Goal: Transaction & Acquisition: Obtain resource

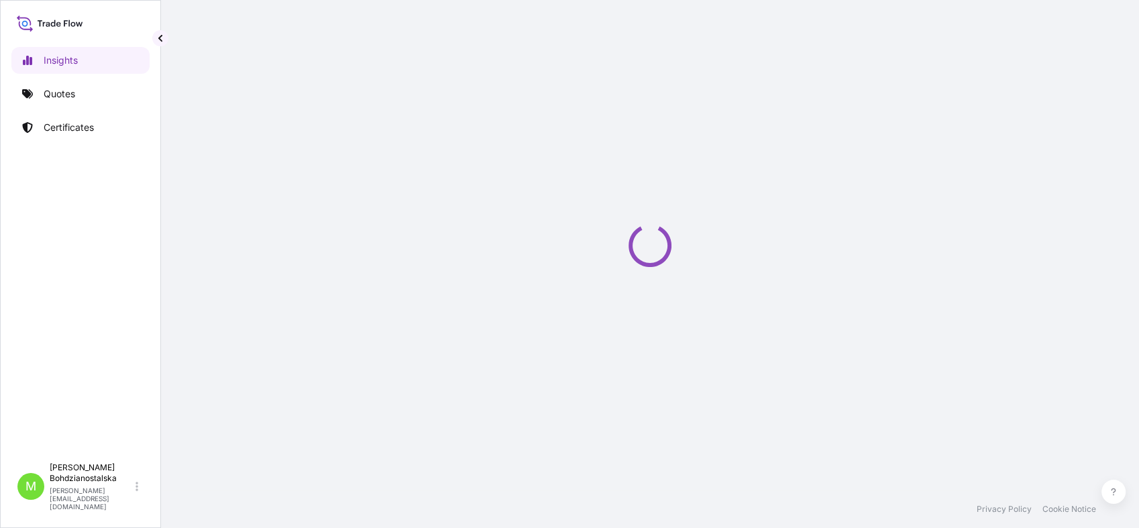
select select "2025"
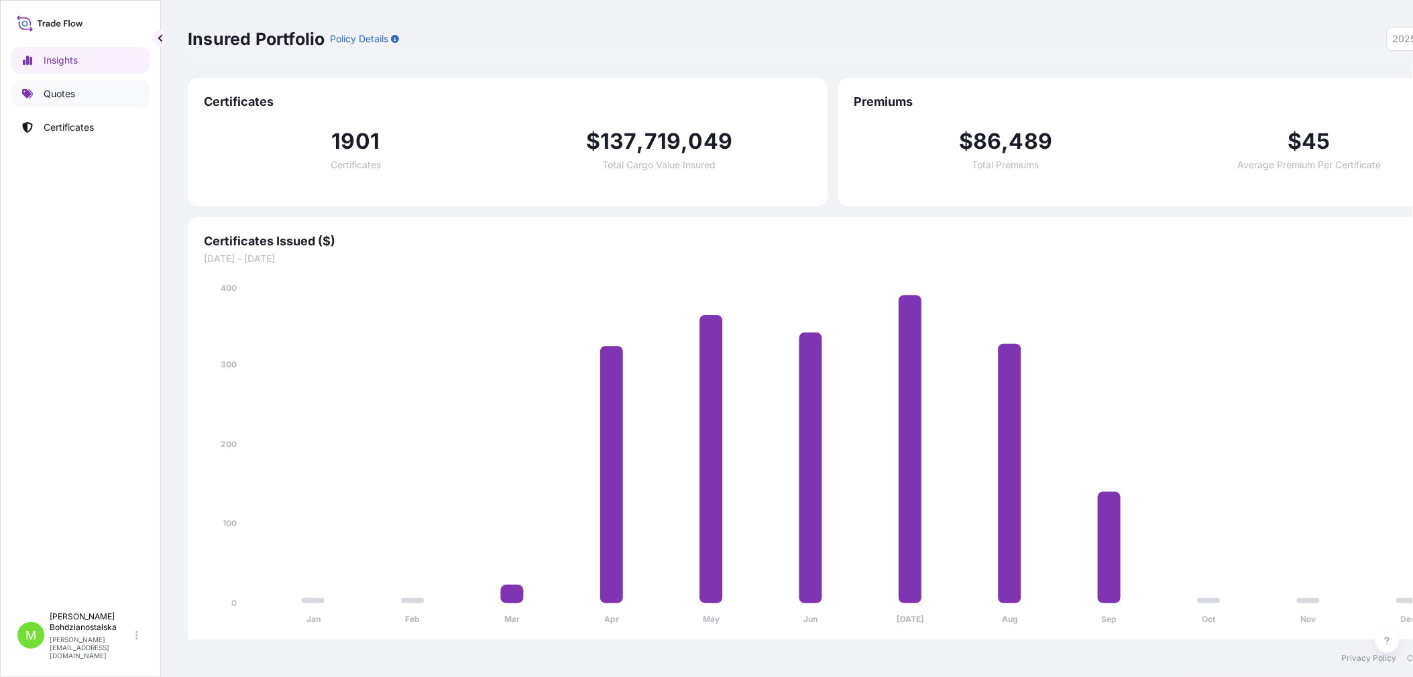
click at [66, 88] on p "Quotes" at bounding box center [60, 93] width 32 height 13
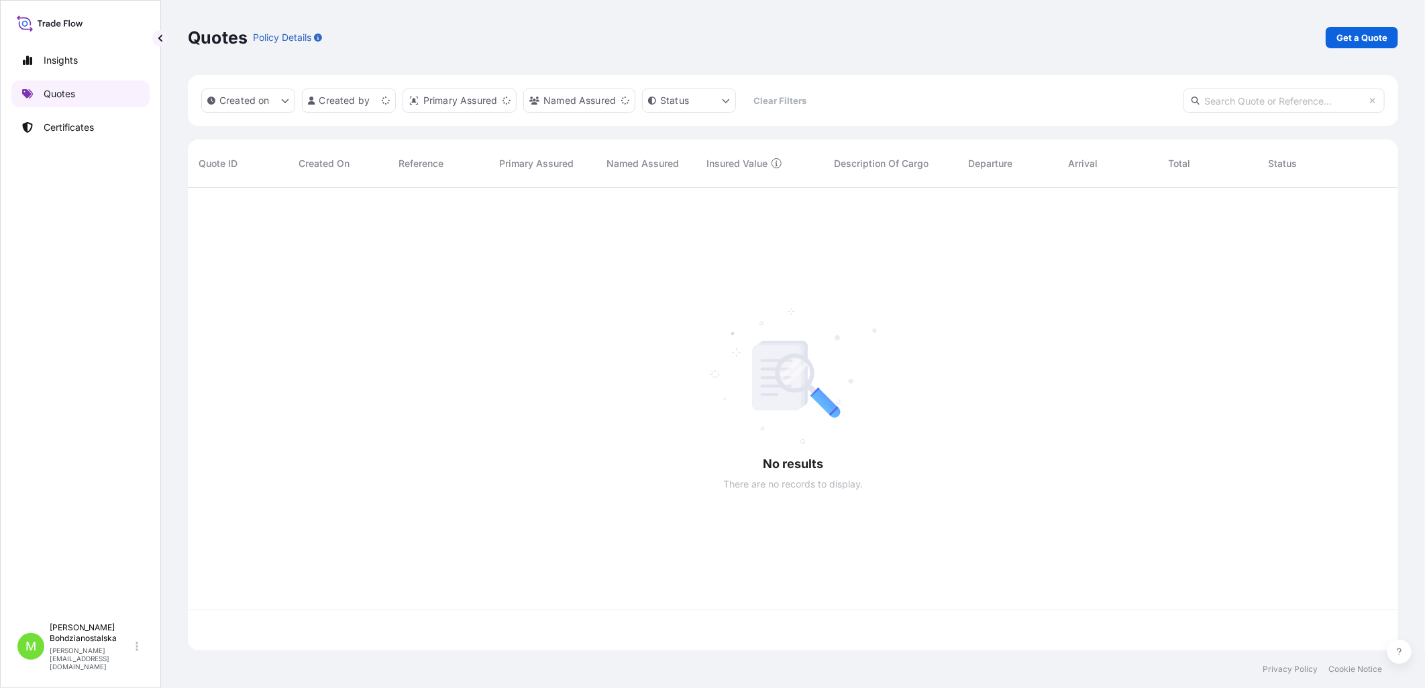
scroll to position [459, 1199]
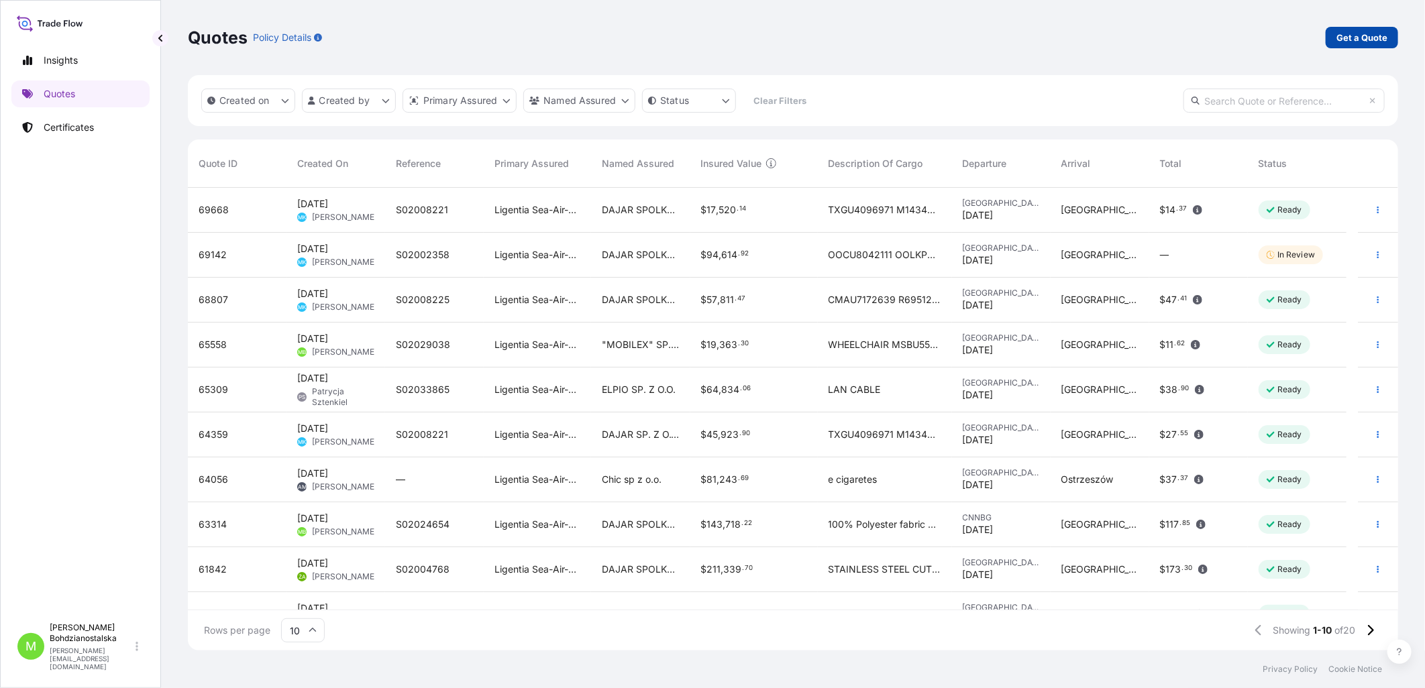
click at [1138, 36] on p "Get a Quote" at bounding box center [1361, 37] width 51 height 13
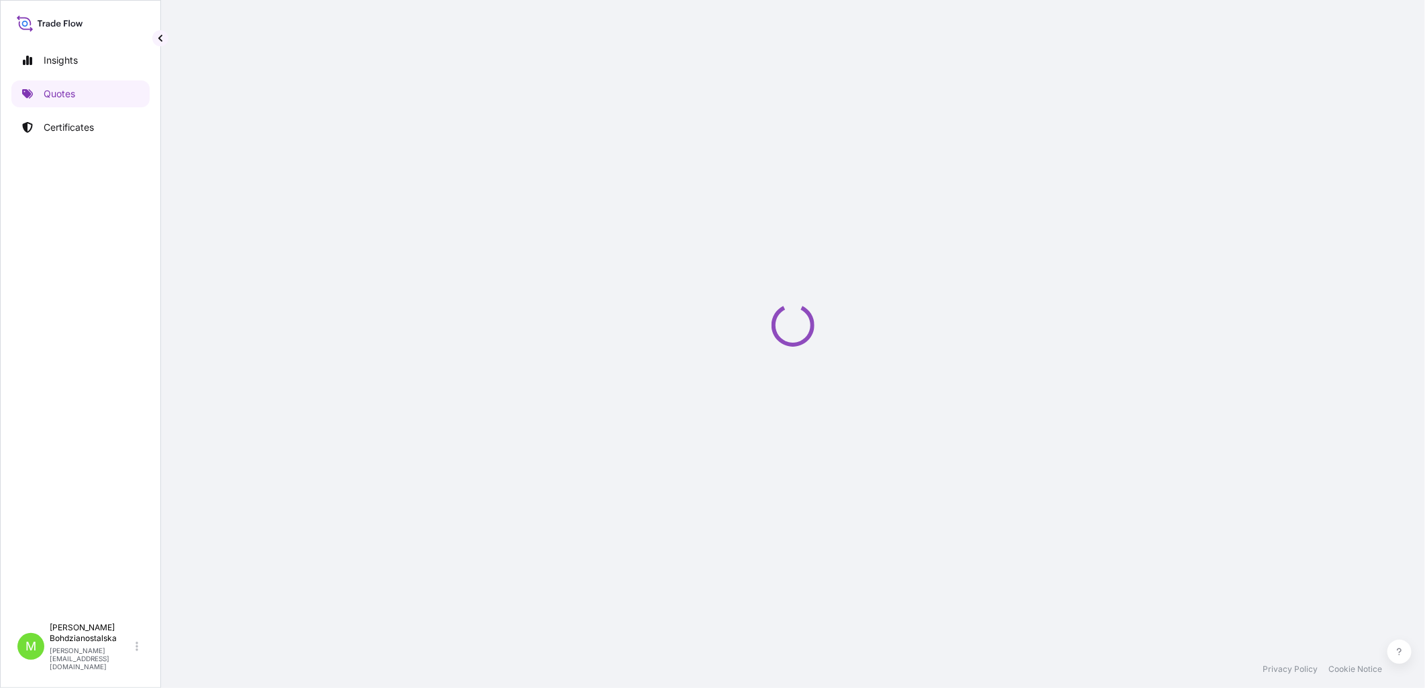
select select "Sea"
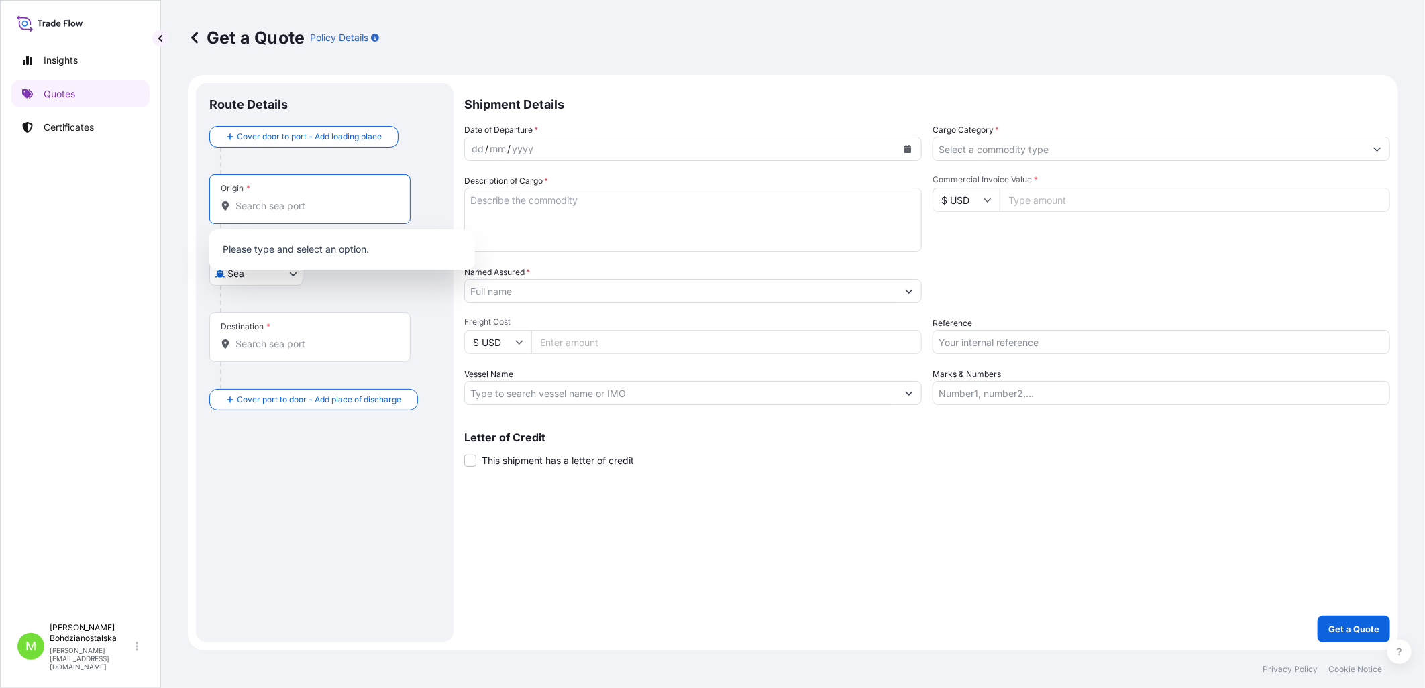
click at [275, 211] on input "Origin *" at bounding box center [314, 205] width 158 height 13
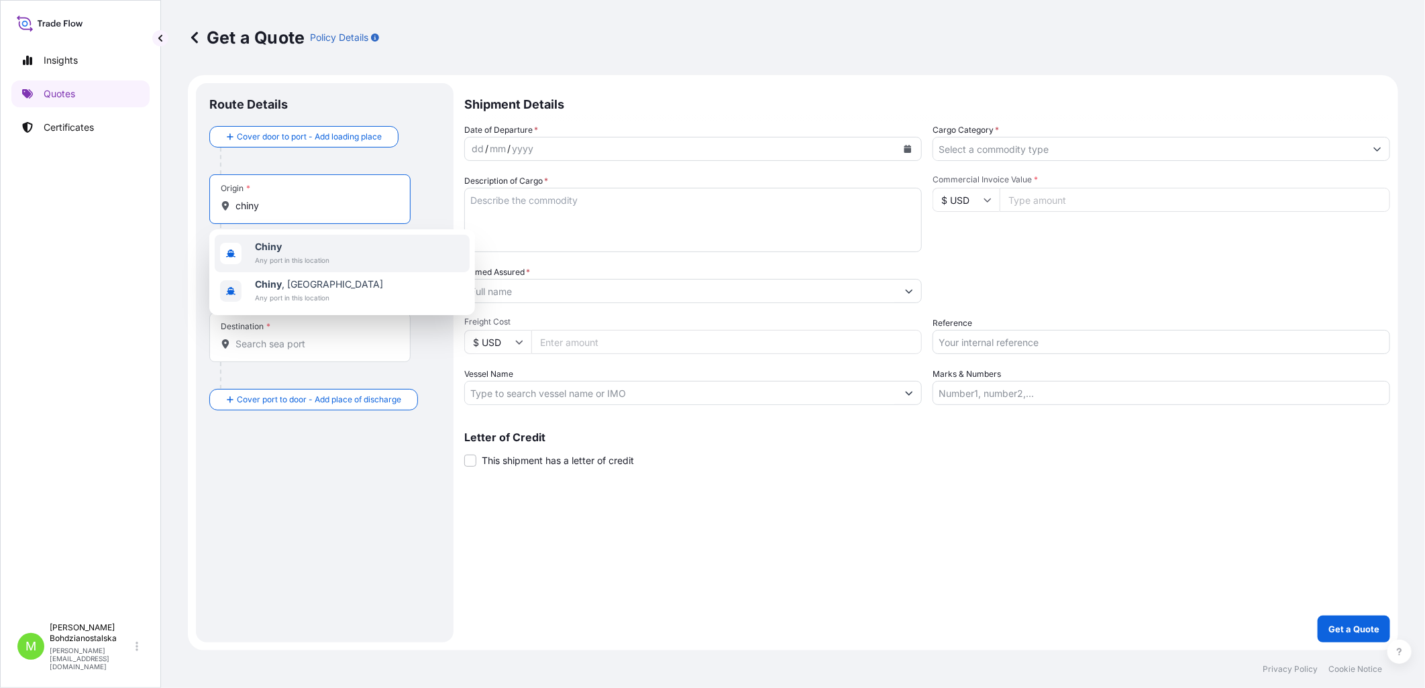
click at [278, 256] on span "Any port in this location" at bounding box center [292, 260] width 74 height 13
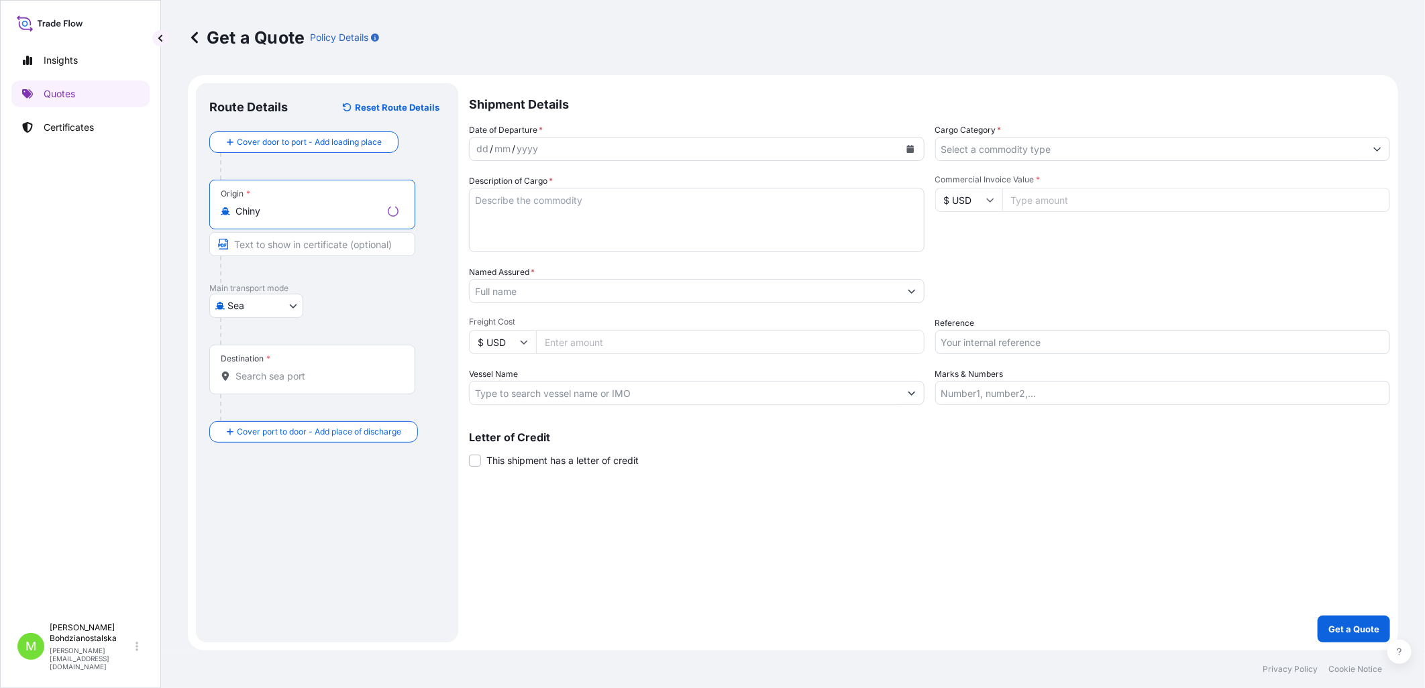
type input "Chiny"
click at [267, 381] on input "Destination *" at bounding box center [316, 376] width 163 height 13
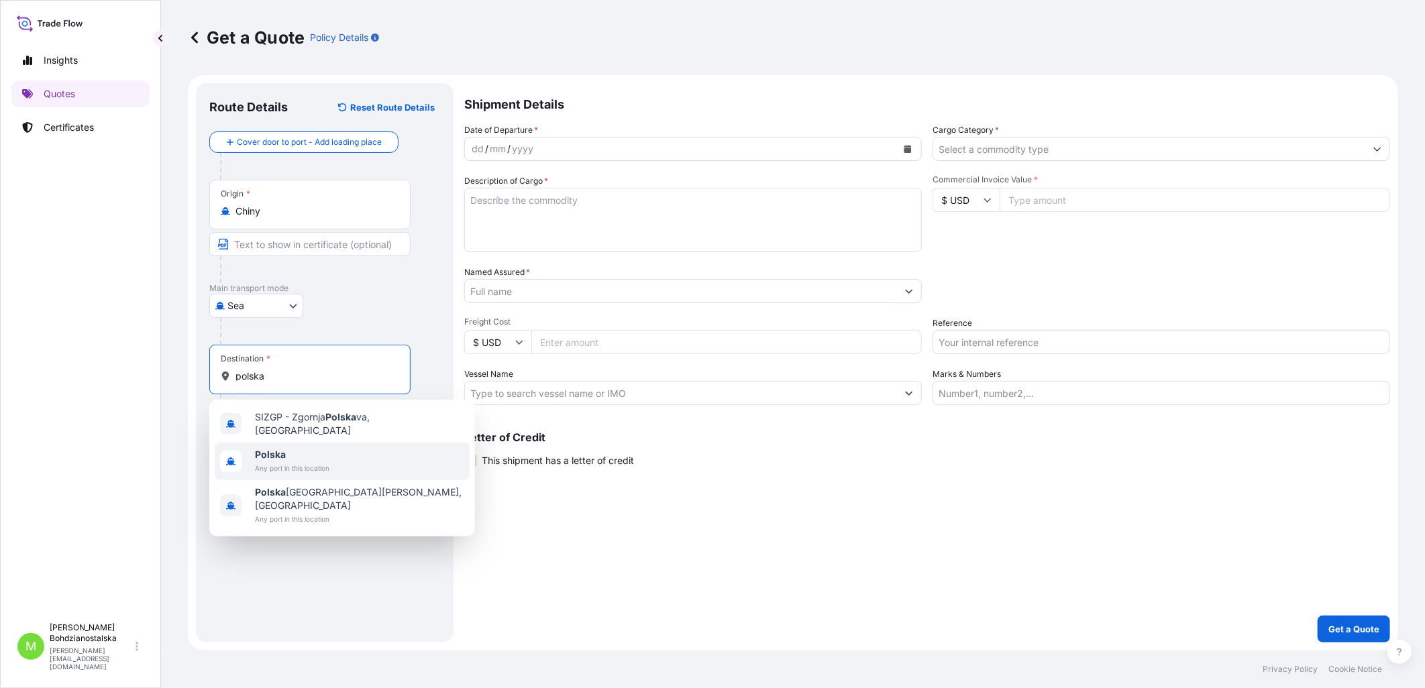
click at [285, 461] on span "Any port in this location" at bounding box center [292, 467] width 74 height 13
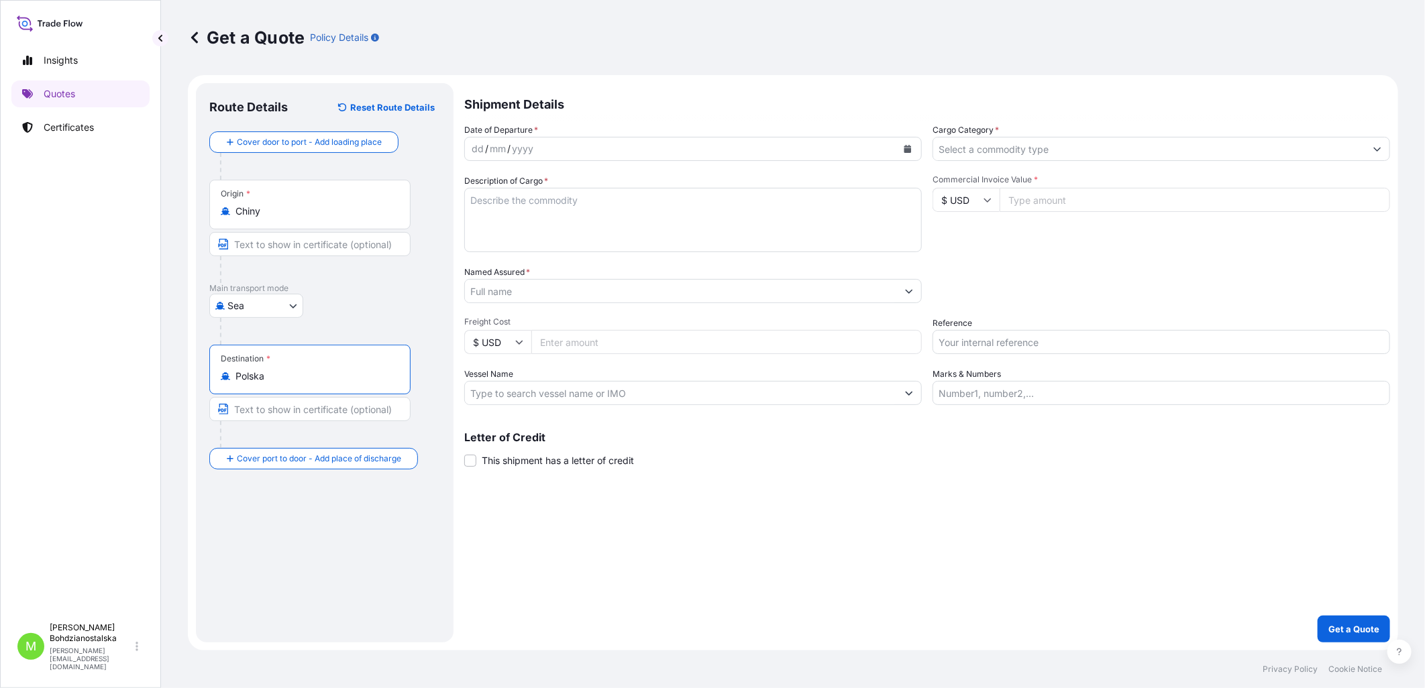
type input "Polska"
click at [474, 150] on div "dd" at bounding box center [477, 149] width 15 height 16
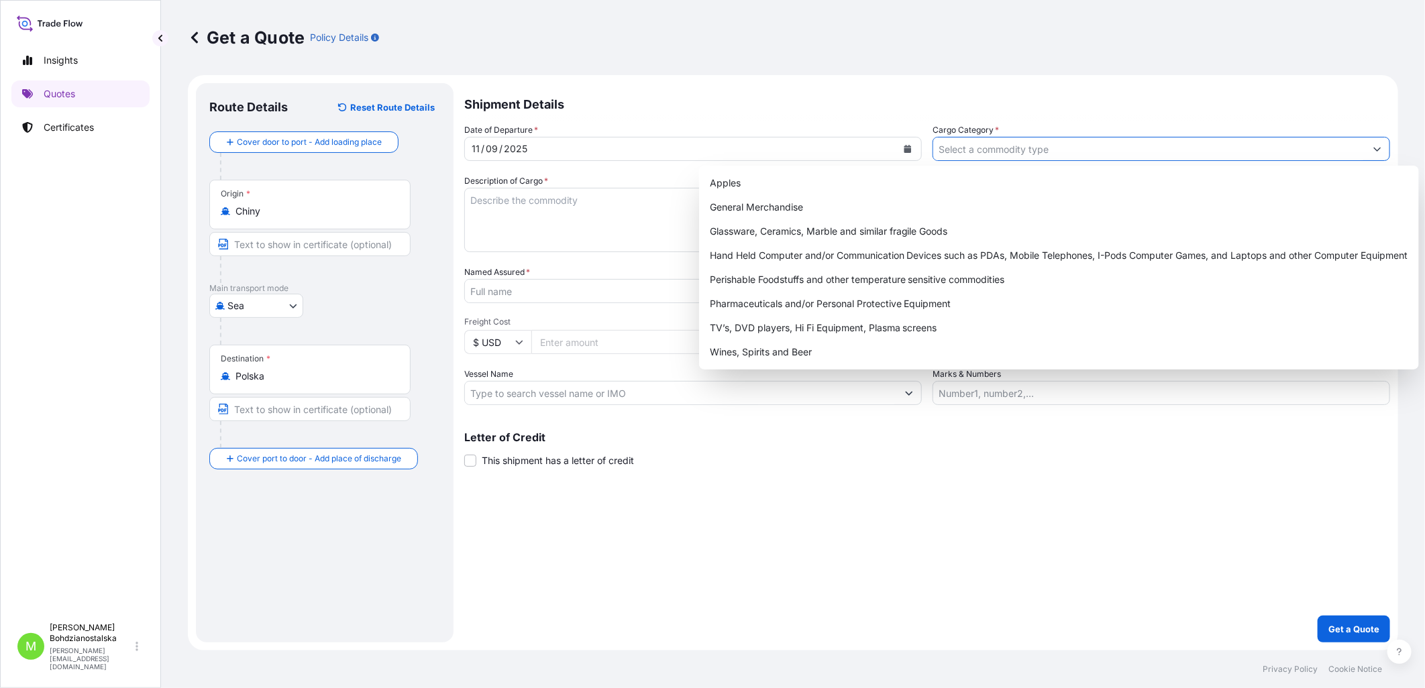
click at [1000, 143] on input "Cargo Category *" at bounding box center [1149, 149] width 432 height 24
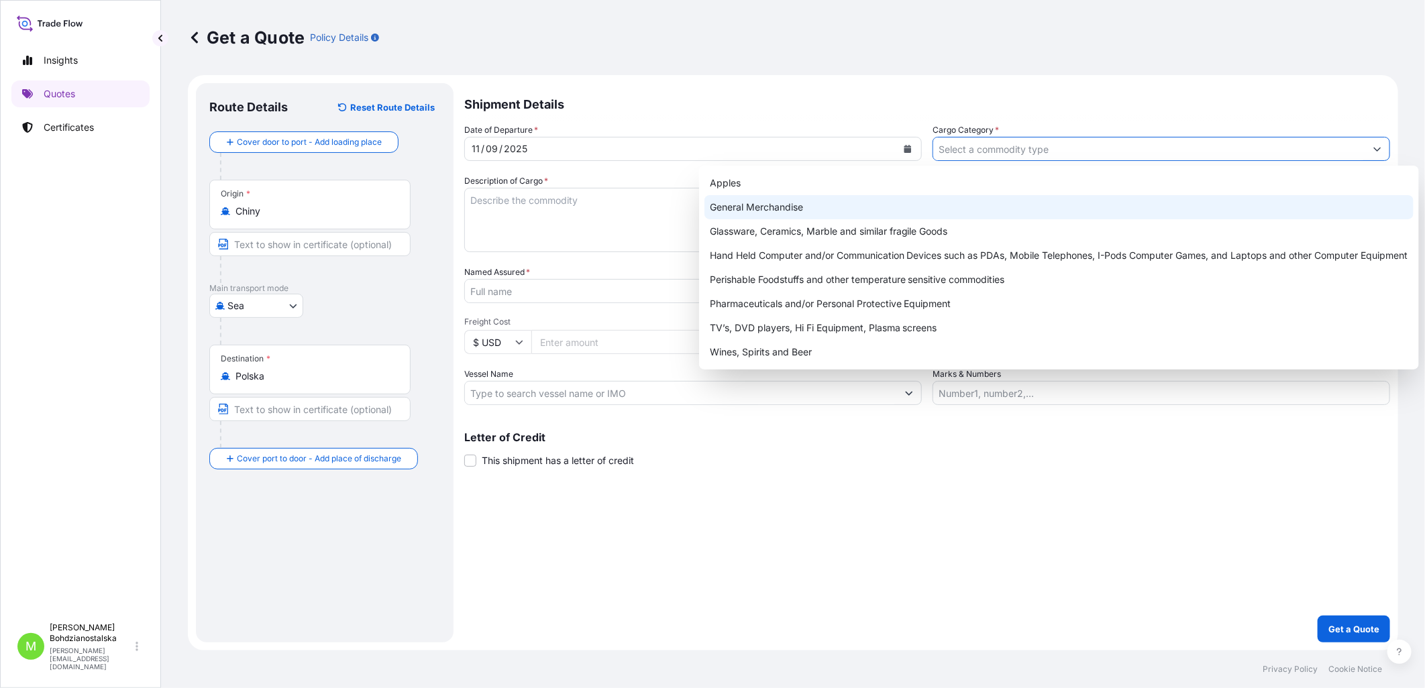
click at [825, 206] on div "General Merchandise" at bounding box center [1058, 207] width 709 height 24
type input "General Merchandise"
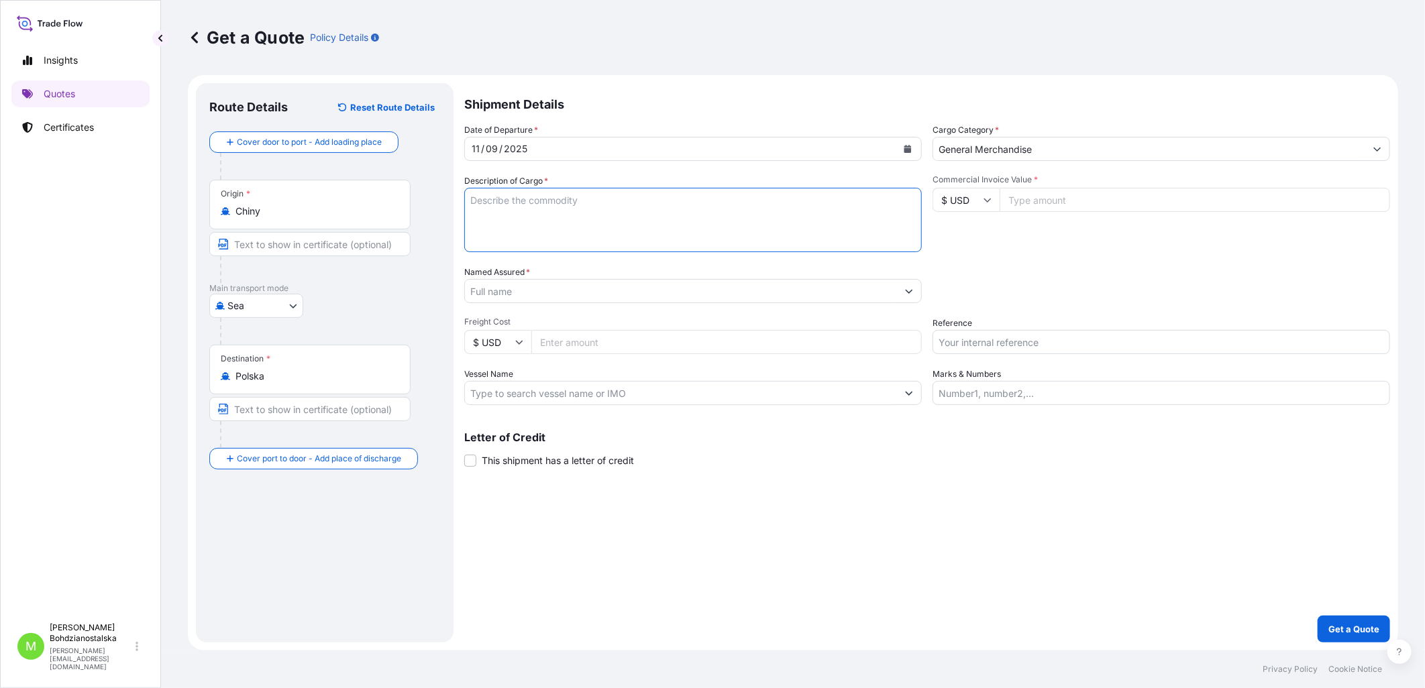
click at [515, 190] on textarea "Description of Cargo *" at bounding box center [692, 220] width 457 height 64
click at [555, 213] on textarea "Description of Cargo *" at bounding box center [692, 220] width 457 height 64
paste textarea "TIRE VALVES"
click at [507, 229] on textarea "TIRE VALVES" at bounding box center [692, 220] width 457 height 64
paste textarea "TRHU5707090"
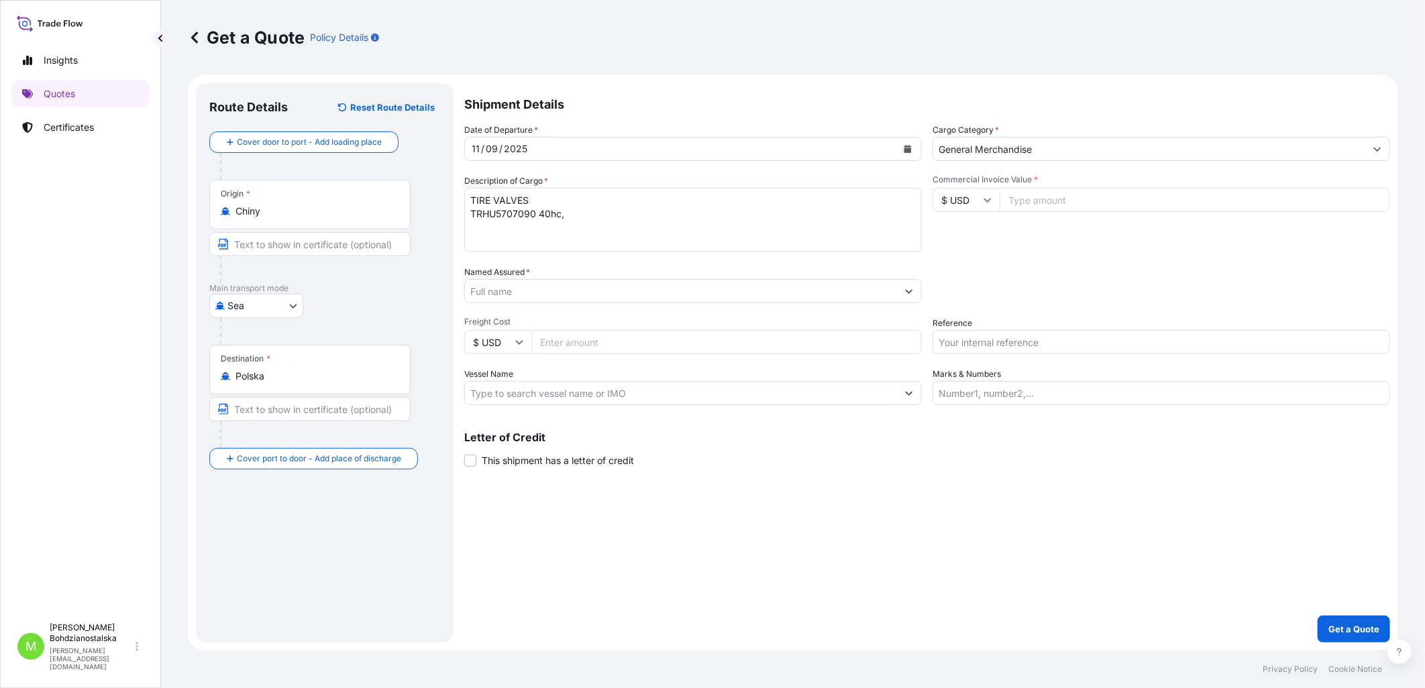
click at [647, 223] on textarea "TIRE VALVES TRHU5707090 40hc," at bounding box center [692, 220] width 457 height 64
paste textarea "2664,000"
type textarea "TIRE VALVES TRHU5707090 40hc, 2664,000 kgs, 7,600 m3, 5 plt"
click at [1060, 198] on input "Commercial Invoice Value *" at bounding box center [1194, 200] width 390 height 24
paste input "2664.000"
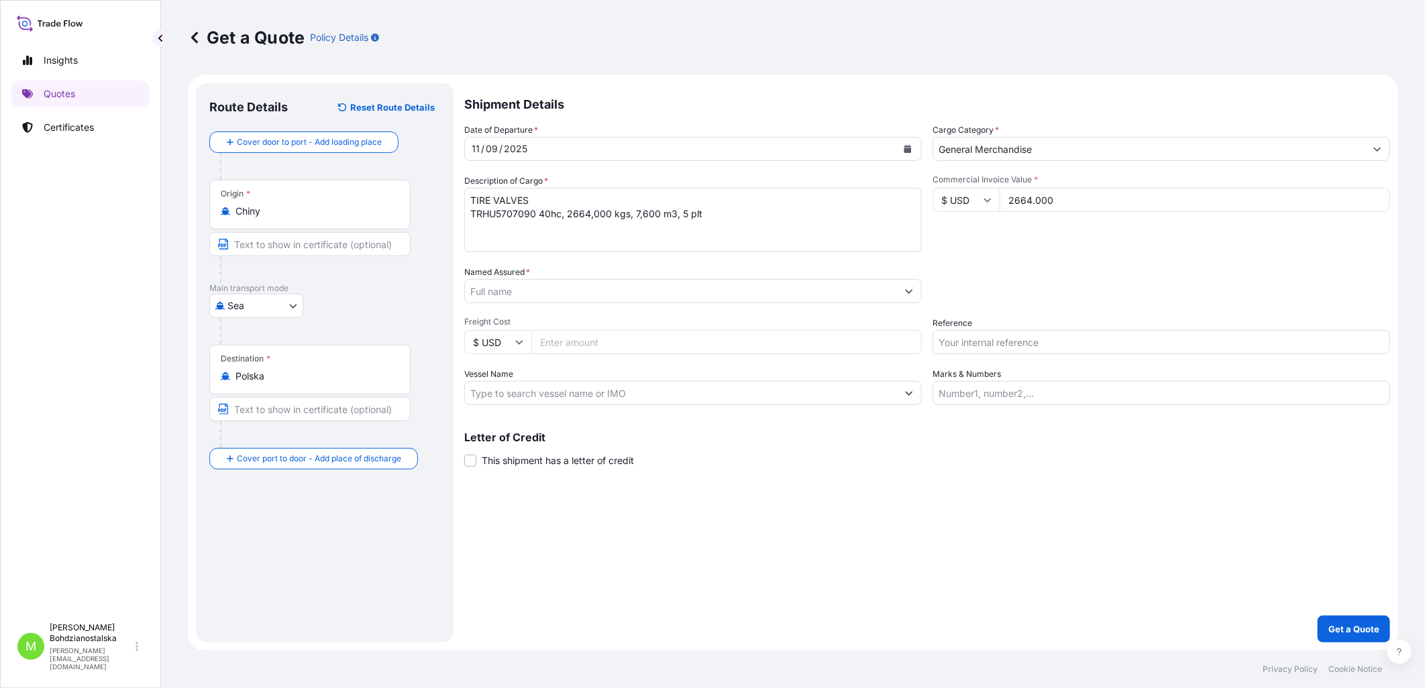
type input "2664.000"
click at [973, 344] on input "Reference" at bounding box center [1160, 342] width 457 height 24
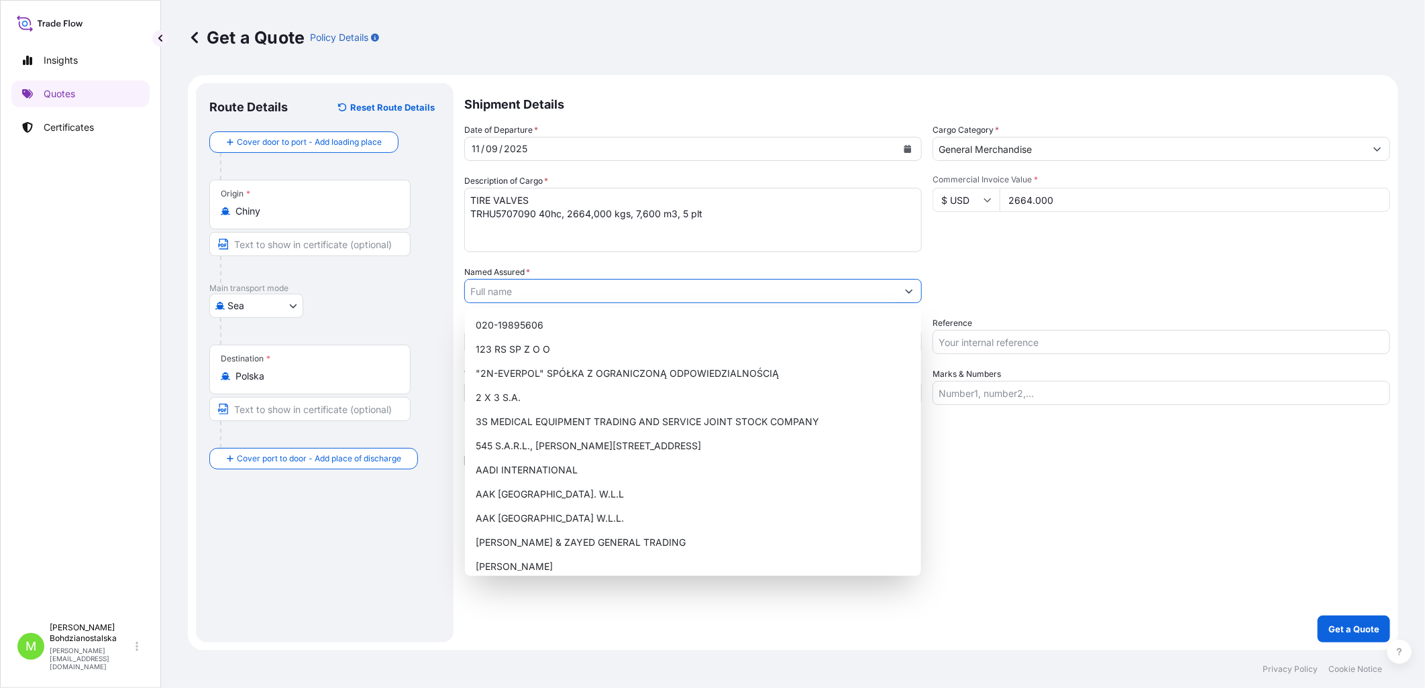
drag, startPoint x: 971, startPoint y: 344, endPoint x: 520, endPoint y: 282, distance: 454.3
click at [520, 282] on input "Named Assured *" at bounding box center [681, 291] width 432 height 24
click at [960, 343] on input "Reference" at bounding box center [1160, 342] width 457 height 24
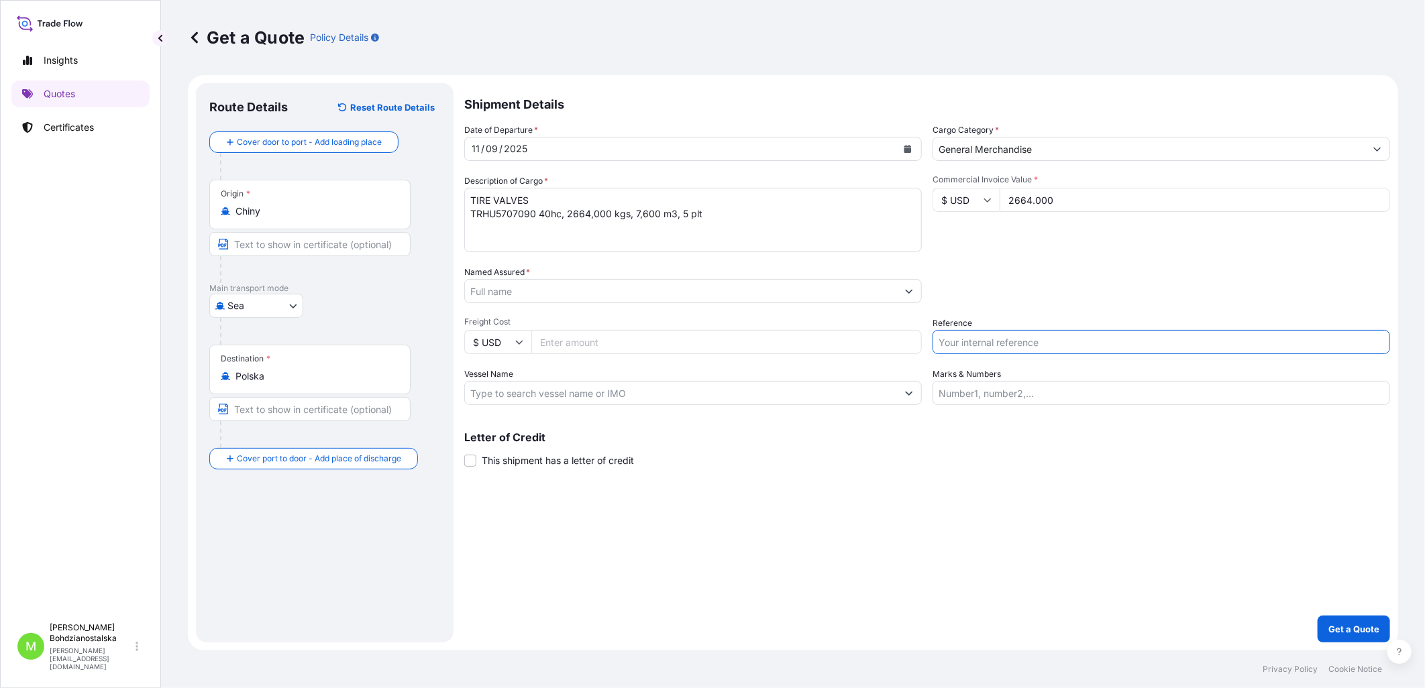
paste input "LCL16540 / S02040313"
type input "LCL16540 / S02040313"
click at [512, 291] on input "Named Assured *" at bounding box center [681, 291] width 432 height 24
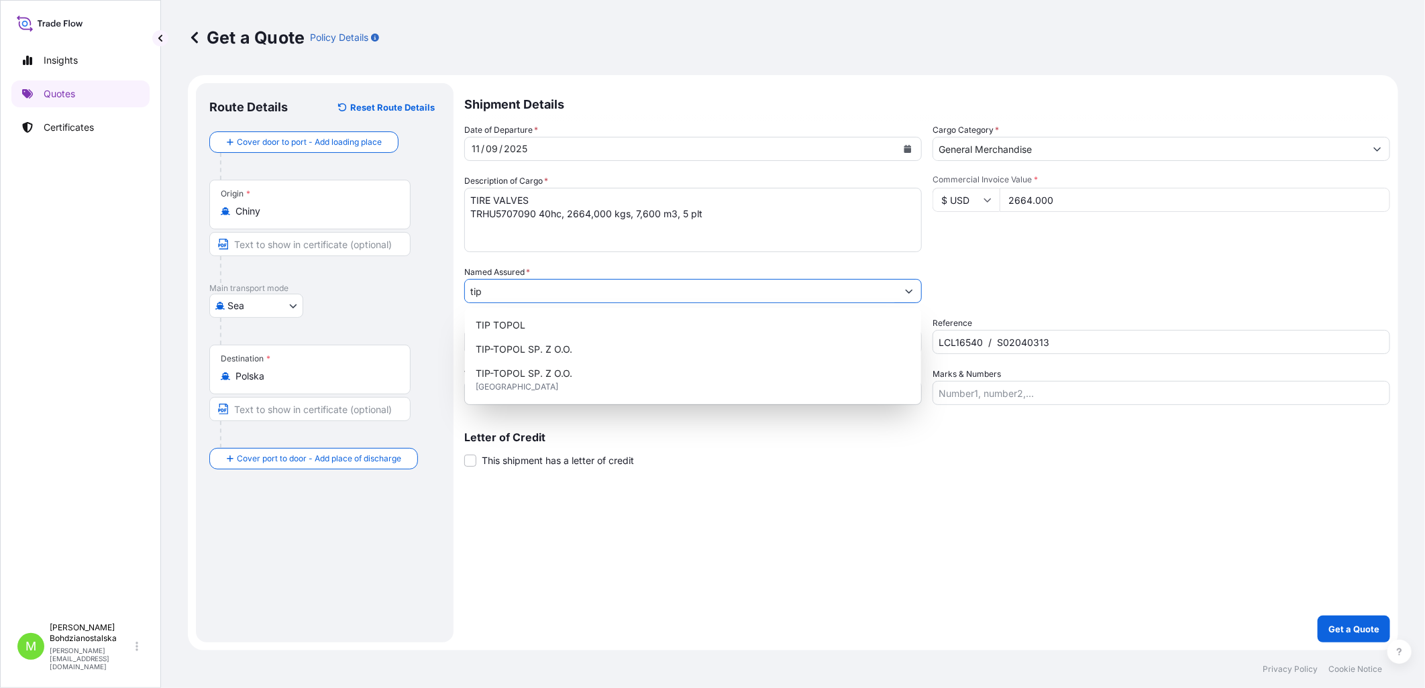
click at [559, 292] on input "tip" at bounding box center [681, 291] width 432 height 24
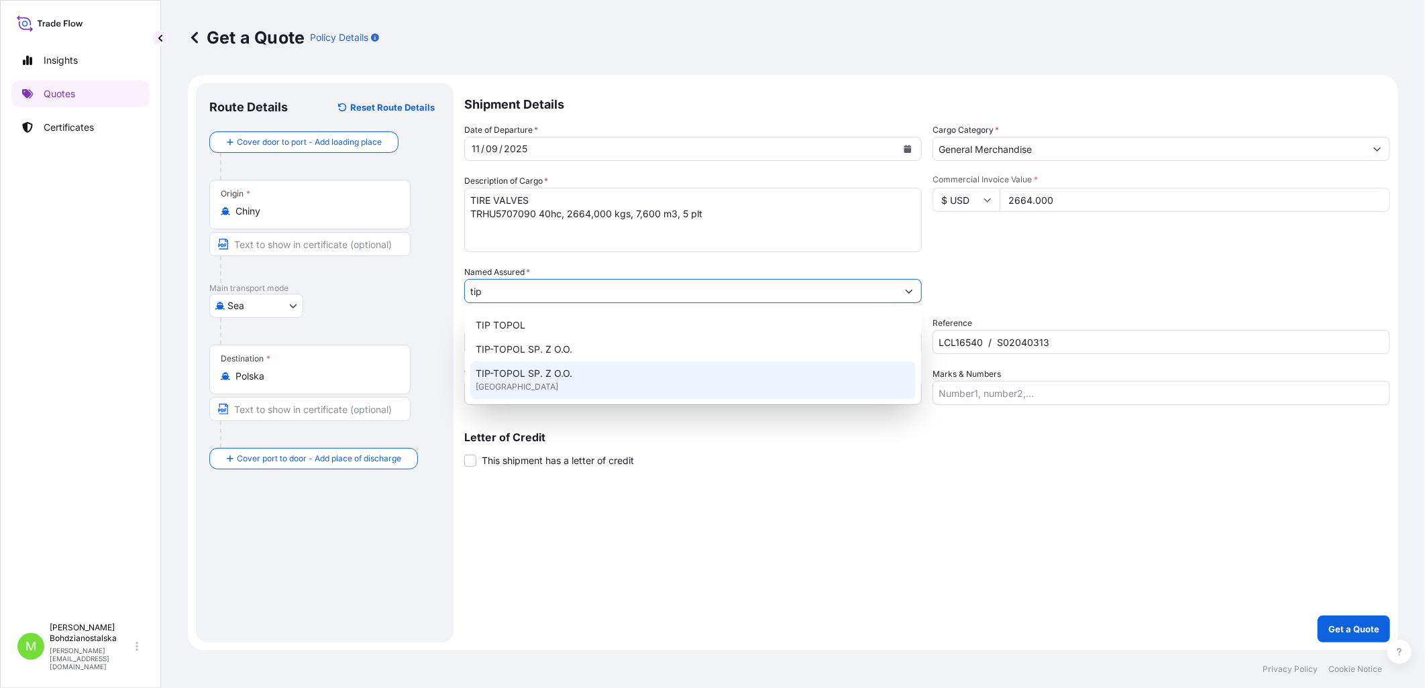
click at [589, 384] on div "TIP-TOPOL SP. Z O.O. [GEOGRAPHIC_DATA]" at bounding box center [692, 381] width 445 height 38
type input "TIP-TOPOL SP. Z O.O."
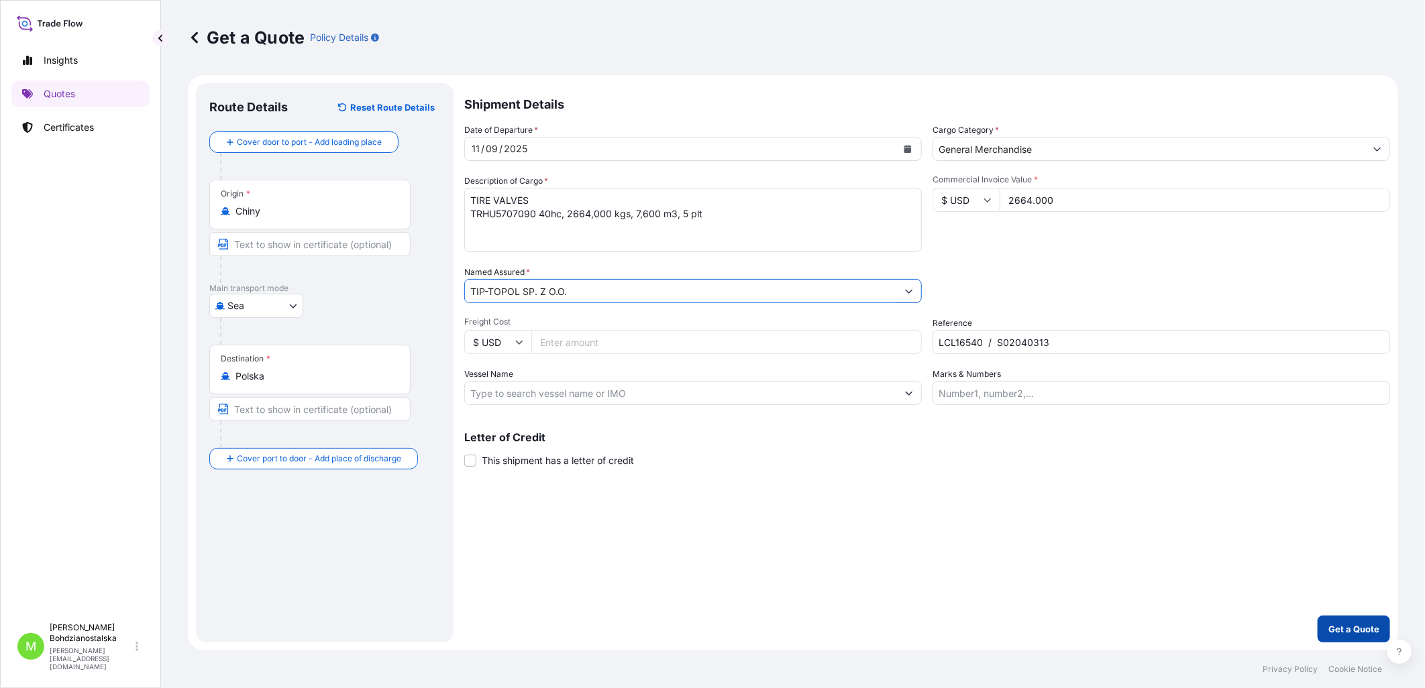
click at [1138, 527] on p "Get a Quote" at bounding box center [1353, 628] width 51 height 13
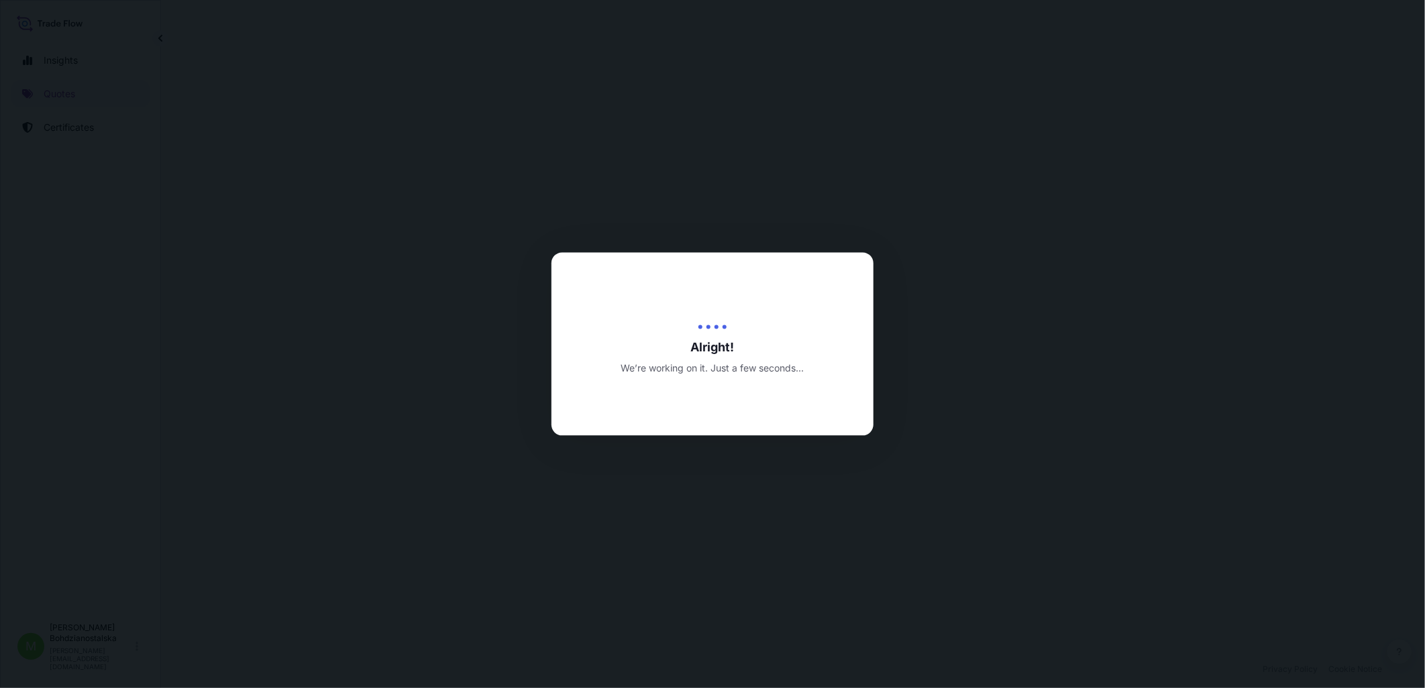
select select "Sea"
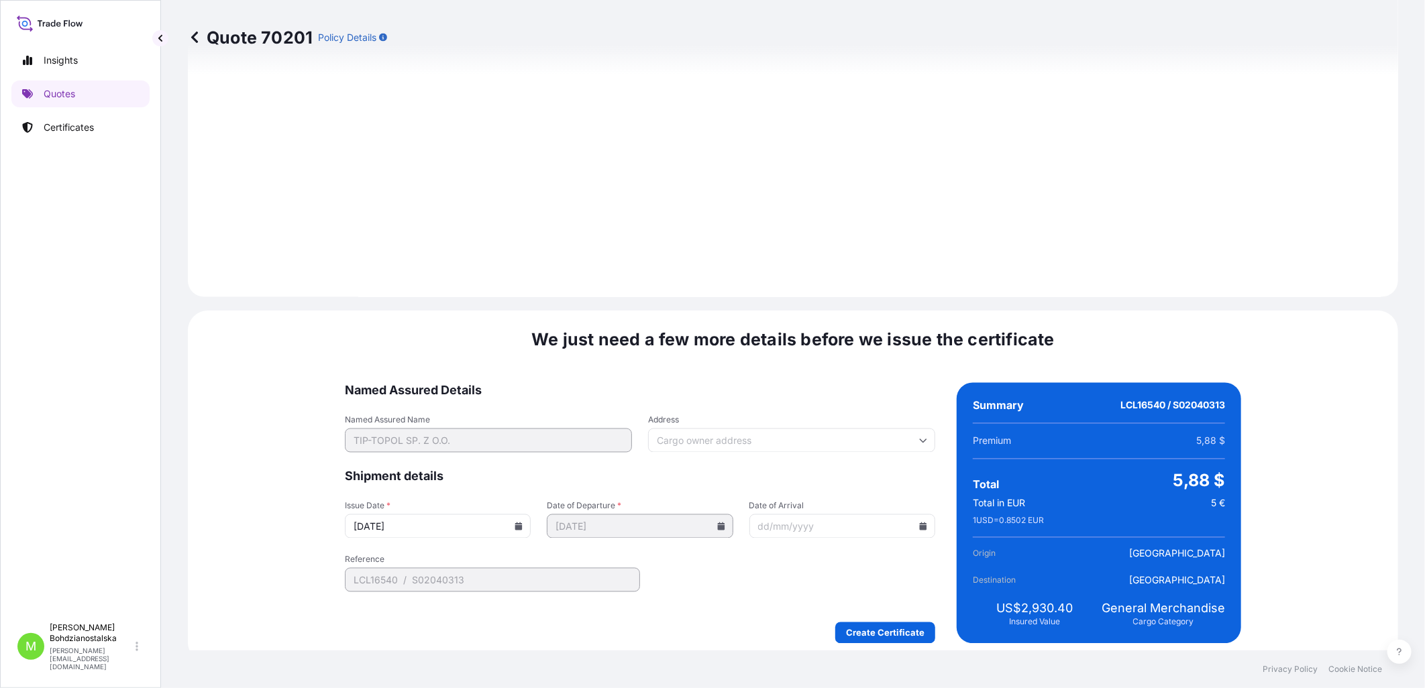
scroll to position [1358, 0]
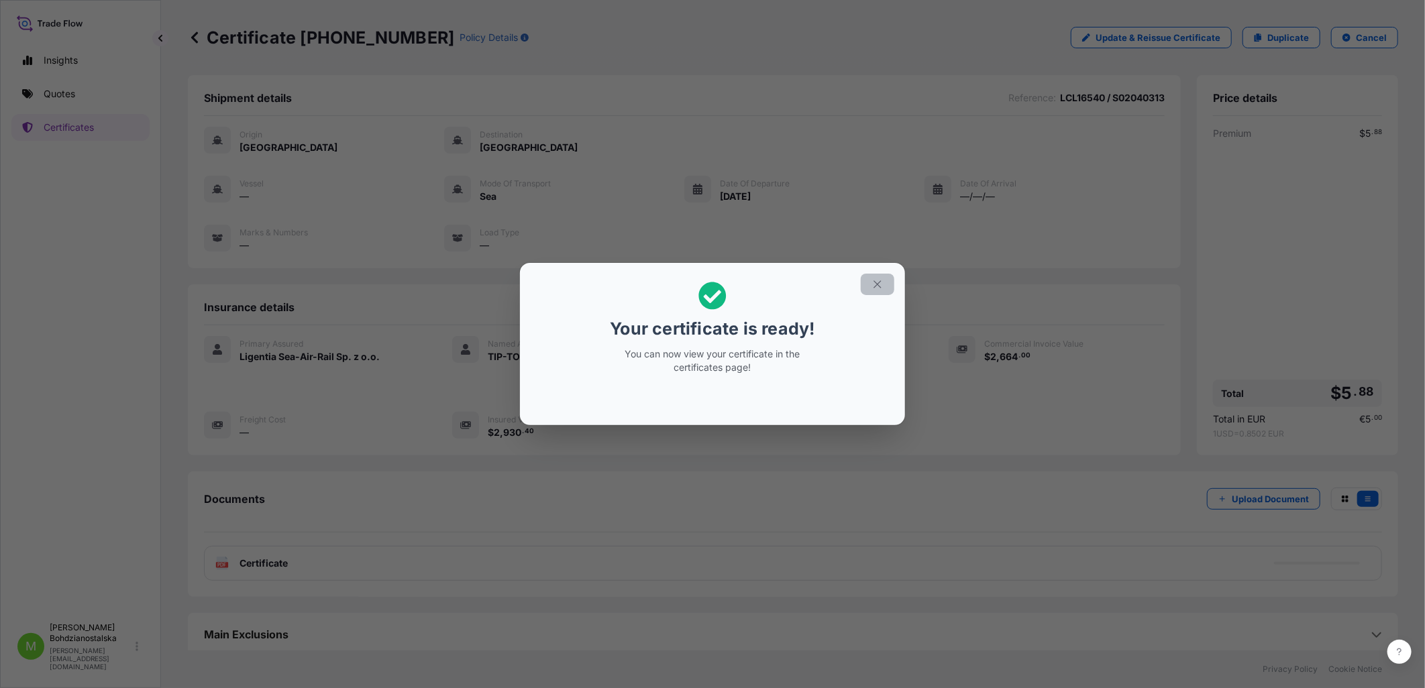
click at [879, 286] on icon "button" at bounding box center [876, 284] width 7 height 7
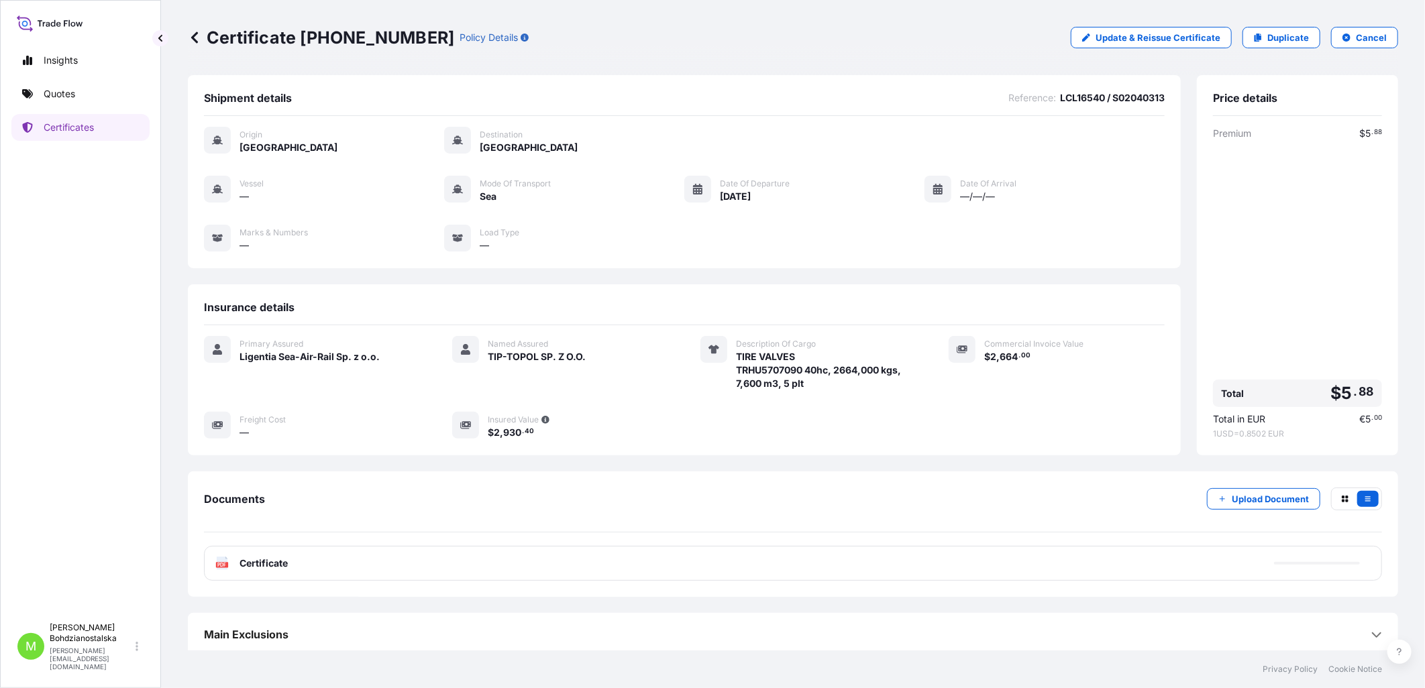
click at [488, 527] on div "PDF Certificate" at bounding box center [793, 563] width 1178 height 35
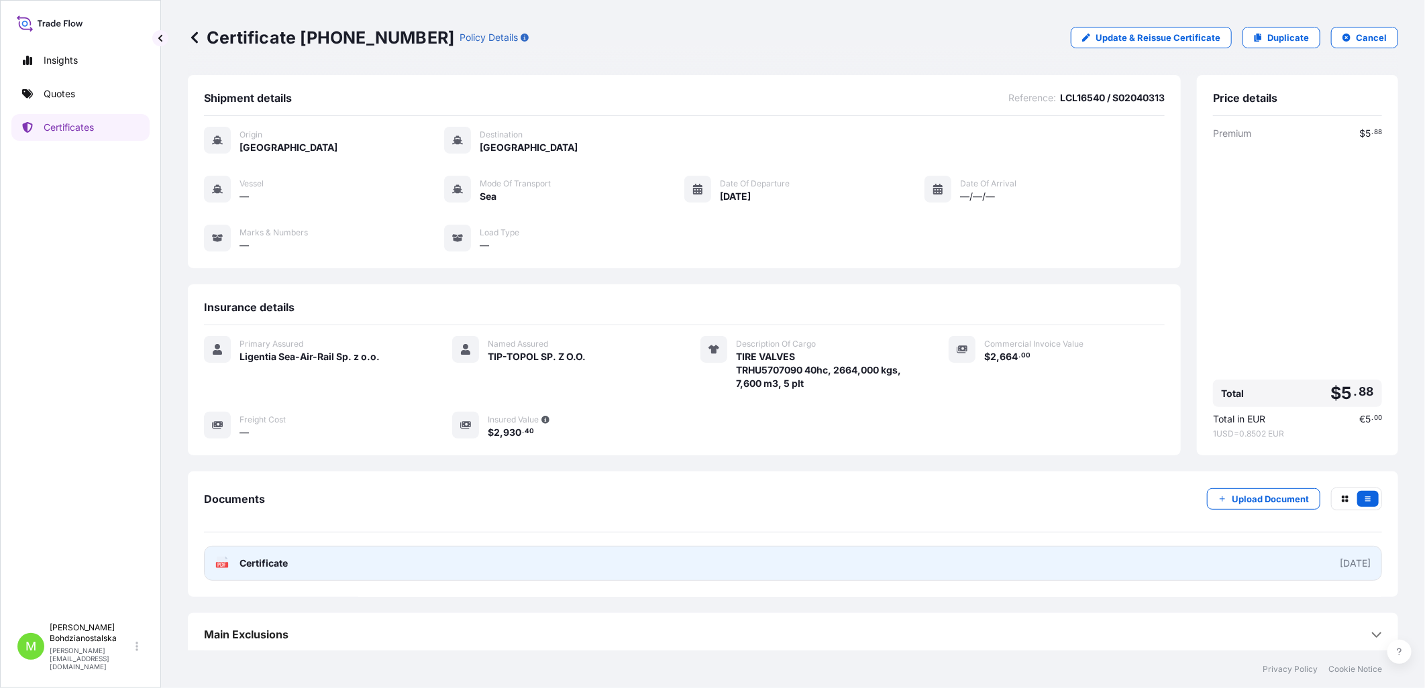
click at [455, 527] on link "PDF Certificate [DATE]" at bounding box center [793, 563] width 1178 height 35
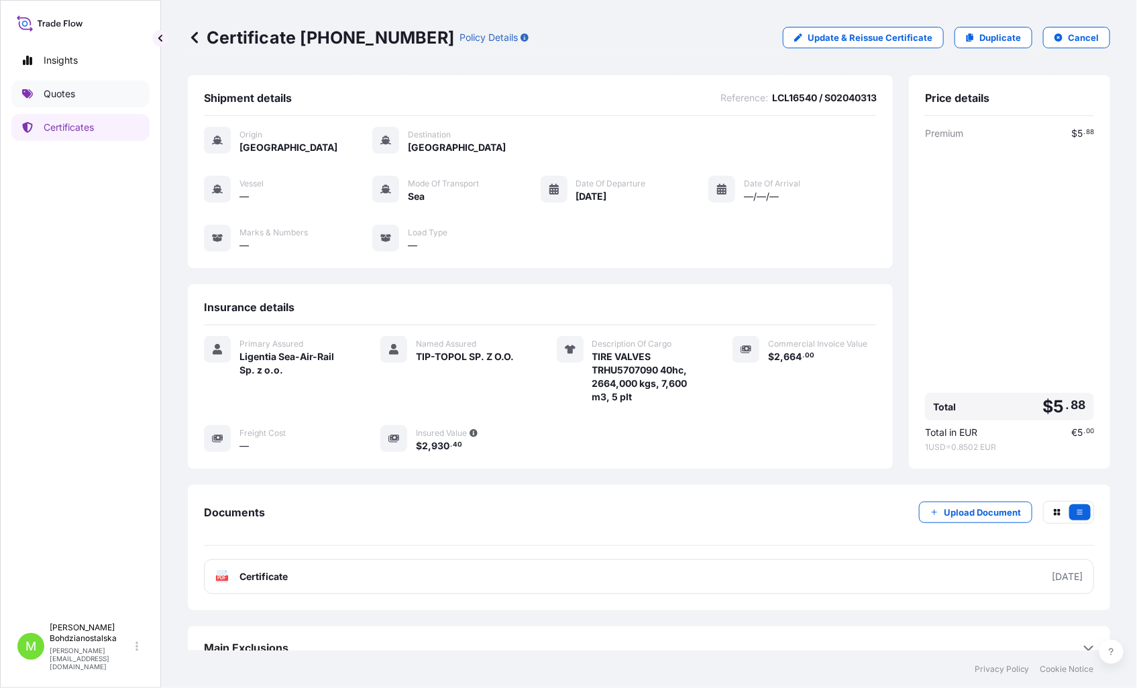
click at [59, 84] on link "Quotes" at bounding box center [80, 93] width 138 height 27
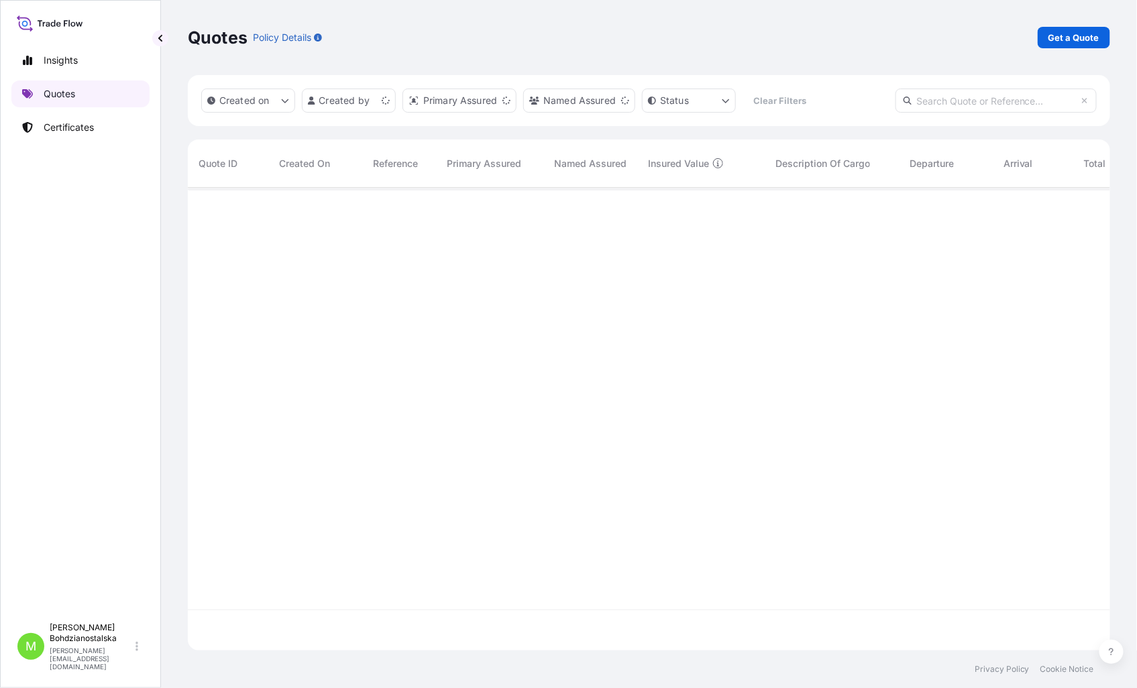
scroll to position [459, 911]
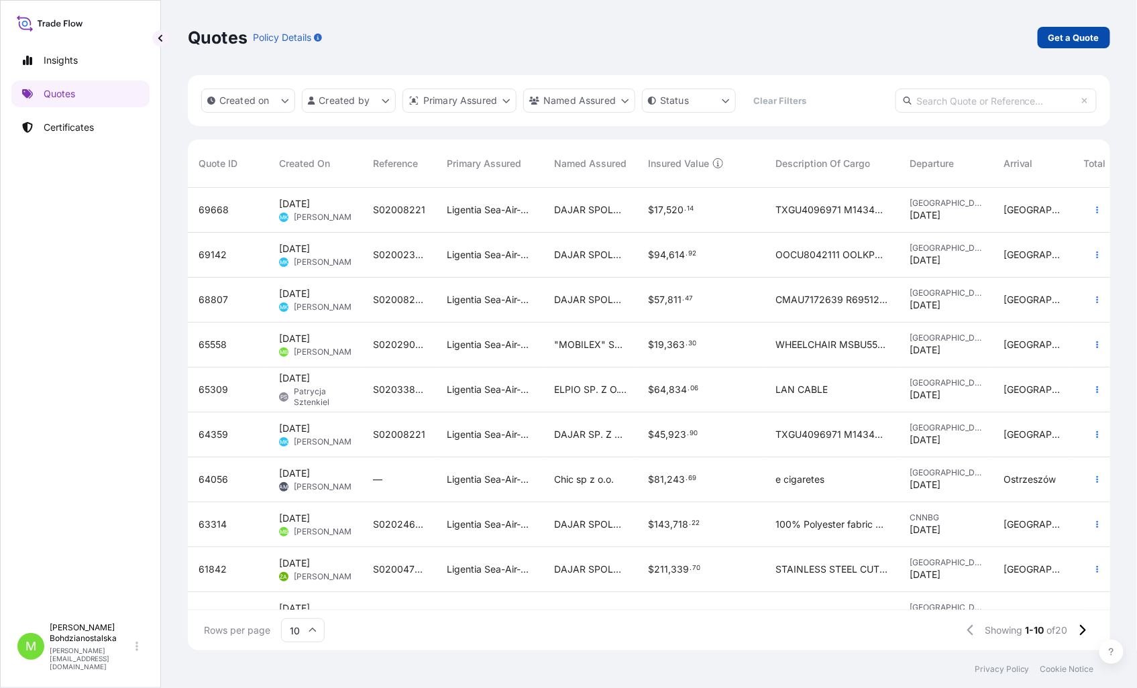
click at [1068, 31] on p "Get a Quote" at bounding box center [1073, 37] width 51 height 13
select select "Sea"
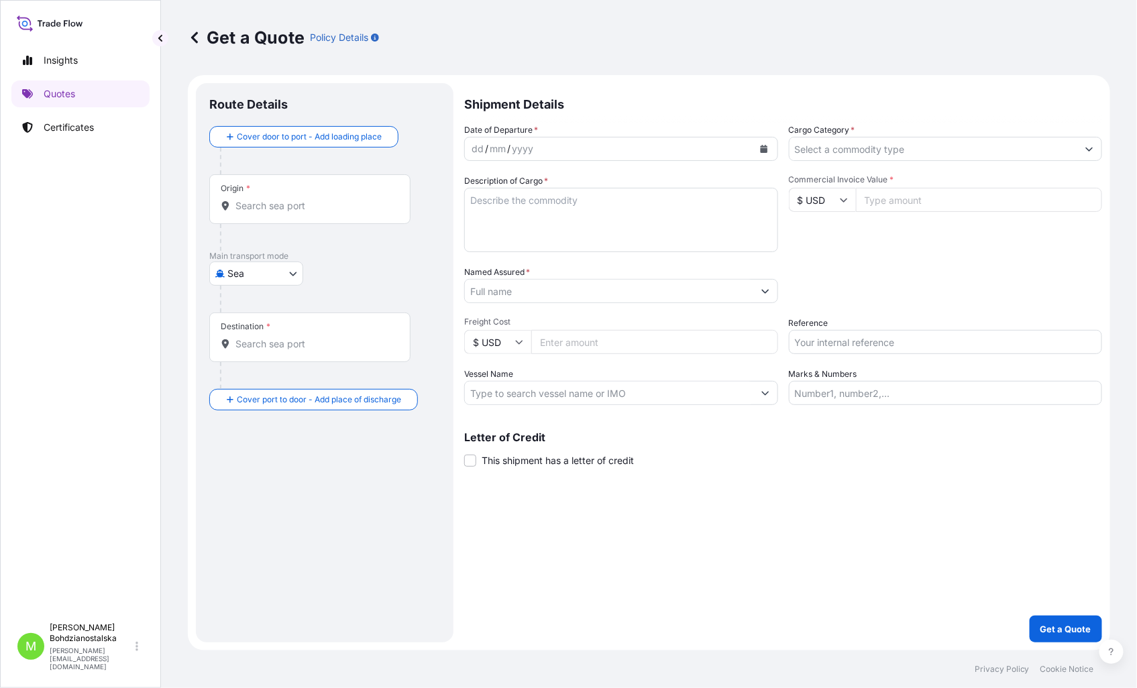
click at [309, 218] on div "Origin *" at bounding box center [309, 199] width 201 height 50
click at [309, 213] on input "Origin *" at bounding box center [314, 205] width 158 height 13
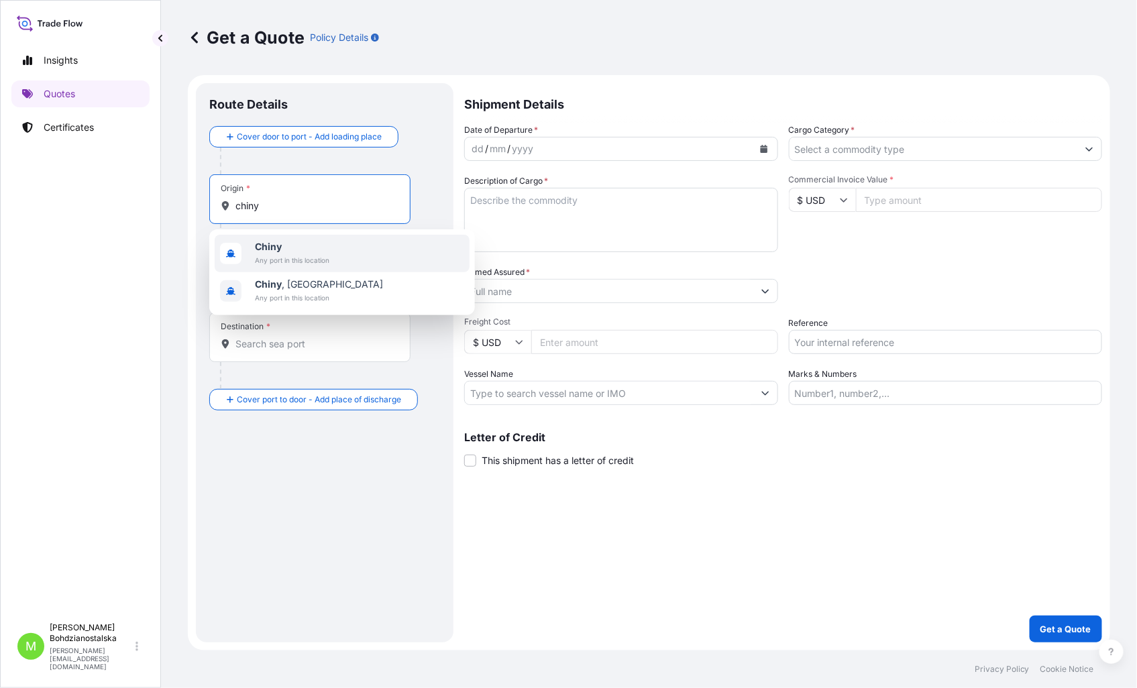
click at [276, 243] on b "Chiny" at bounding box center [268, 246] width 27 height 11
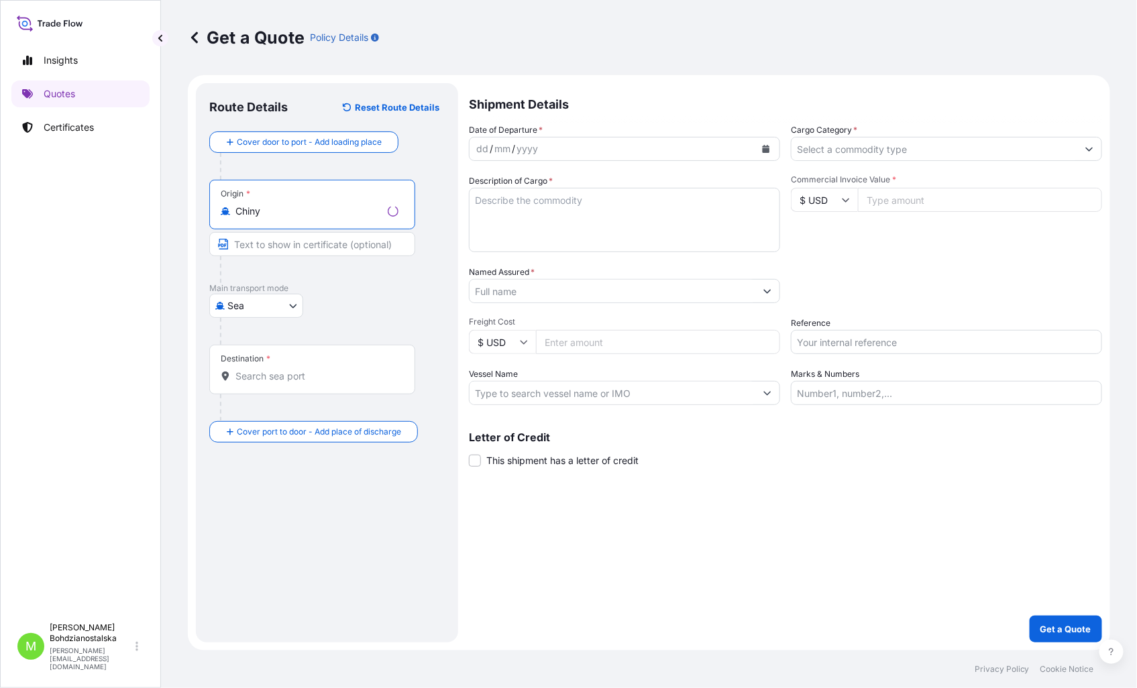
type input "Chiny"
click at [276, 366] on div "Destination *" at bounding box center [312, 370] width 206 height 50
click at [276, 370] on input "Destination *" at bounding box center [316, 376] width 163 height 13
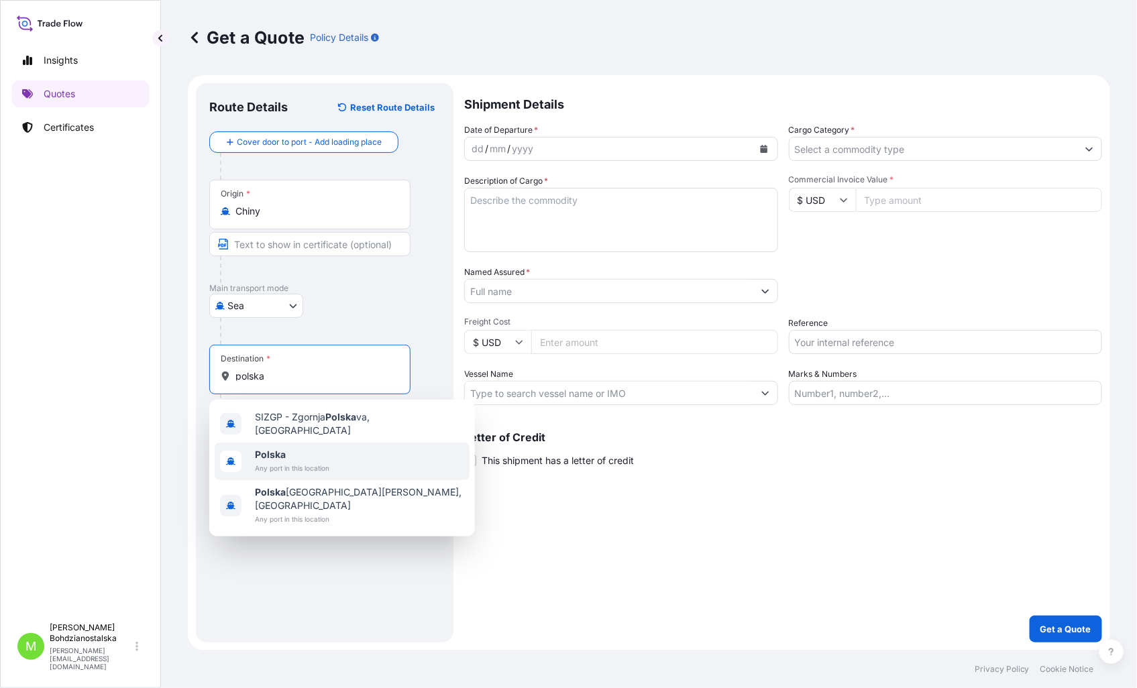
click at [304, 448] on span "Polska" at bounding box center [292, 454] width 74 height 13
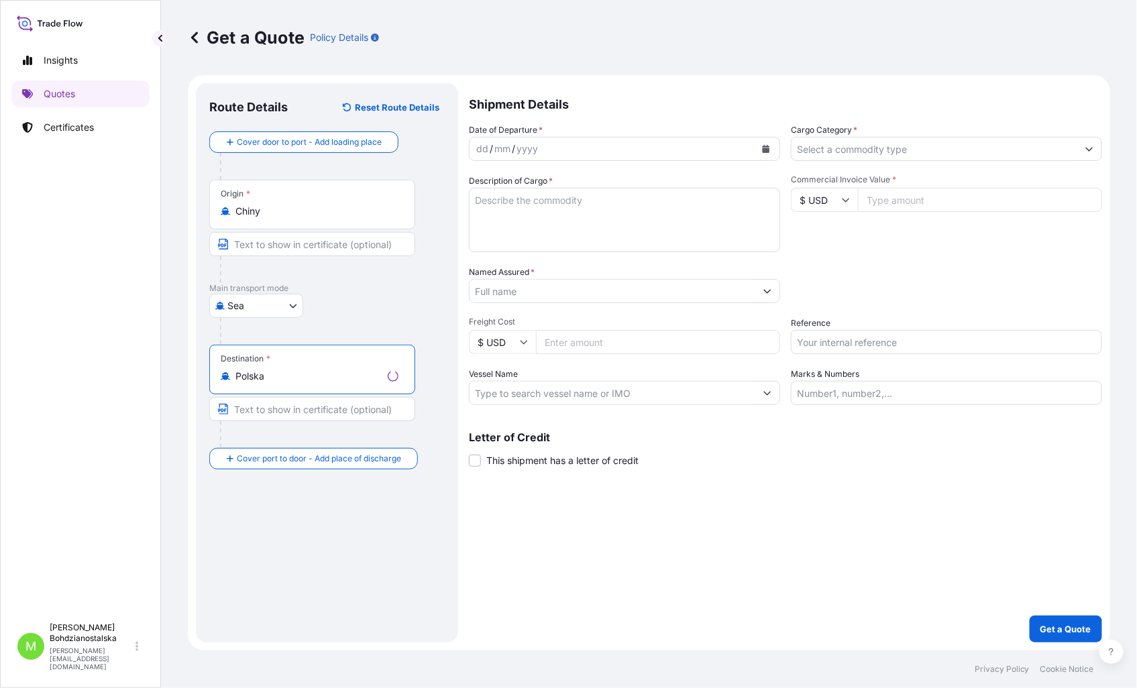
type input "Polska"
click at [477, 142] on div "dd" at bounding box center [482, 149] width 15 height 16
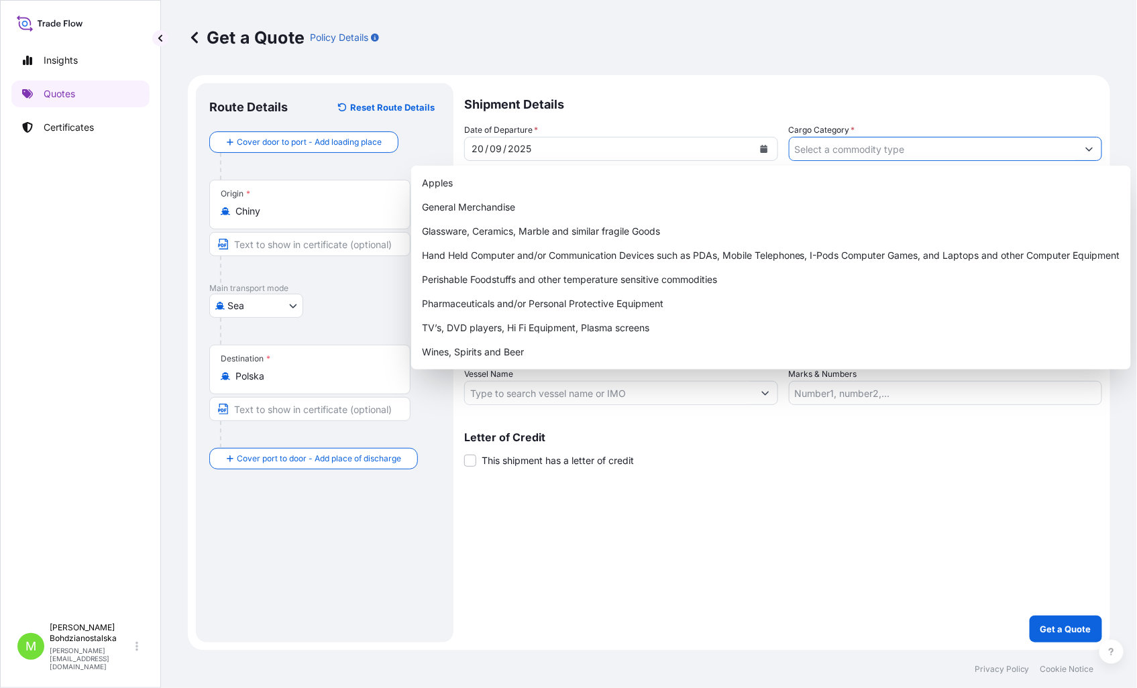
click at [826, 150] on input "Cargo Category *" at bounding box center [933, 149] width 288 height 24
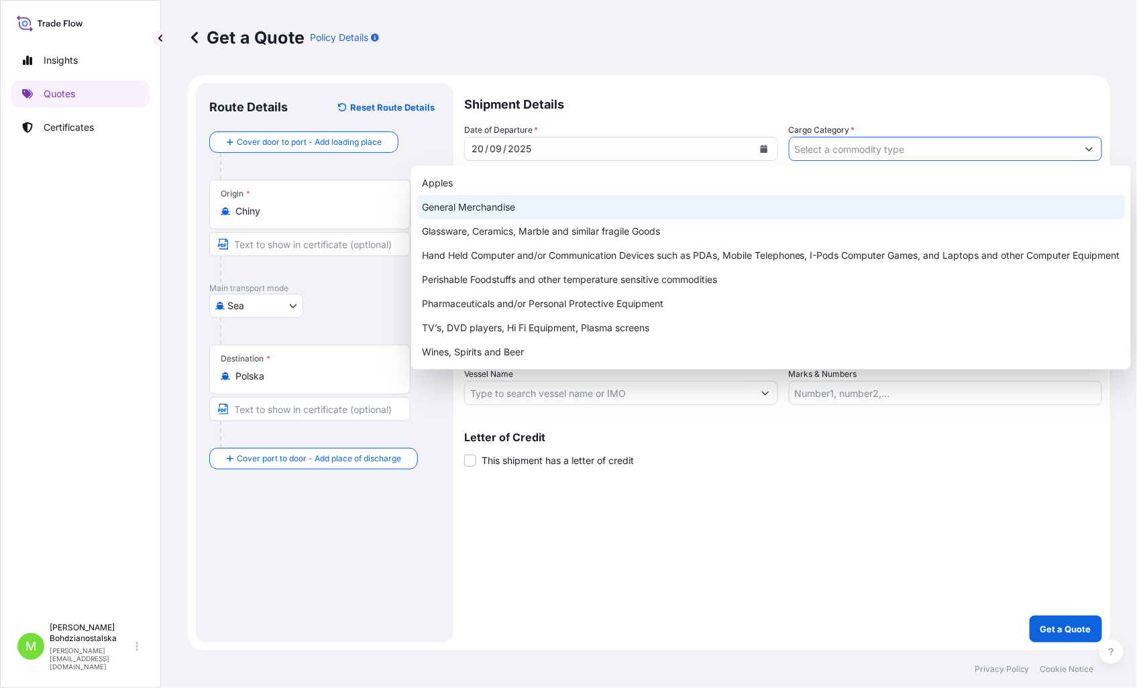
click at [575, 198] on div "General Merchandise" at bounding box center [771, 207] width 709 height 24
type input "General Merchandise"
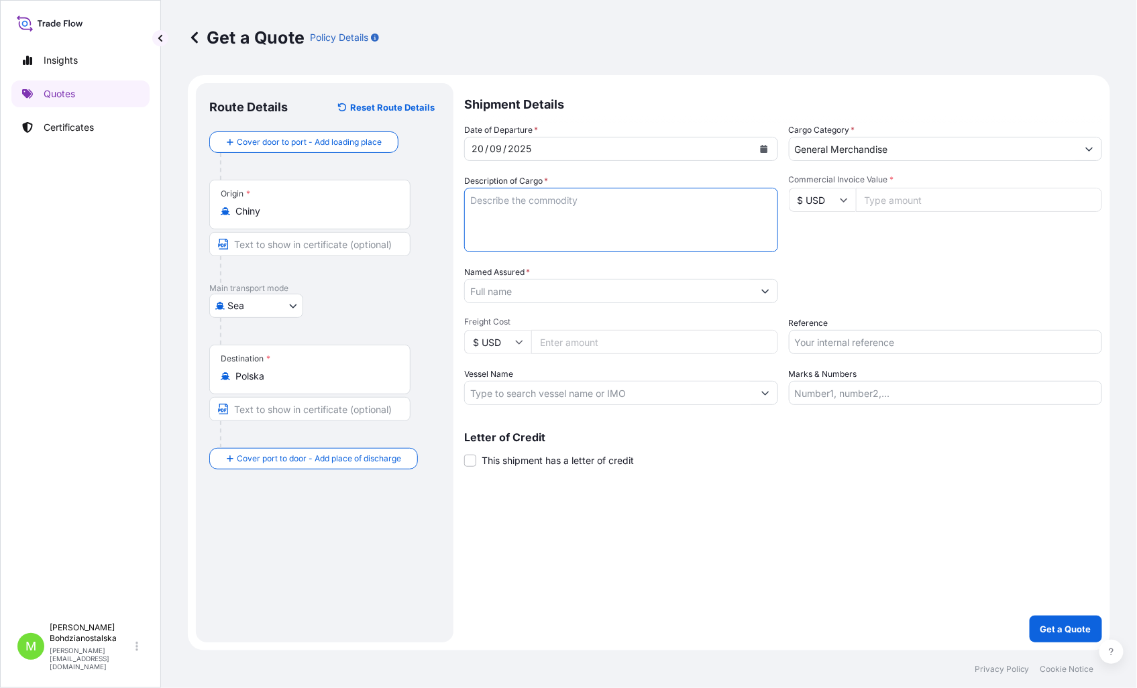
click at [504, 225] on textarea "Description of Cargo *" at bounding box center [621, 220] width 314 height 64
click at [457, 212] on form "Route Details Reset Route Details Cover door to port - Add loading place Place …" at bounding box center [649, 362] width 922 height 575
click at [508, 211] on textarea "Description of Cargo *" at bounding box center [621, 220] width 314 height 64
paste textarea "GARDEN TOOLS"
click at [574, 230] on textarea "GARDEN TOOLS" at bounding box center [621, 220] width 314 height 64
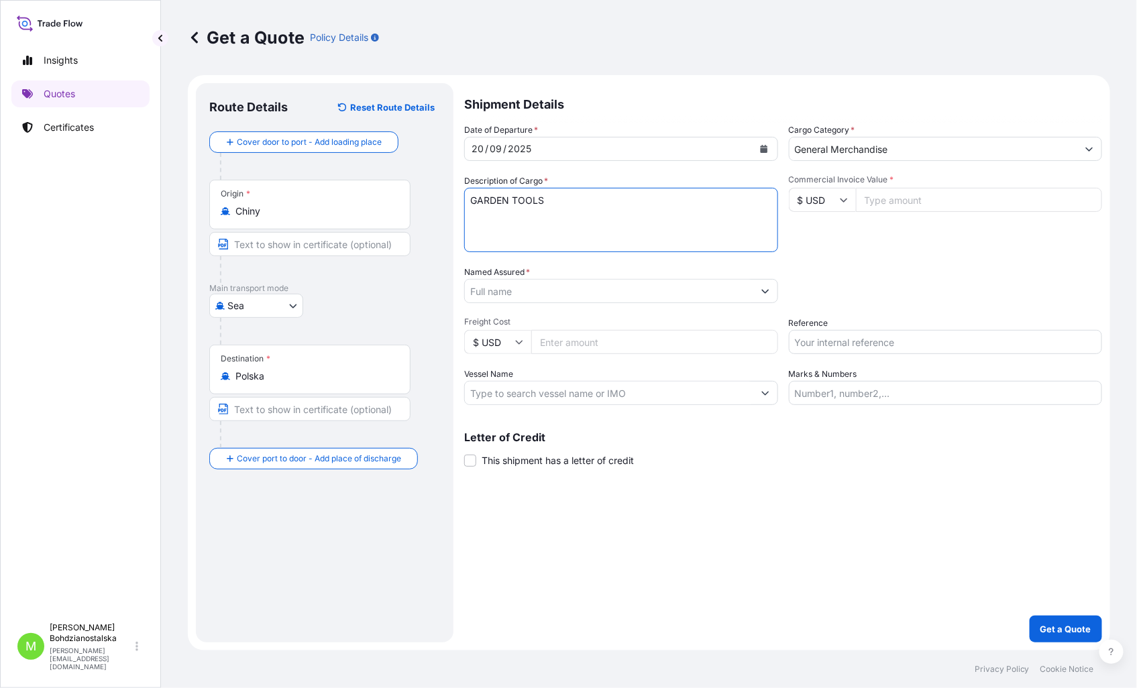
paste textarea "HAMU3271628"
click at [612, 210] on textarea "GARDEN TOOLS HAMU3271628 40hc," at bounding box center [621, 220] width 314 height 64
type textarea "GARDEN TOOLS HAMU3271628 40hc, 11599,600 kgs, 11,60 m3, 736 ctn"
click at [922, 199] on input "Commercial Invoice Value *" at bounding box center [979, 200] width 247 height 24
type input "58652.14"
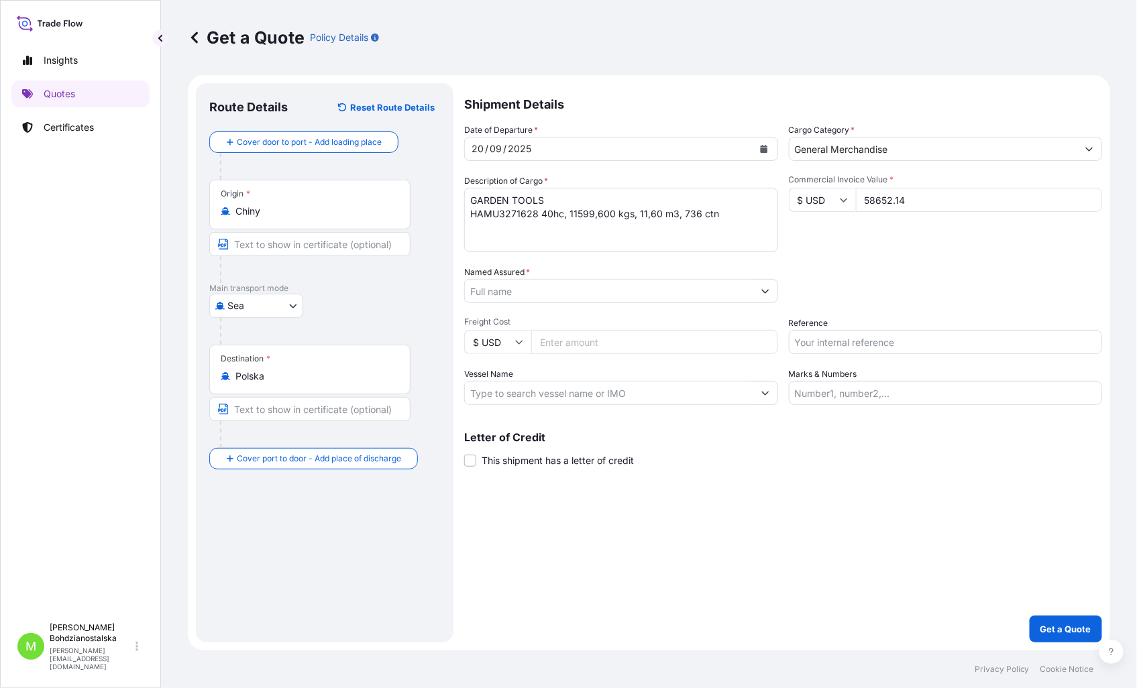
click at [904, 275] on div "Packing Category Type to search a container mode Please select a primary mode o…" at bounding box center [946, 285] width 314 height 38
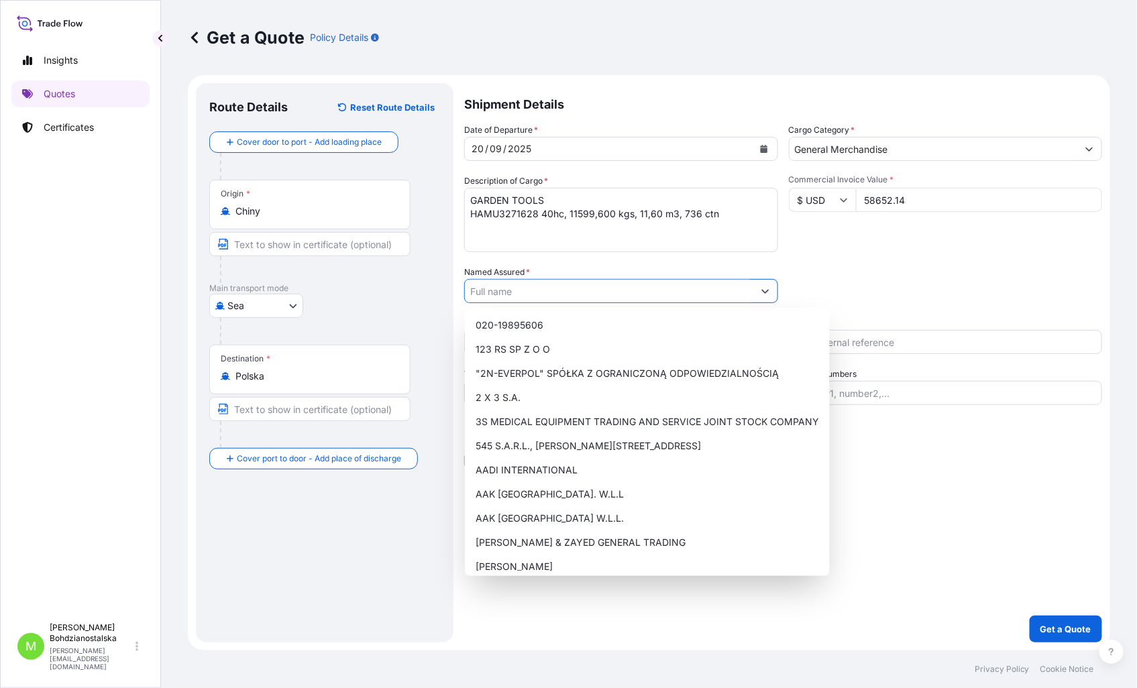
click at [476, 294] on input "Named Assured *" at bounding box center [609, 291] width 288 height 24
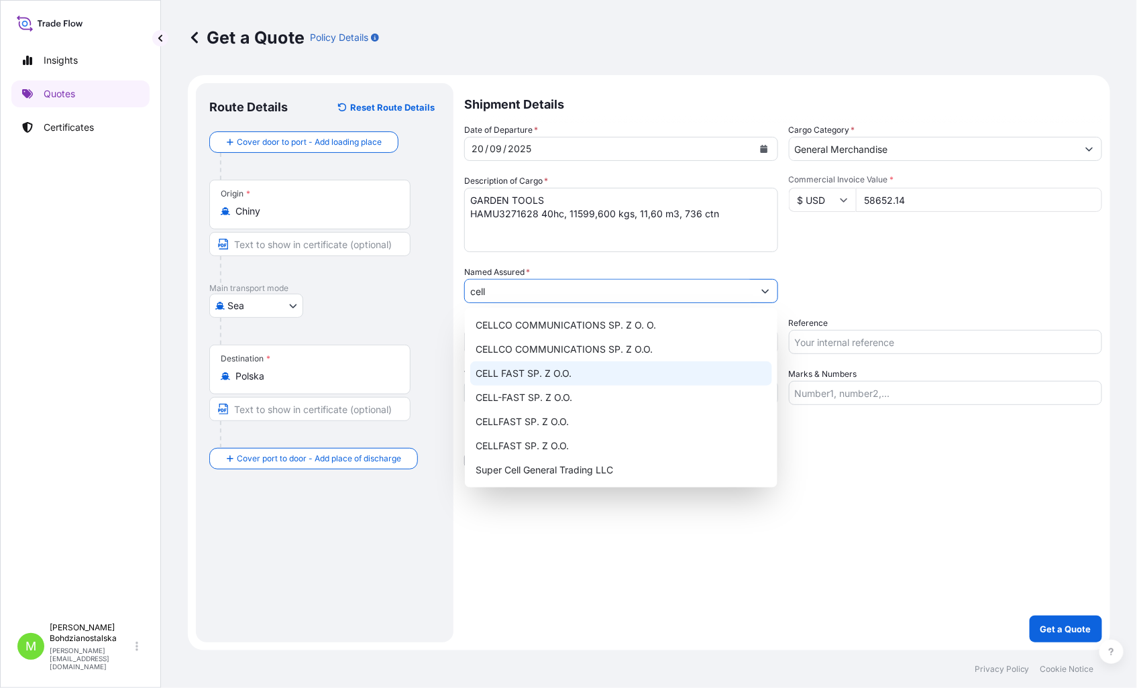
click at [579, 372] on div "CELL FAST SP. Z O.O." at bounding box center [621, 374] width 302 height 24
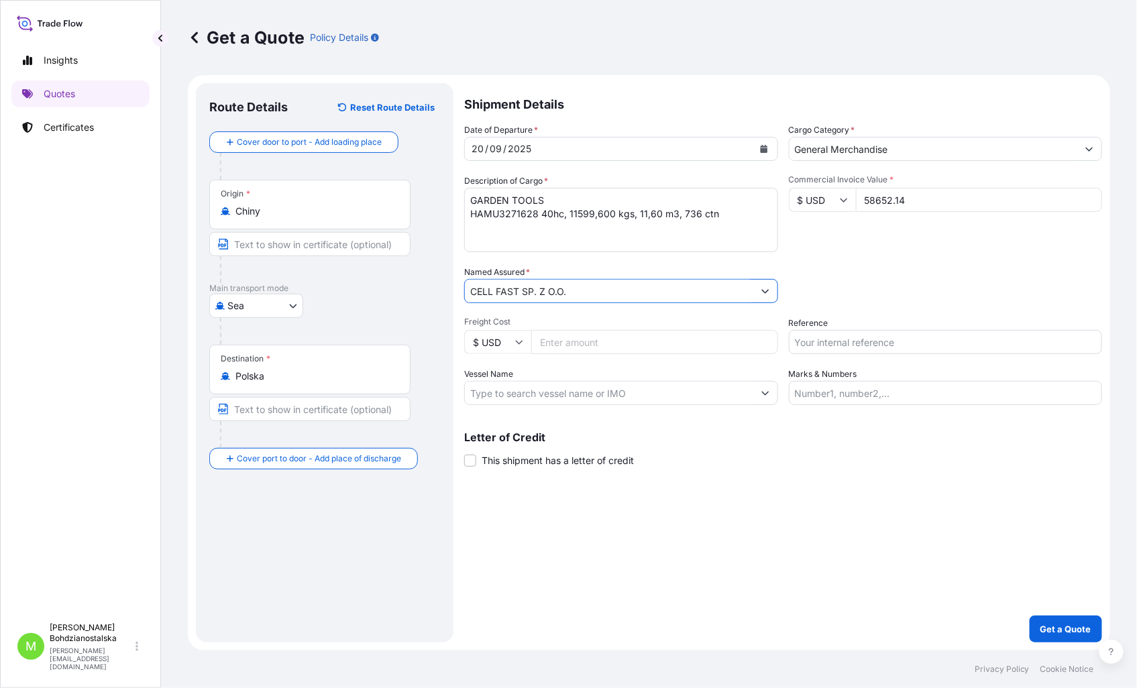
type input "CELL FAST SP. Z O.O."
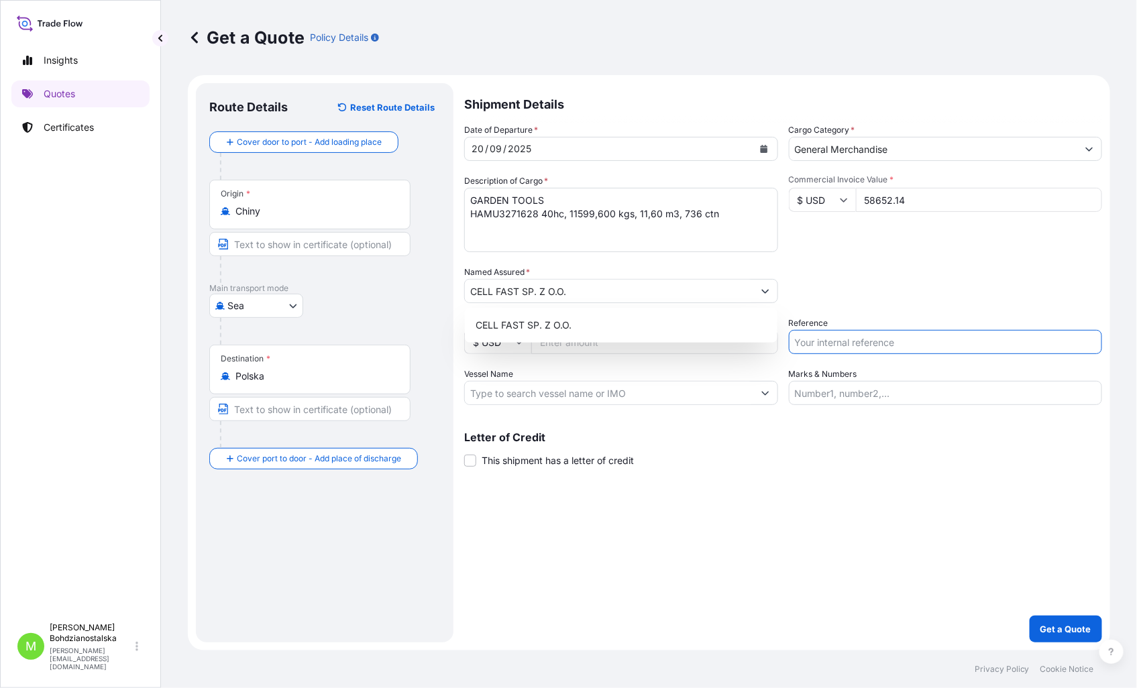
click at [827, 347] on input "Reference" at bounding box center [946, 342] width 314 height 24
type input "S02032156"
click at [741, 527] on div "Shipment Details Date of Departure * [DATE] Cargo Category * General Merchandis…" at bounding box center [783, 362] width 638 height 559
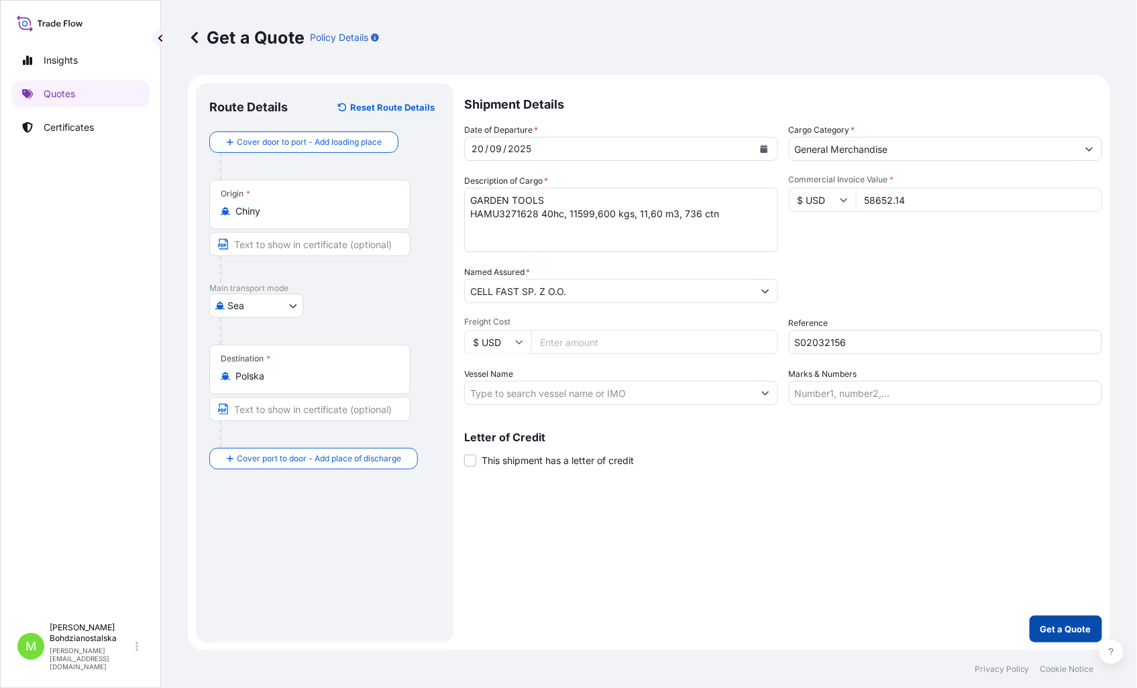
click at [1051, 527] on button "Get a Quote" at bounding box center [1066, 629] width 72 height 27
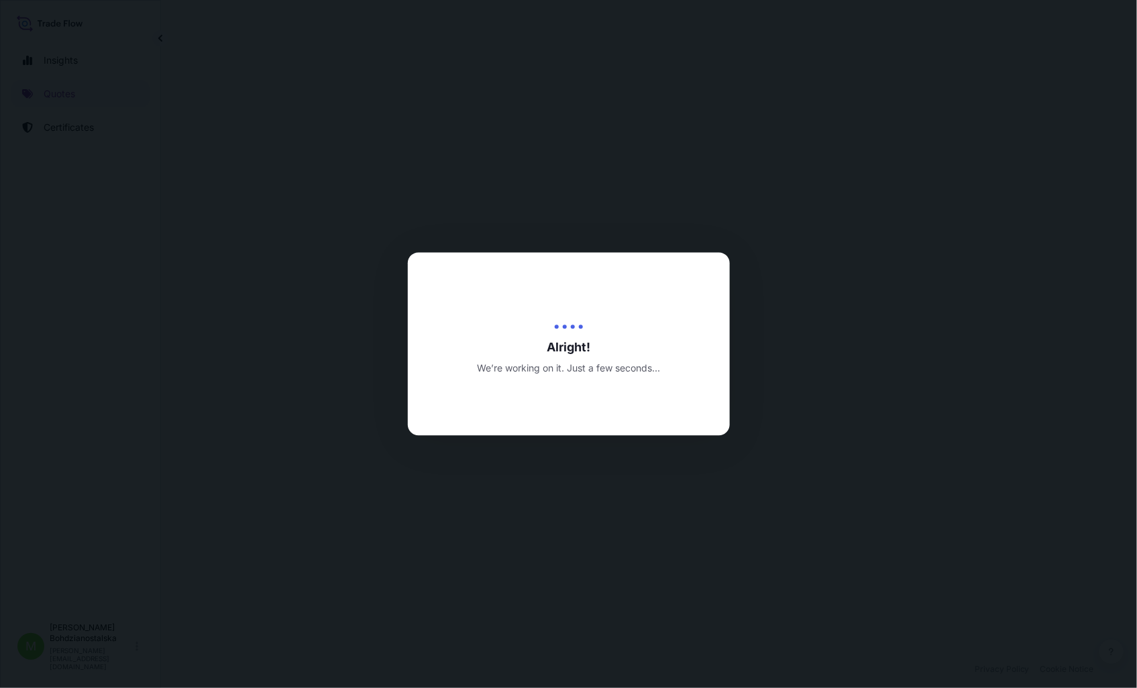
select select "Sea"
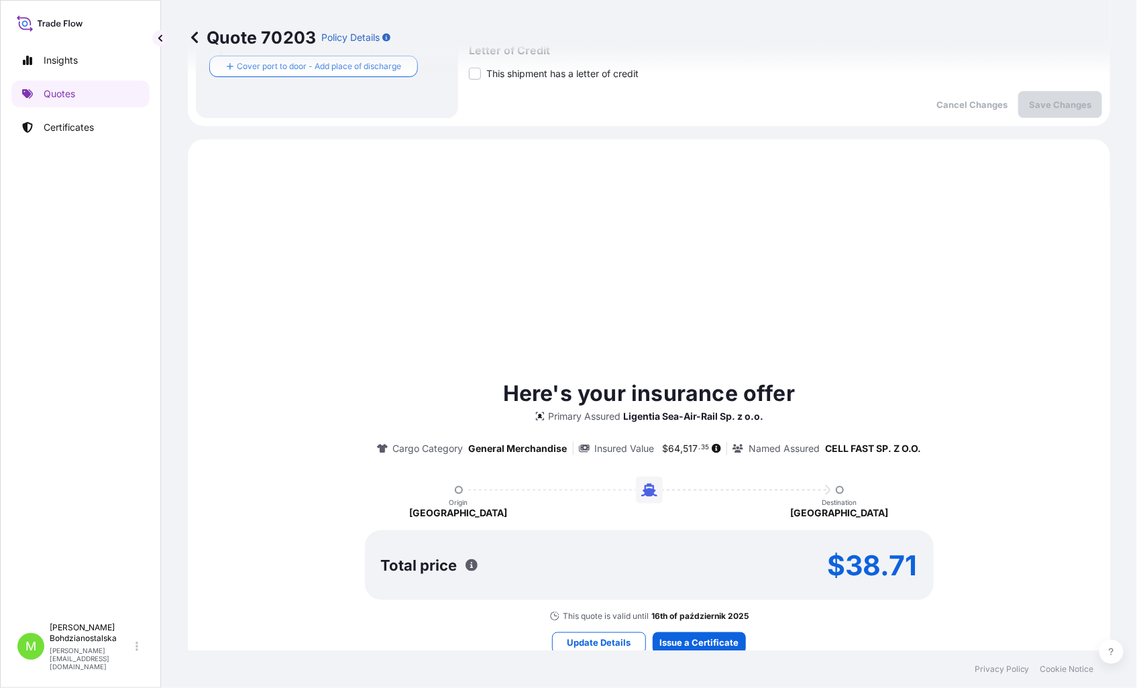
scroll to position [459, 0]
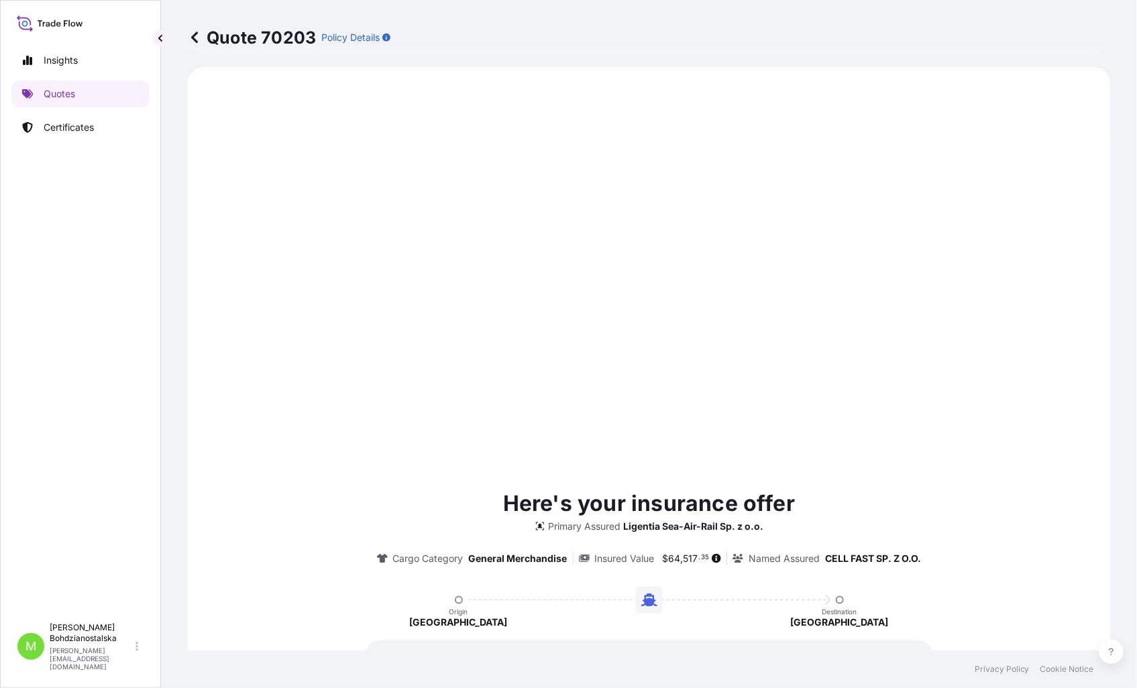
type input "[DATE]"
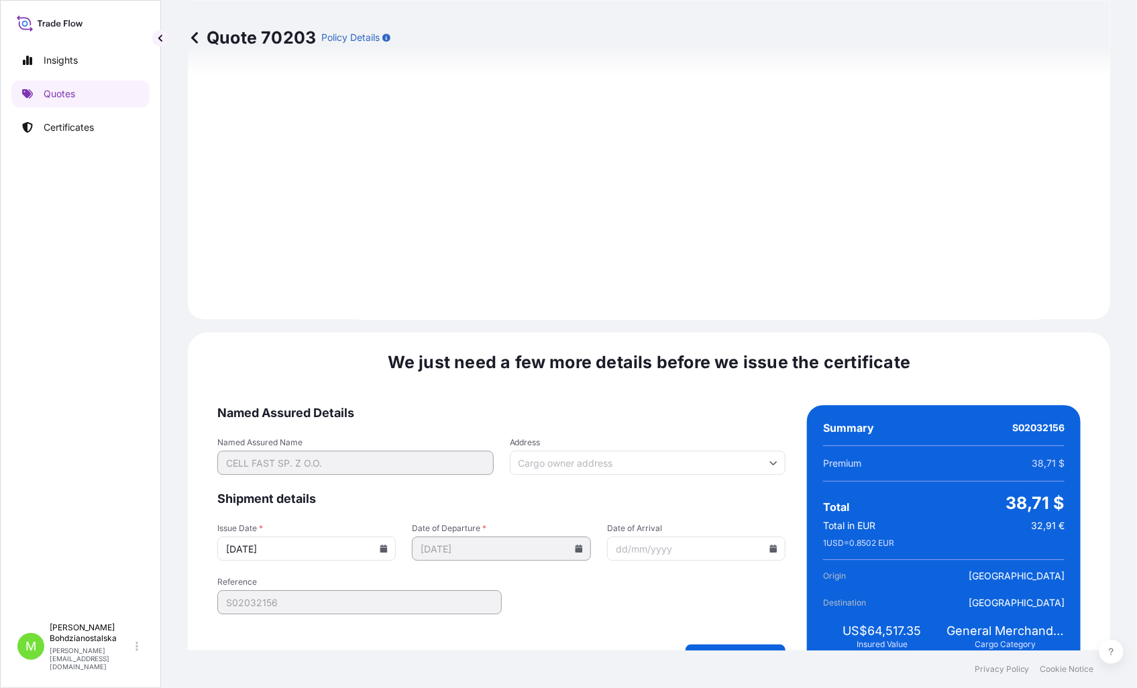
scroll to position [1358, 0]
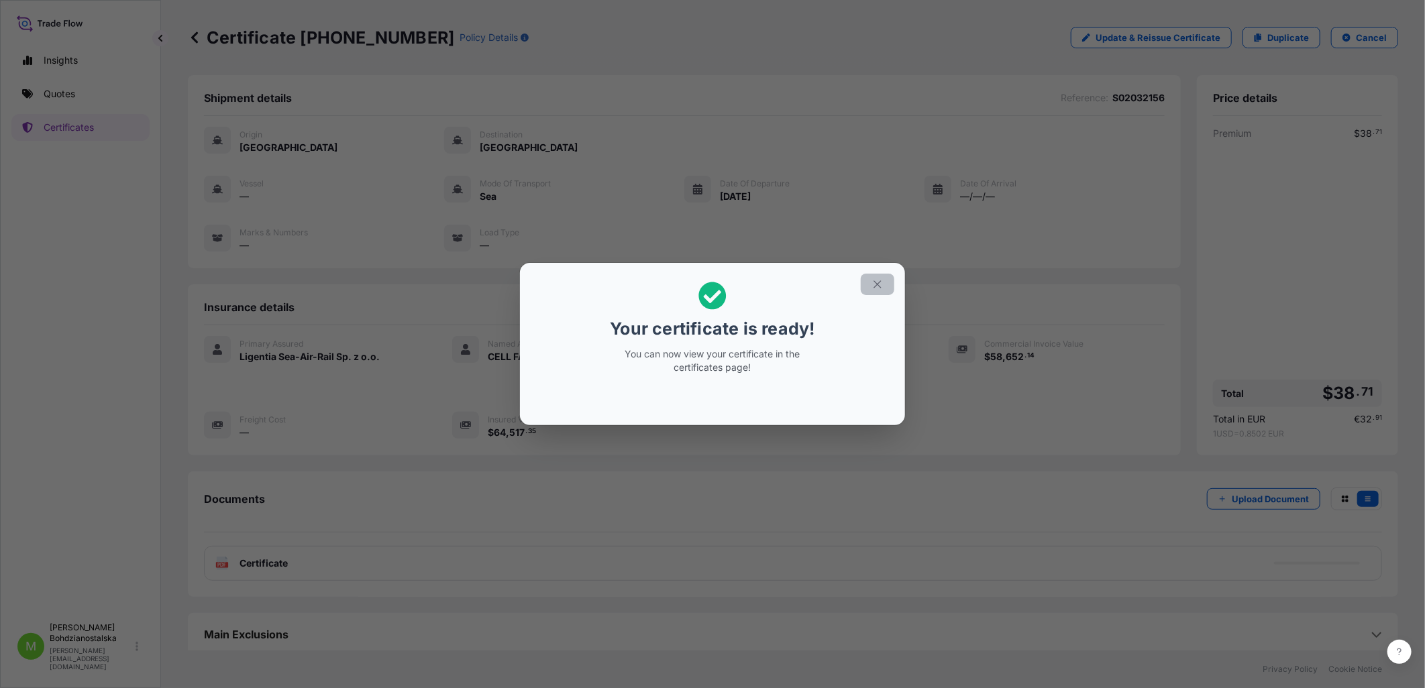
click at [877, 284] on icon "button" at bounding box center [876, 284] width 7 height 7
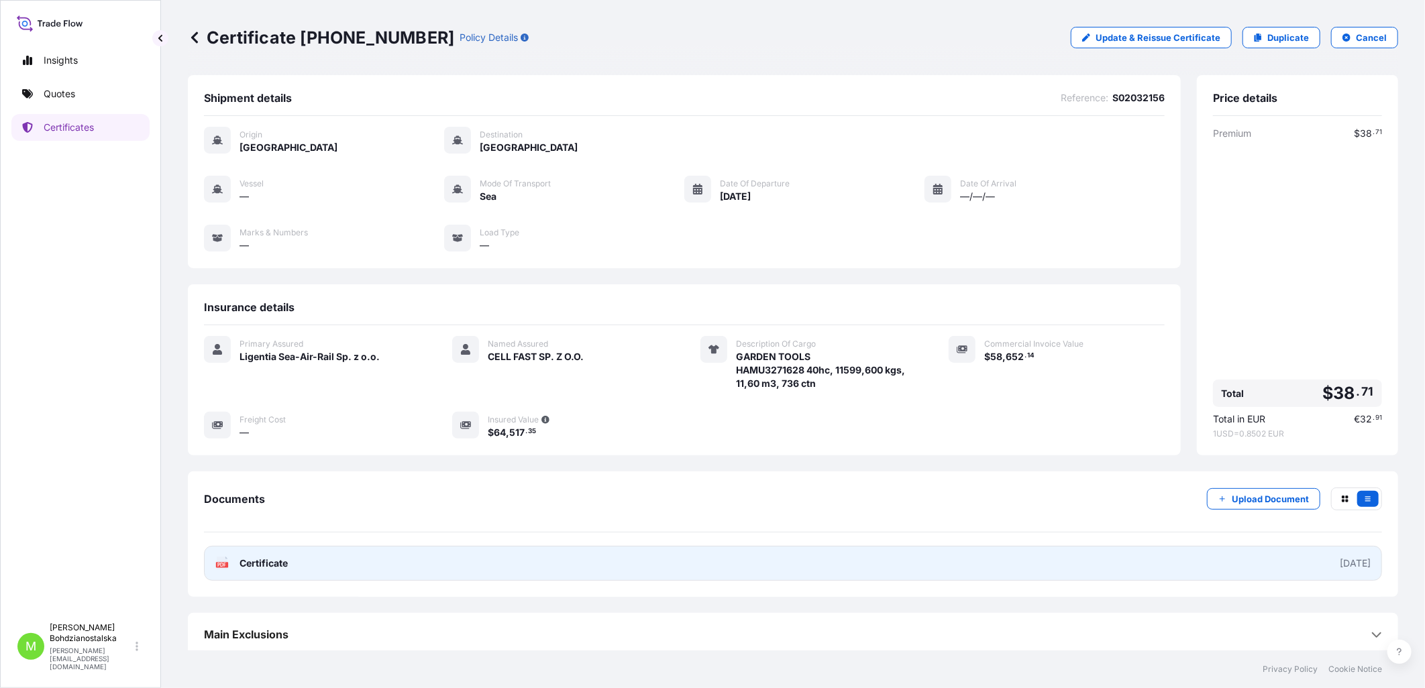
click at [288, 527] on link "PDF Certificate [DATE]" at bounding box center [793, 563] width 1178 height 35
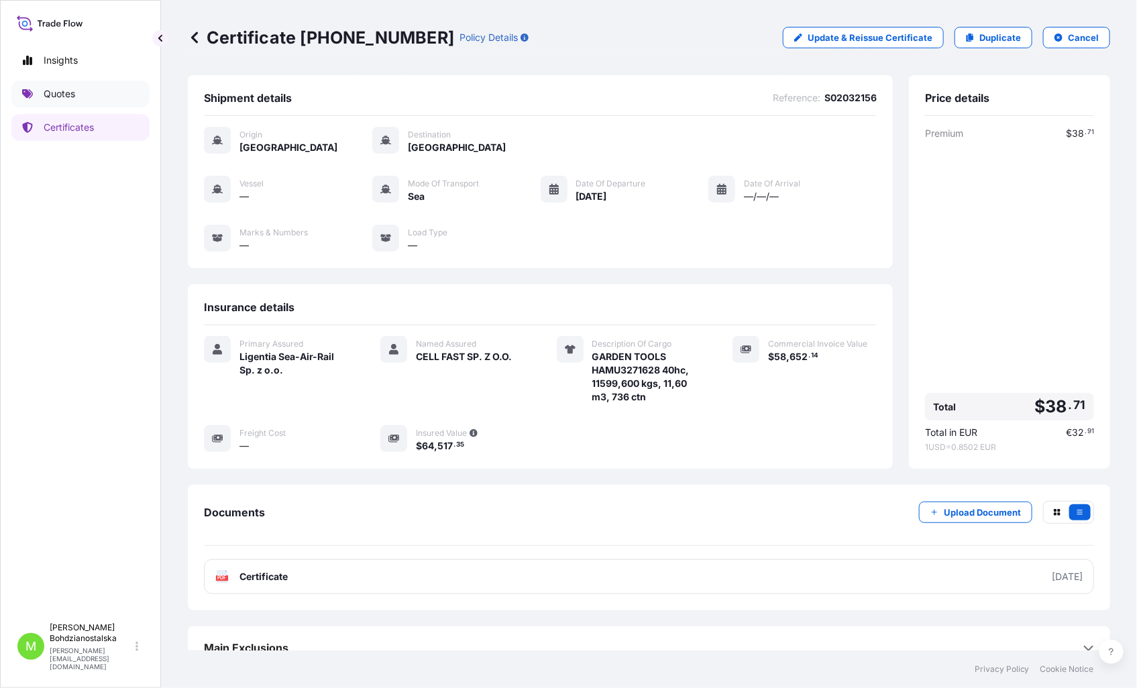
click at [62, 92] on p "Quotes" at bounding box center [60, 93] width 32 height 13
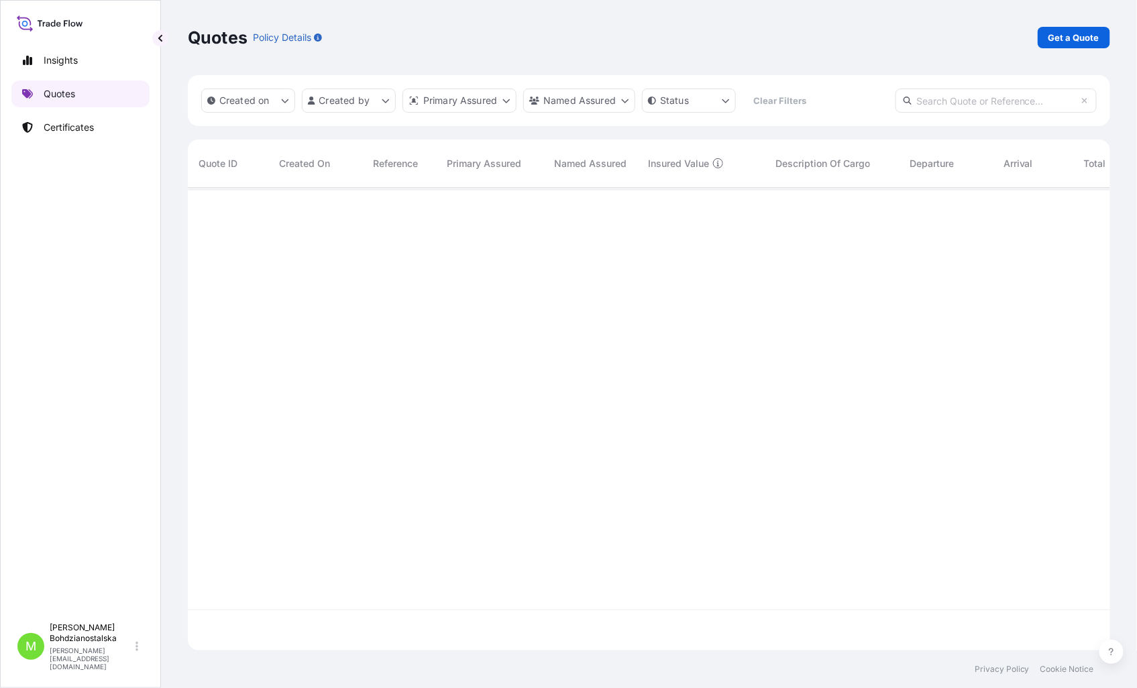
scroll to position [459, 911]
click at [1082, 27] on link "Get a Quote" at bounding box center [1074, 37] width 72 height 21
select select "Sea"
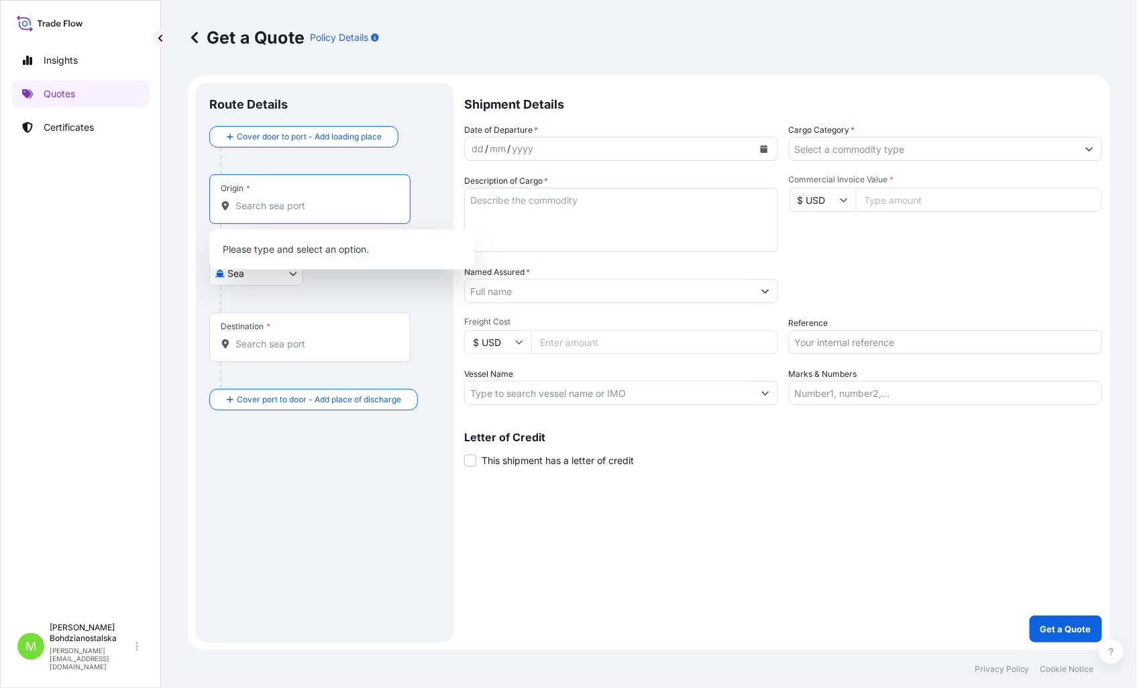
click at [300, 205] on input "Origin *" at bounding box center [314, 205] width 158 height 13
click at [303, 216] on div "Origin *" at bounding box center [309, 199] width 201 height 50
click at [303, 213] on input "Origin * Please select an origin" at bounding box center [314, 205] width 158 height 13
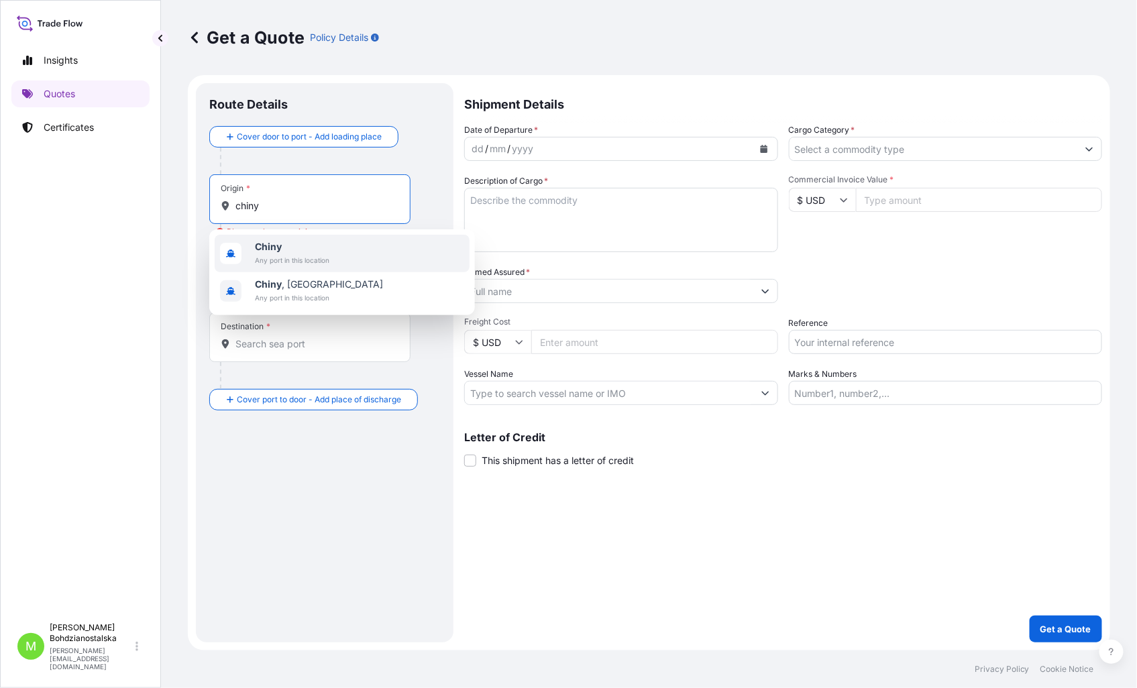
click at [289, 250] on span "Chiny" at bounding box center [292, 246] width 74 height 13
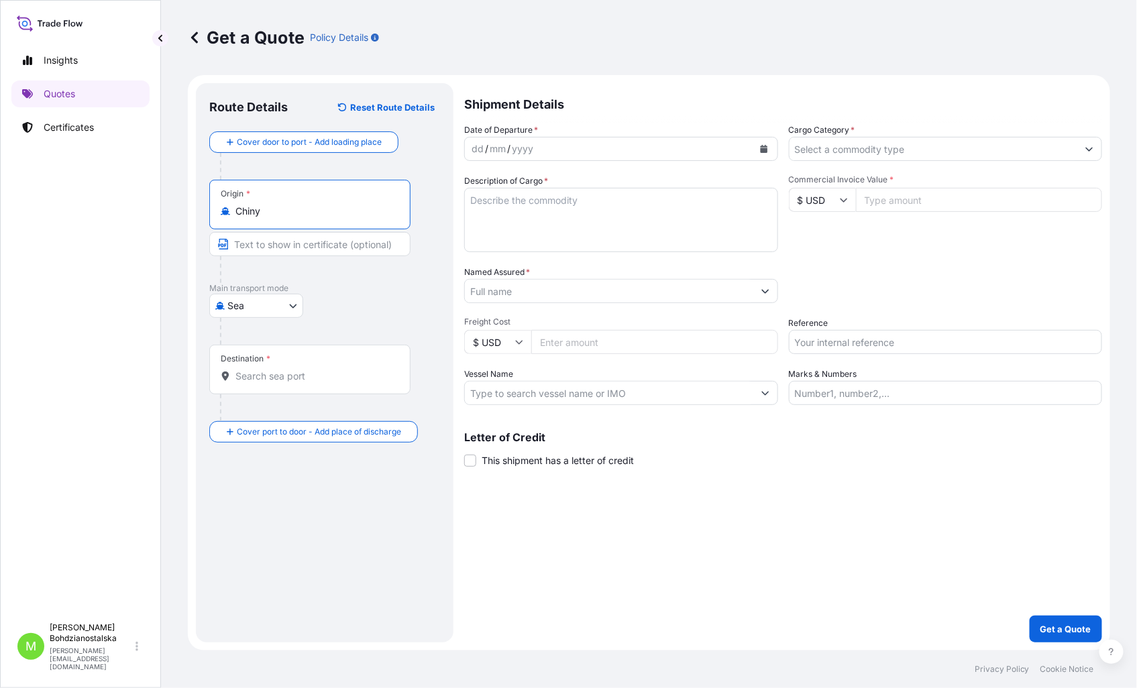
type input "Chiny"
click at [341, 527] on div "Route Details Reset Route Details Cover door to port - Add loading place Place …" at bounding box center [326, 363] width 235 height 533
click at [297, 386] on div "Destination *" at bounding box center [309, 370] width 201 height 50
click at [297, 383] on input "Destination *" at bounding box center [314, 376] width 158 height 13
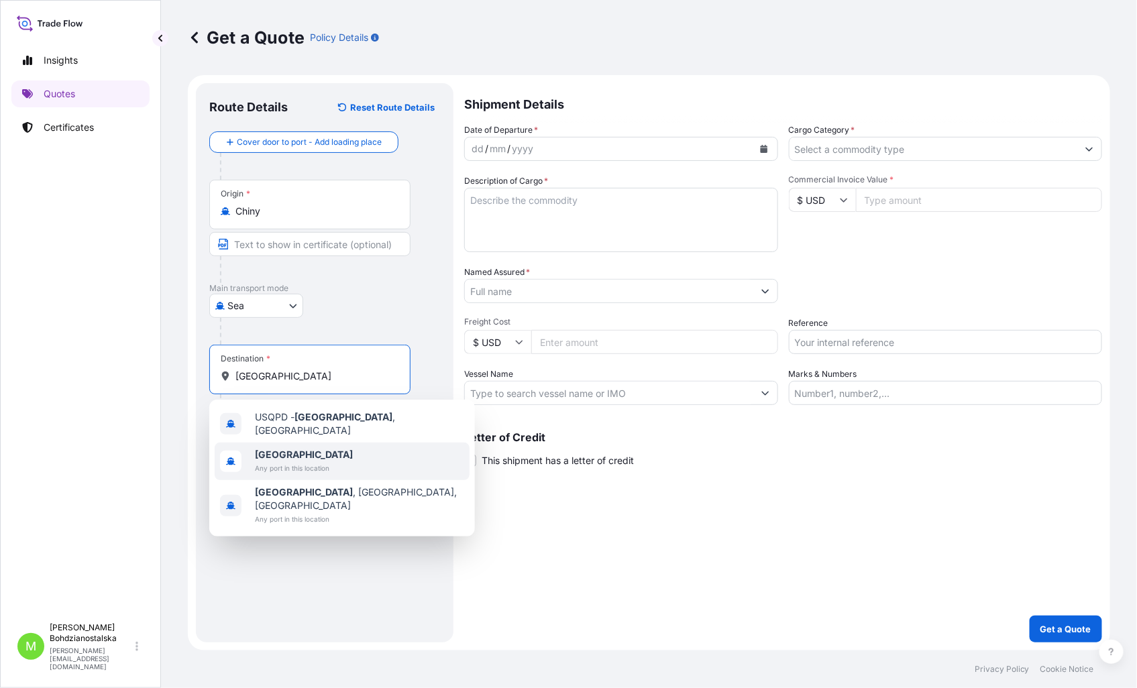
click at [304, 453] on span "[GEOGRAPHIC_DATA]" at bounding box center [304, 454] width 98 height 13
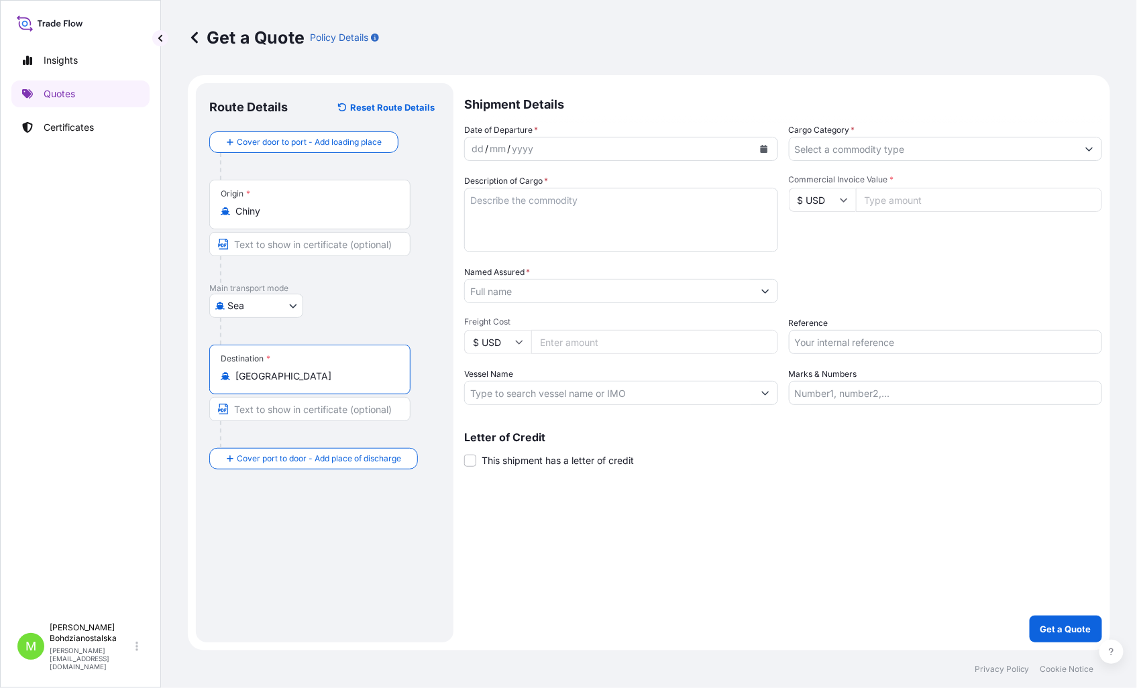
type input "[GEOGRAPHIC_DATA]"
click at [479, 144] on div "dd" at bounding box center [482, 149] width 15 height 16
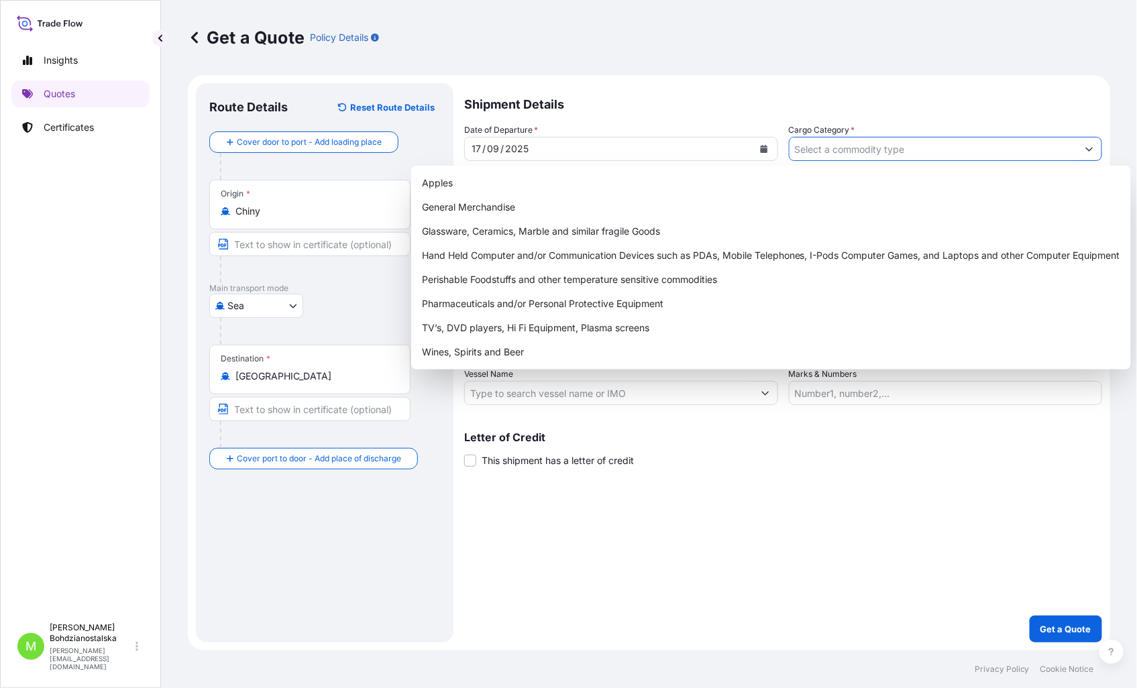
click at [845, 146] on input "Cargo Category *" at bounding box center [933, 149] width 288 height 24
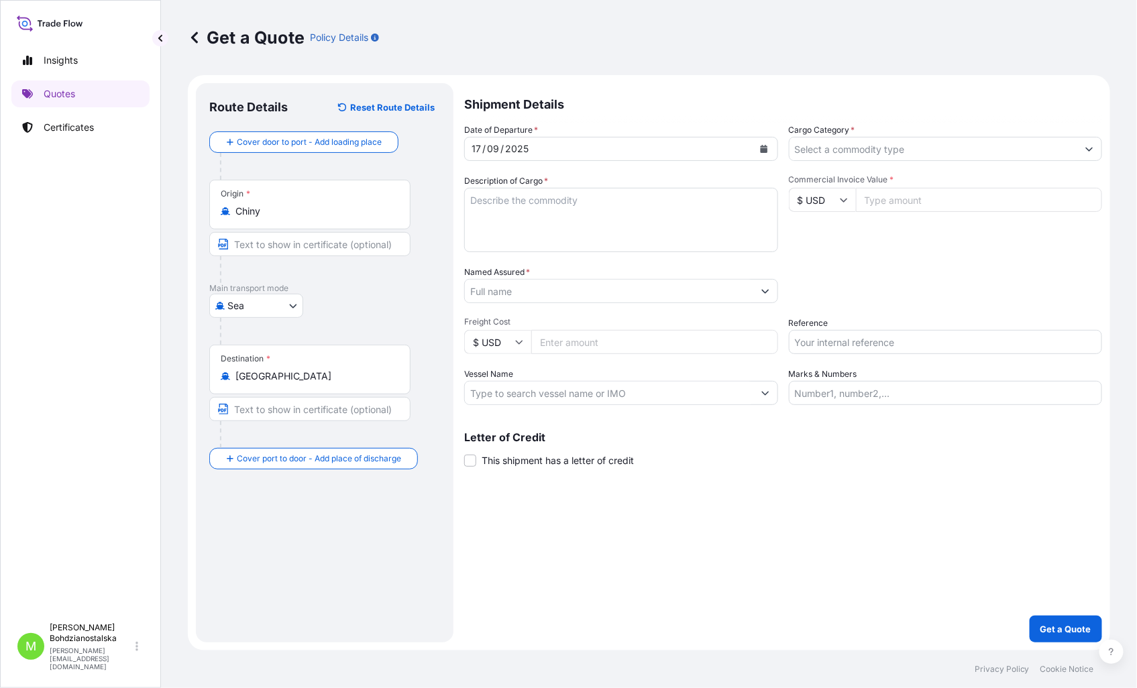
click at [920, 146] on input "Cargo Category *" at bounding box center [933, 149] width 288 height 24
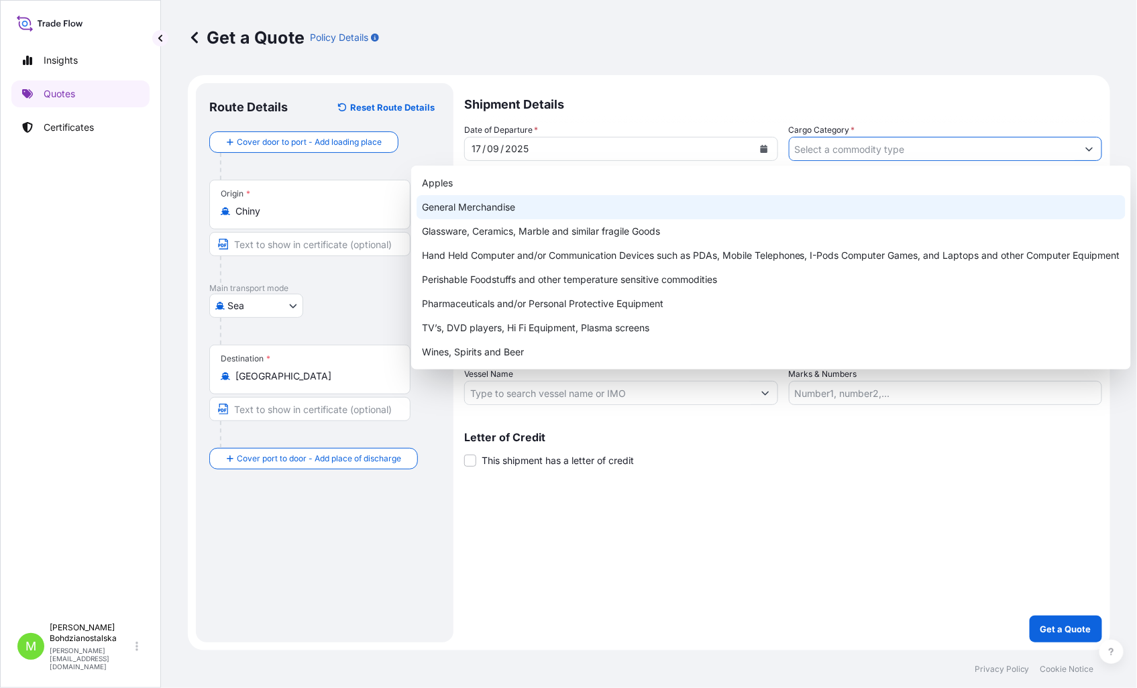
click at [620, 205] on div "General Merchandise" at bounding box center [771, 207] width 709 height 24
type input "General Merchandise"
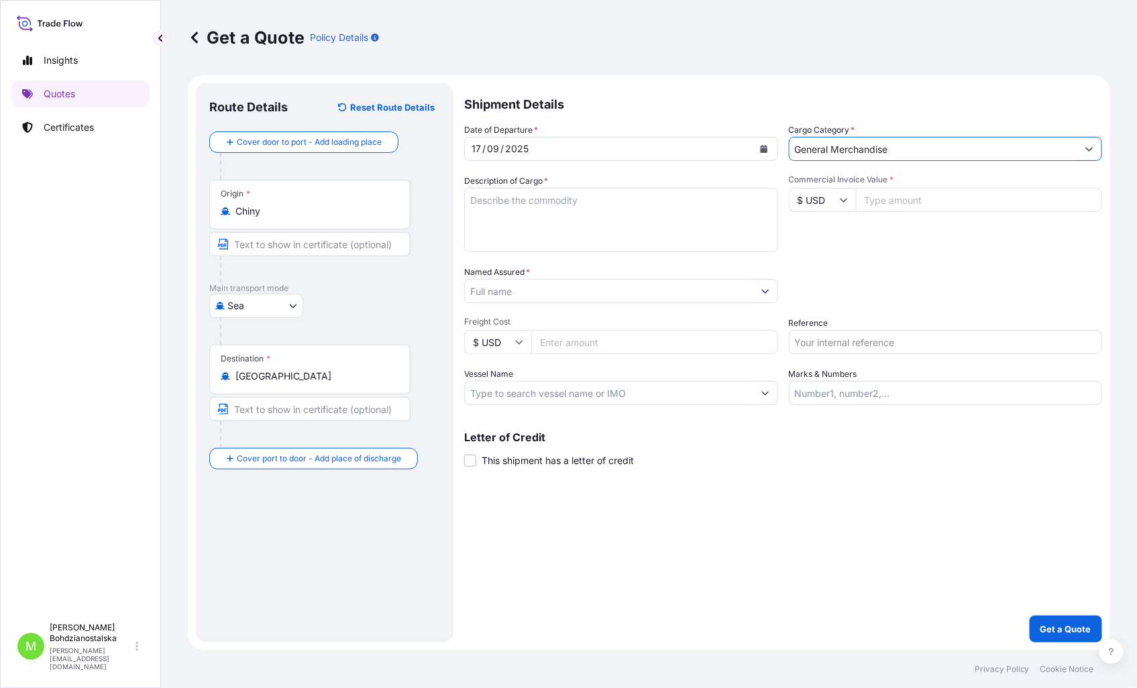
click at [545, 206] on textarea "Description of Cargo *" at bounding box center [621, 220] width 314 height 64
click at [553, 197] on textarea "Description of Cargo *" at bounding box center [621, 220] width 314 height 64
paste textarea "3D GUMMY WATERMELON"
click at [490, 223] on textarea "3D GUMMY WATERMELON" at bounding box center [621, 220] width 314 height 64
paste textarea "CXRU1511227"
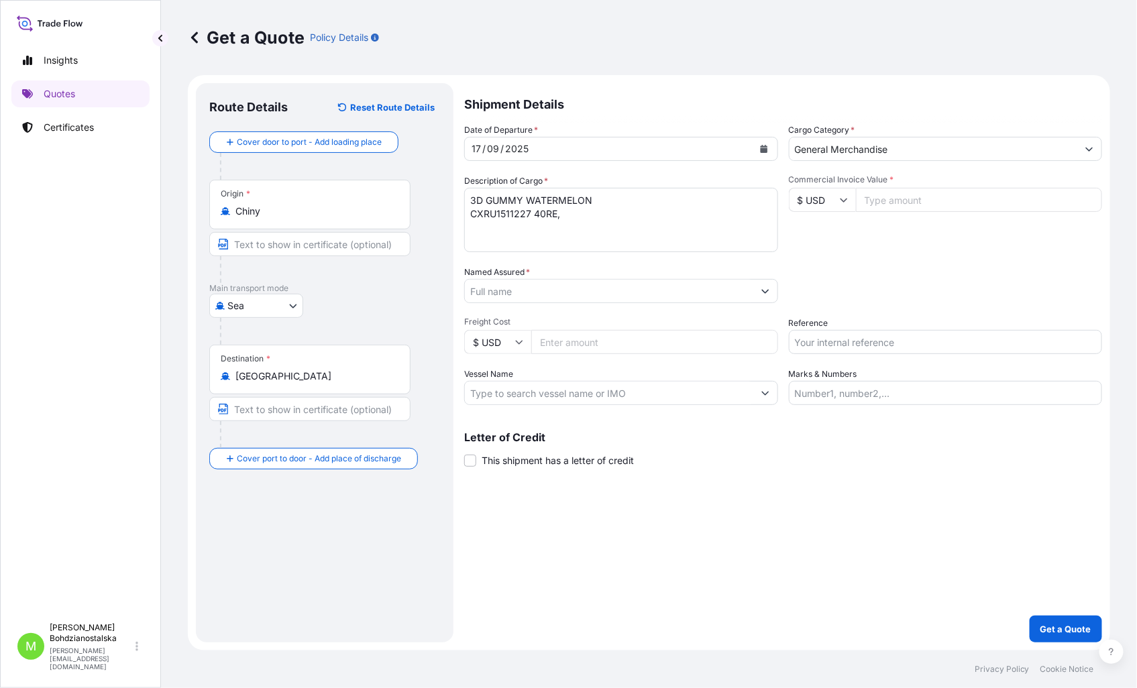
click at [634, 217] on textarea "3D GUMMY WATERMELON CXRU1511227 40RE," at bounding box center [621, 220] width 314 height 64
paste textarea "15017,020"
type textarea "3D GUMMY WATERMELON CXRU1511227 40RE, 15017,020 KGS, 58,00"
click at [921, 204] on input "Commercial Invoice Value *" at bounding box center [979, 200] width 247 height 24
click at [924, 197] on input "Commercial Invoice Value *" at bounding box center [979, 200] width 247 height 24
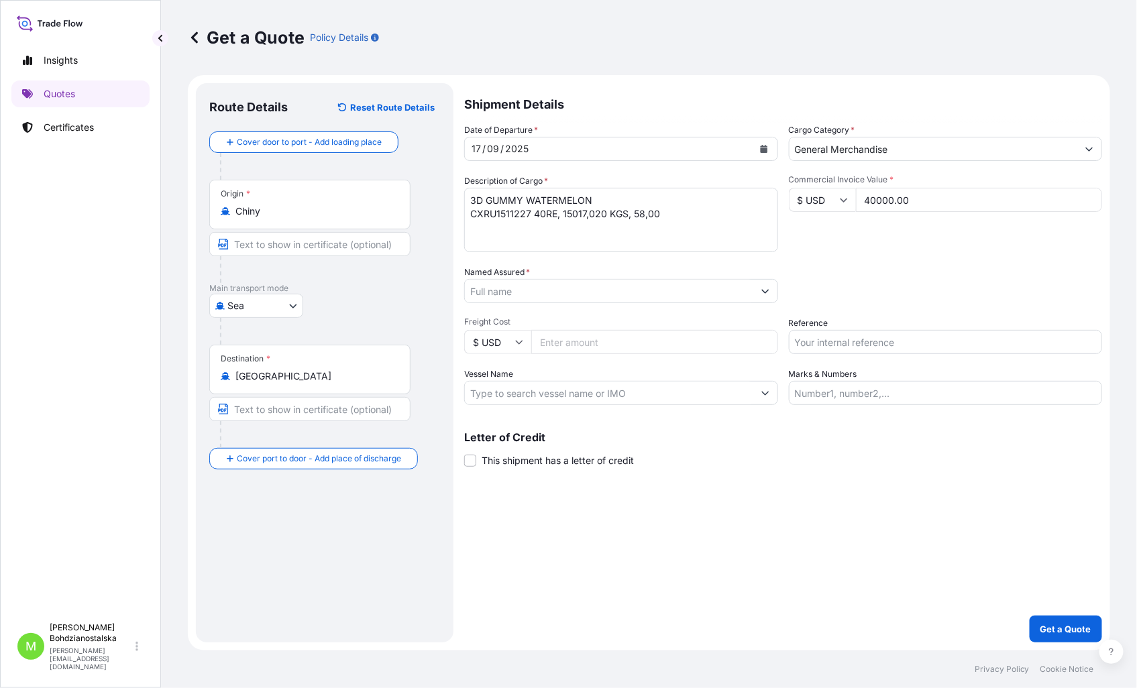
type input "40000.00"
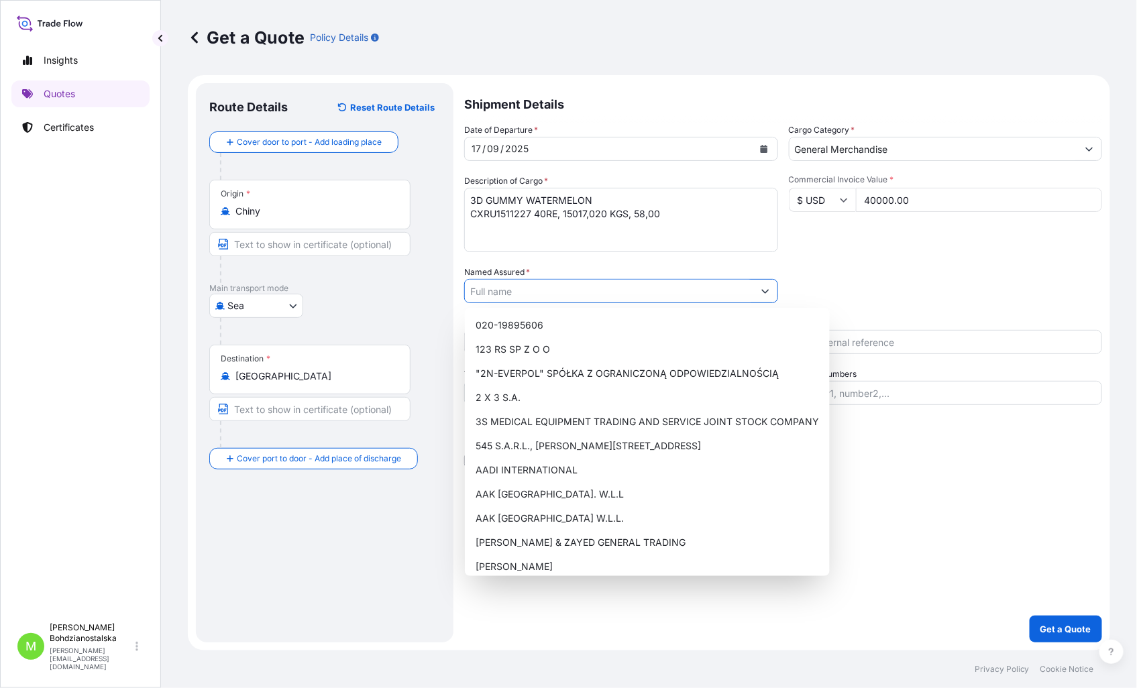
click at [582, 294] on input "Named Assured *" at bounding box center [609, 291] width 288 height 24
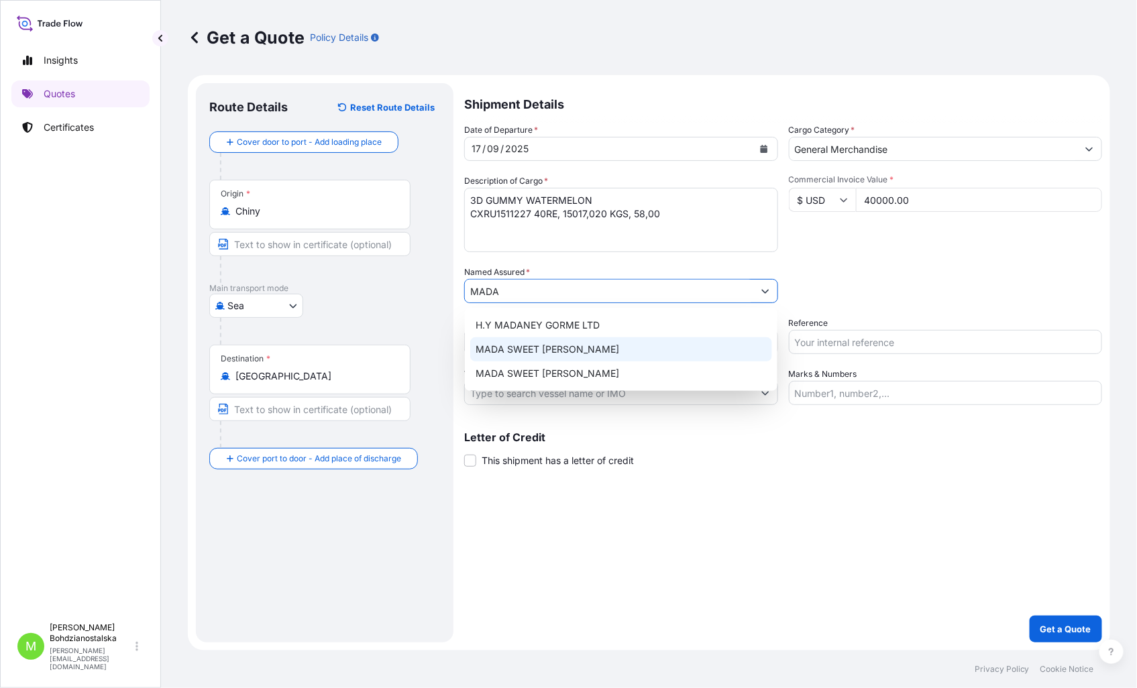
click at [580, 351] on span "MADA SWEET [PERSON_NAME]" at bounding box center [548, 349] width 144 height 13
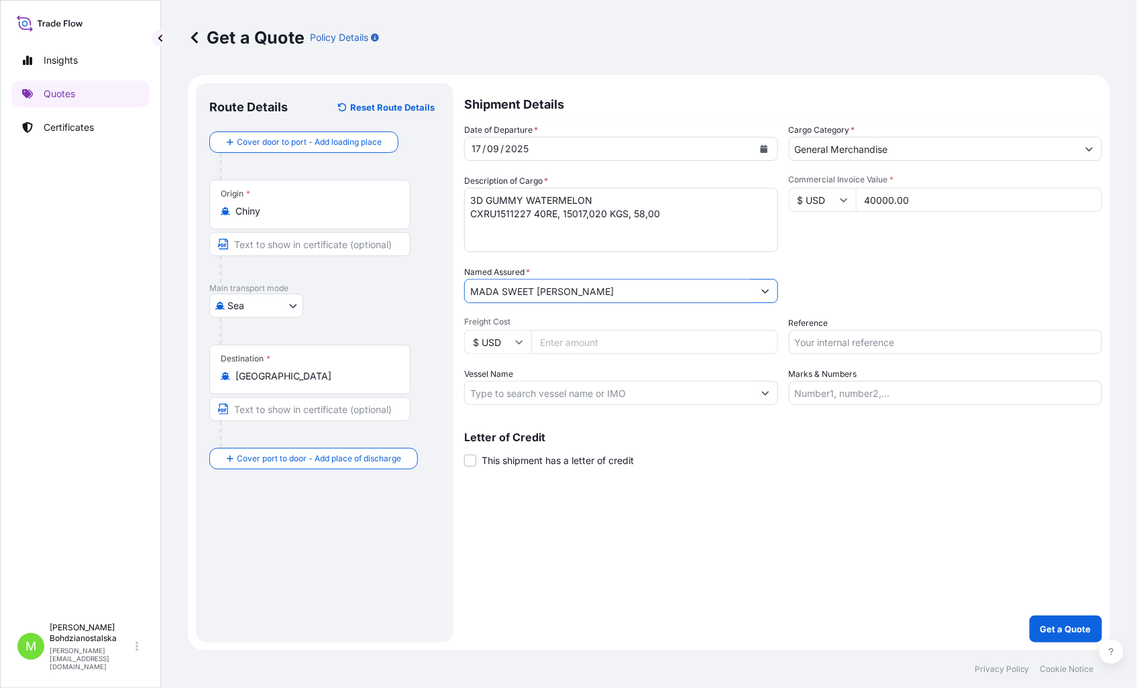
type input "MADA SWEET [PERSON_NAME]"
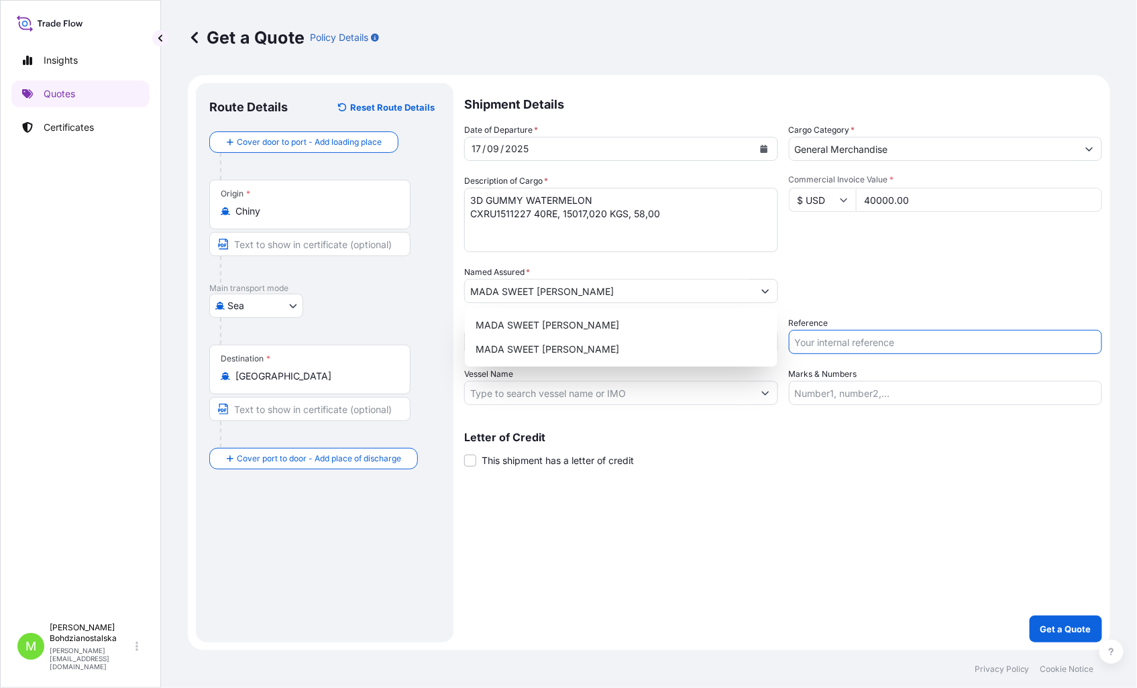
click at [950, 336] on input "Reference" at bounding box center [946, 342] width 314 height 24
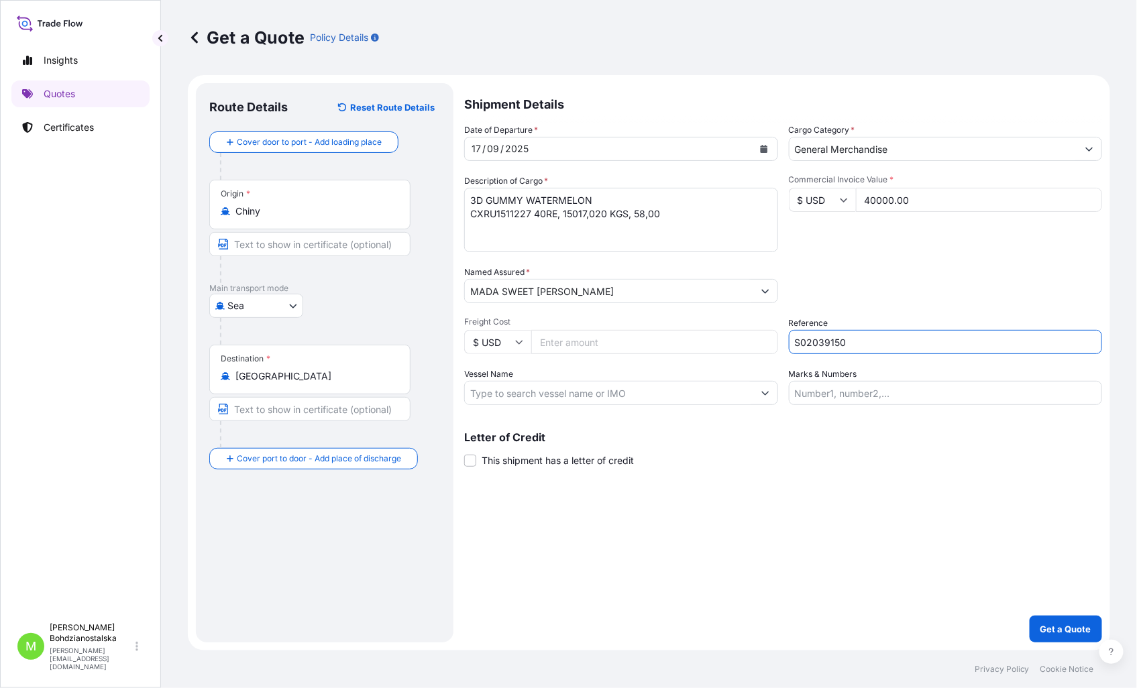
type input "S02039150"
drag, startPoint x: 866, startPoint y: 590, endPoint x: 861, endPoint y: 551, distance: 39.3
click at [863, 527] on div "Shipment Details Date of Departure * [DATE] Cargo Category * General Merchandis…" at bounding box center [783, 362] width 638 height 559
click at [1058, 527] on button "Get a Quote" at bounding box center [1066, 629] width 72 height 27
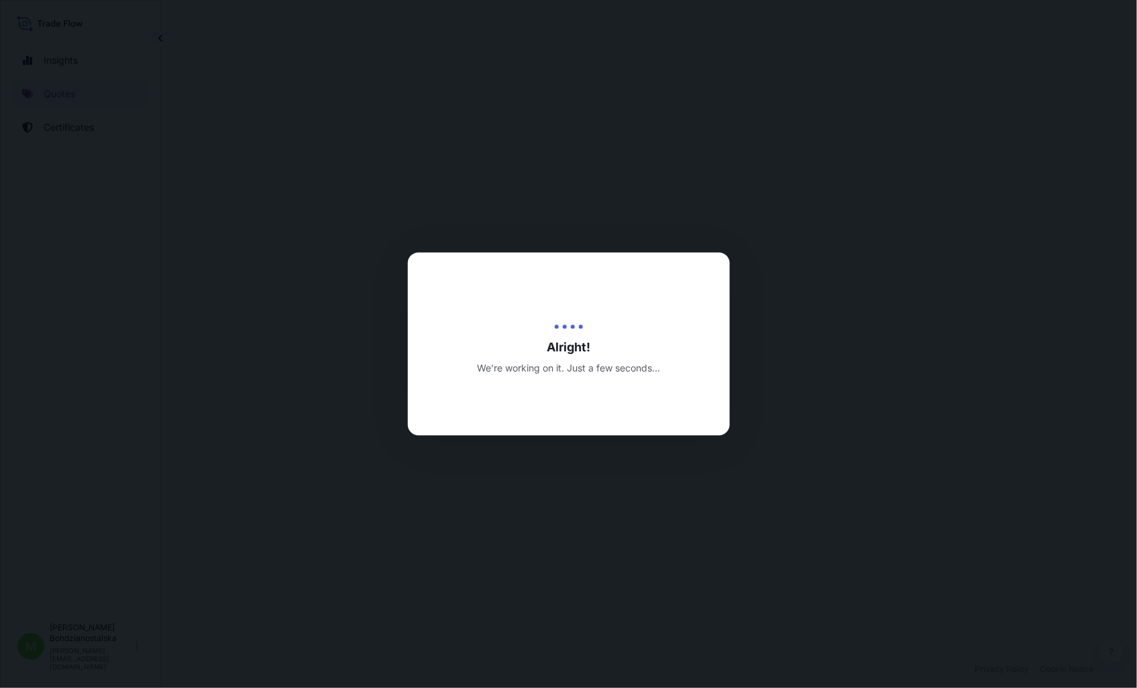
select select "Sea"
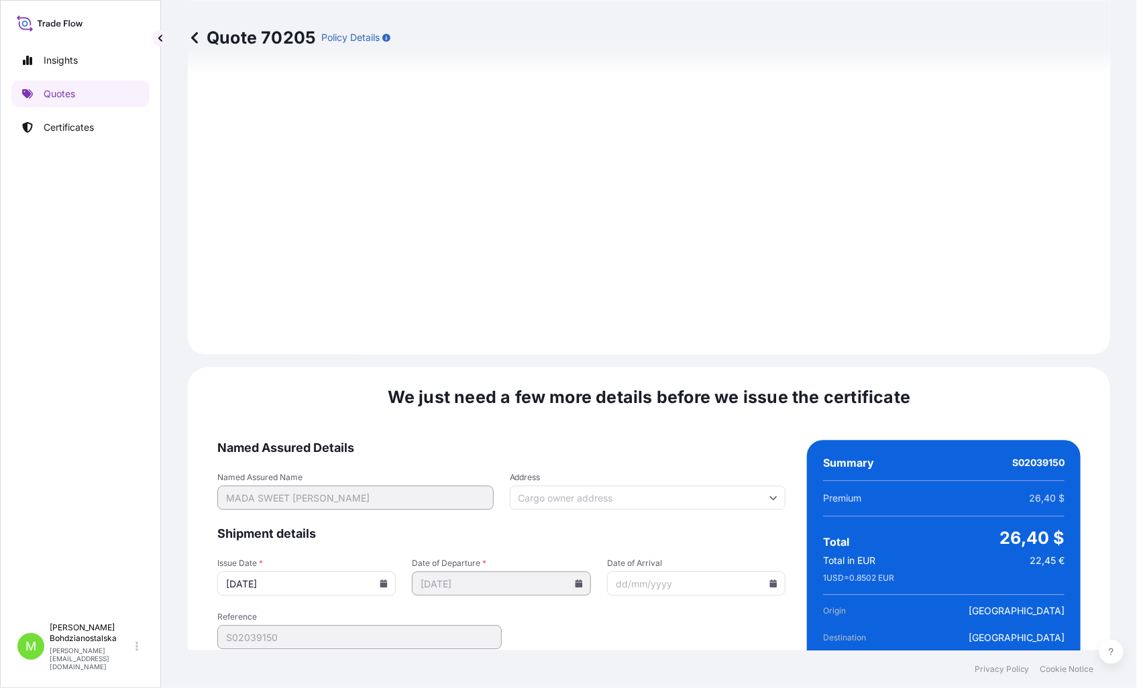
scroll to position [1358, 0]
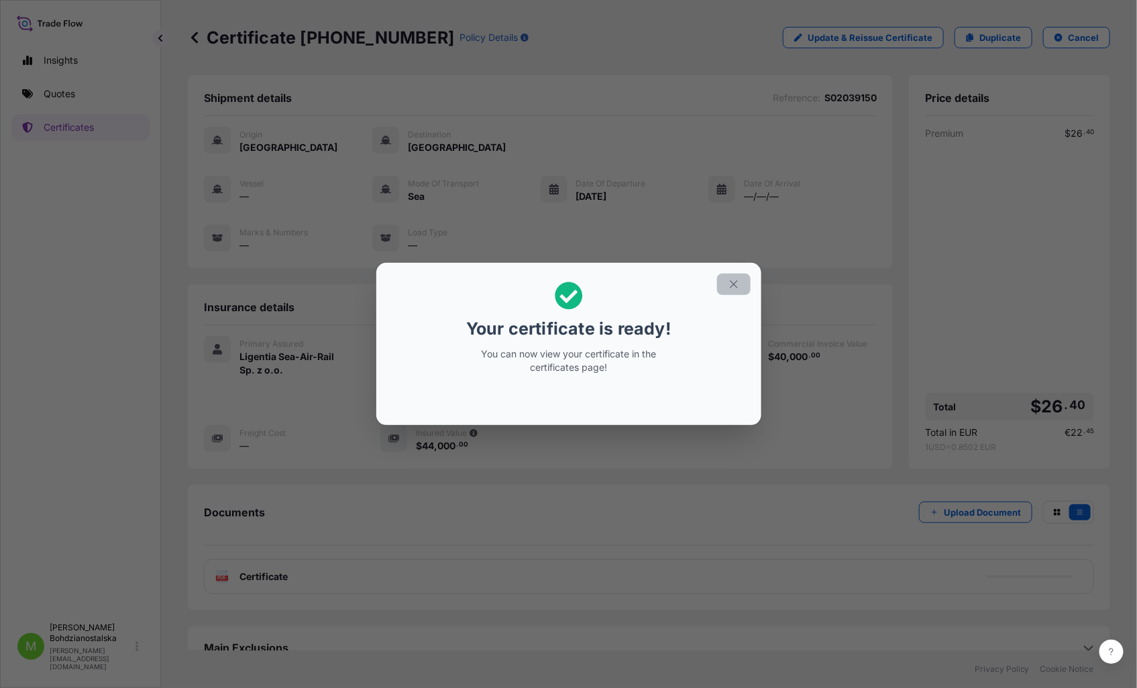
click at [740, 288] on button "button" at bounding box center [734, 284] width 34 height 21
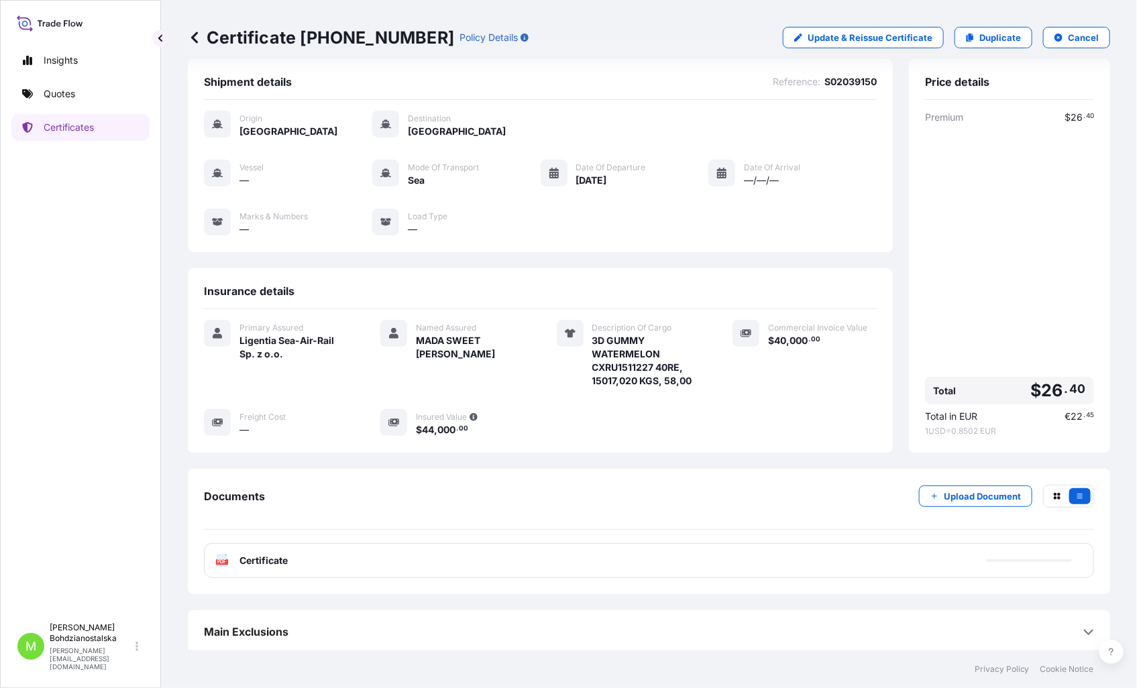
scroll to position [20, 0]
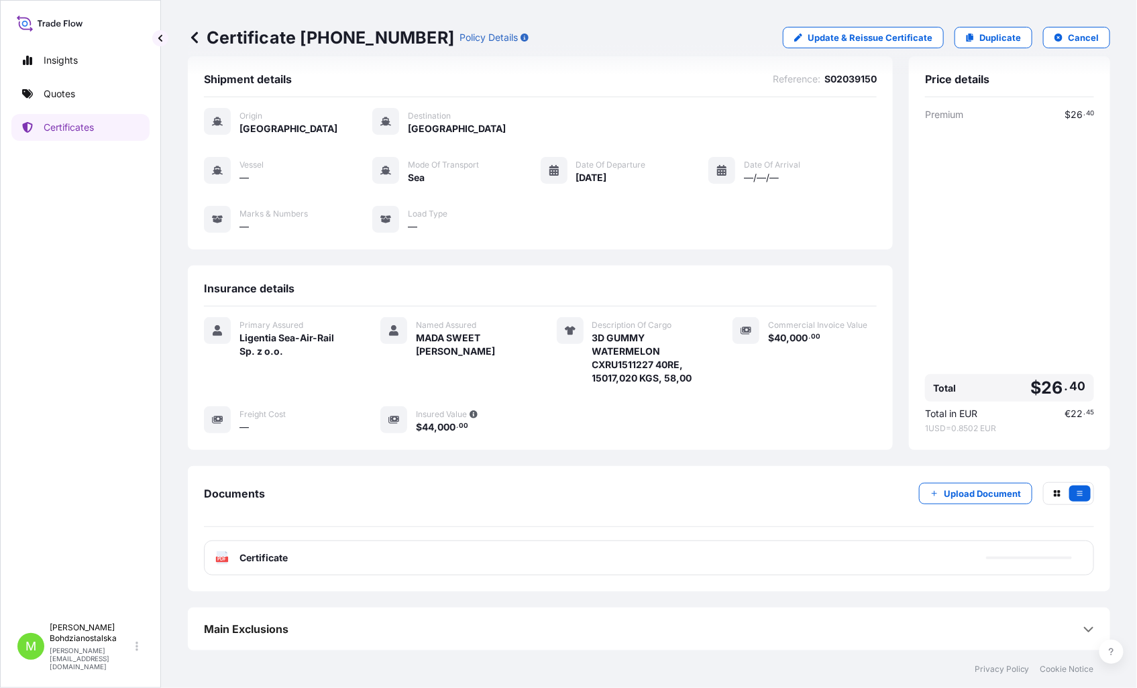
click at [279, 527] on span "Certificate" at bounding box center [263, 557] width 48 height 13
click at [270, 527] on span "Certificate" at bounding box center [263, 557] width 48 height 13
click at [299, 527] on div "PDF Certificate" at bounding box center [649, 558] width 890 height 35
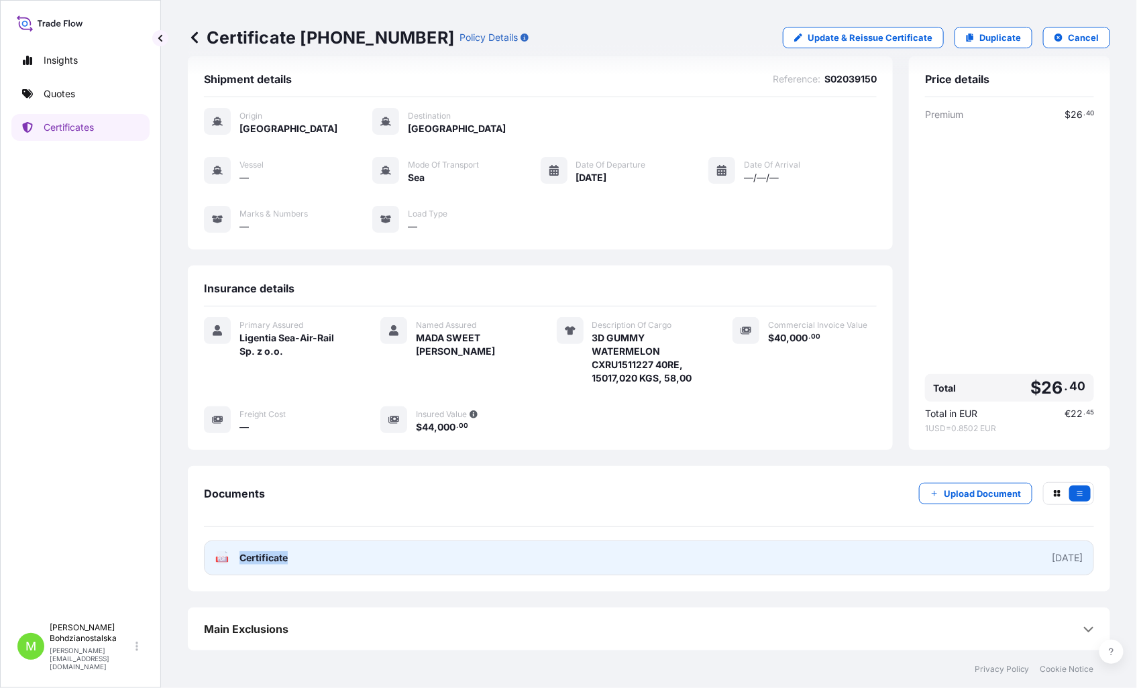
click at [317, 527] on link "PDF Certificate [DATE]" at bounding box center [649, 558] width 890 height 35
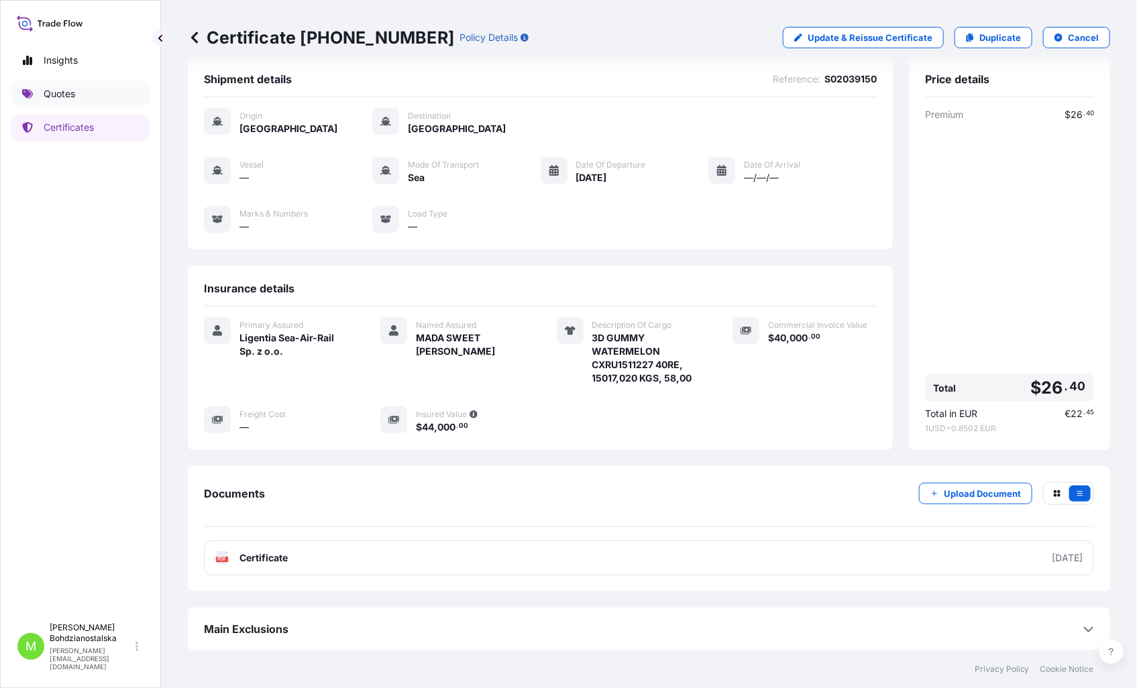
click at [63, 91] on p "Quotes" at bounding box center [60, 93] width 32 height 13
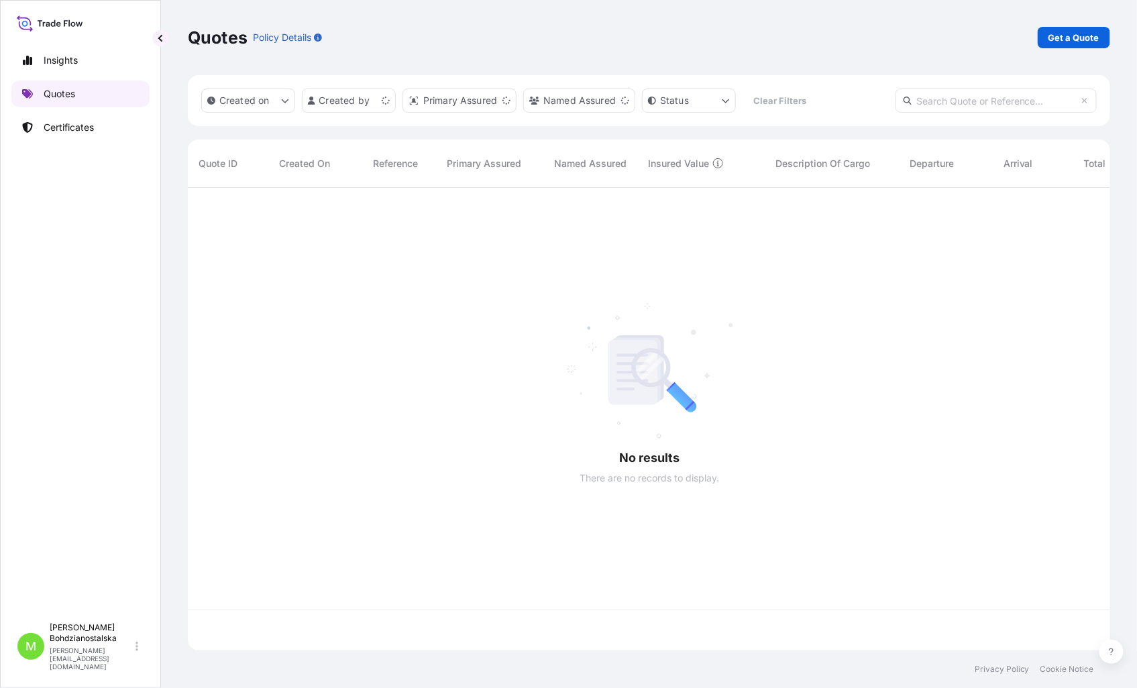
scroll to position [459, 911]
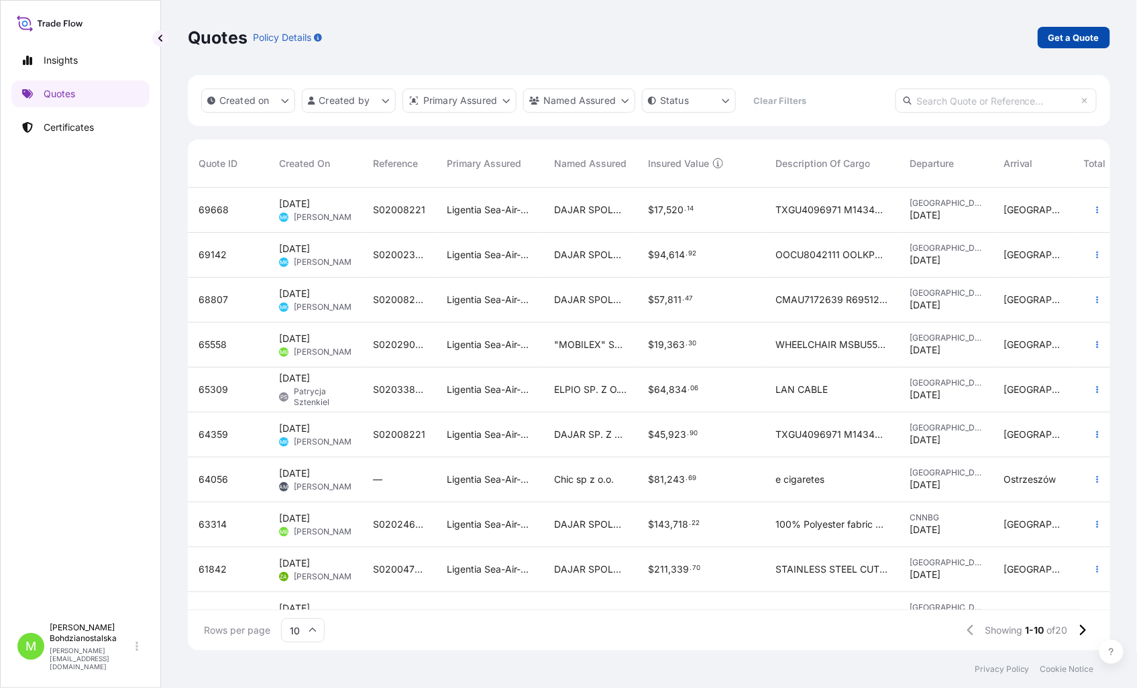
click at [1060, 30] on link "Get a Quote" at bounding box center [1074, 37] width 72 height 21
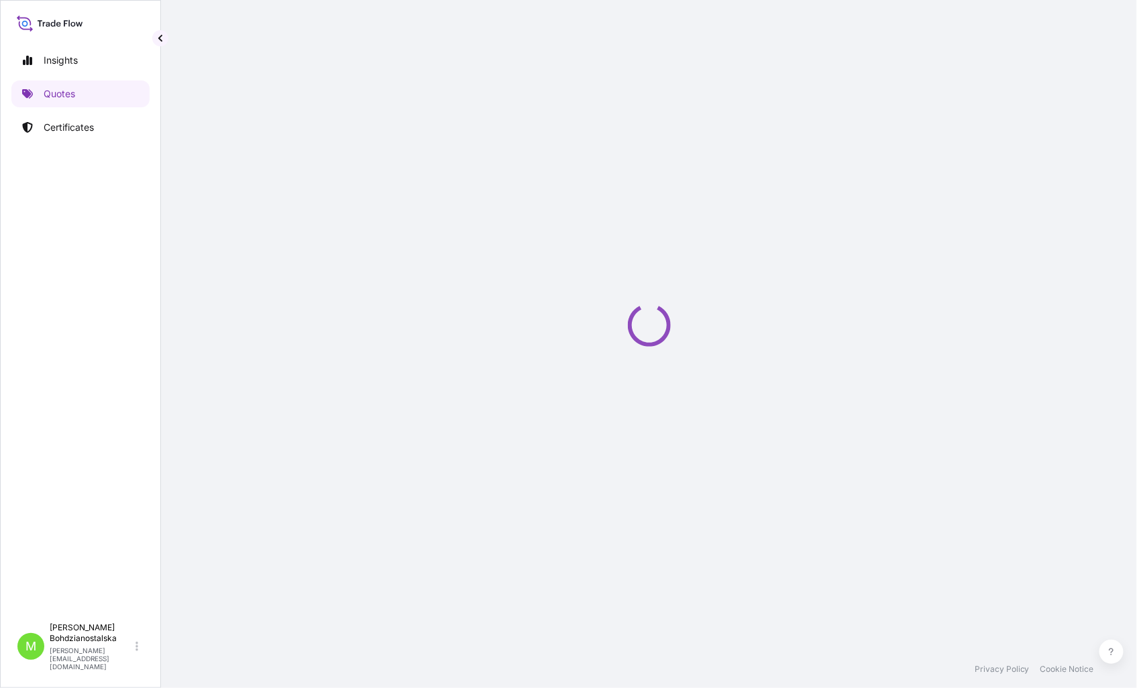
select select "Sea"
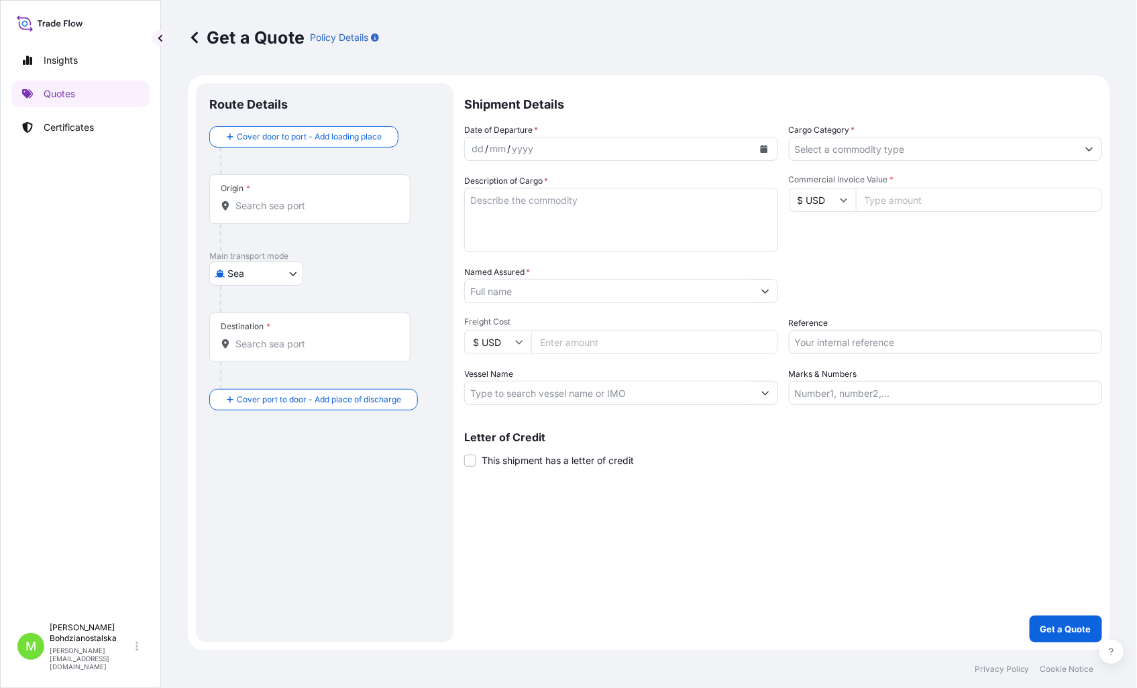
click at [339, 198] on div "Origin *" at bounding box center [309, 199] width 201 height 50
click at [339, 199] on input "Origin *" at bounding box center [314, 205] width 158 height 13
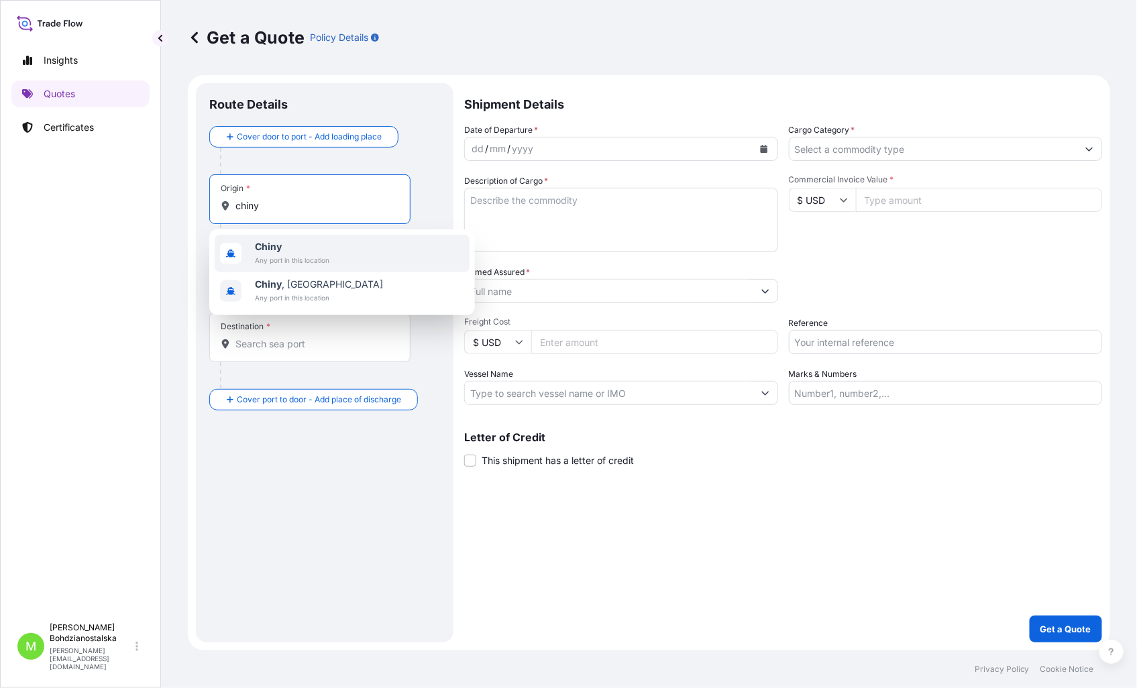
click at [304, 262] on span "Any port in this location" at bounding box center [292, 260] width 74 height 13
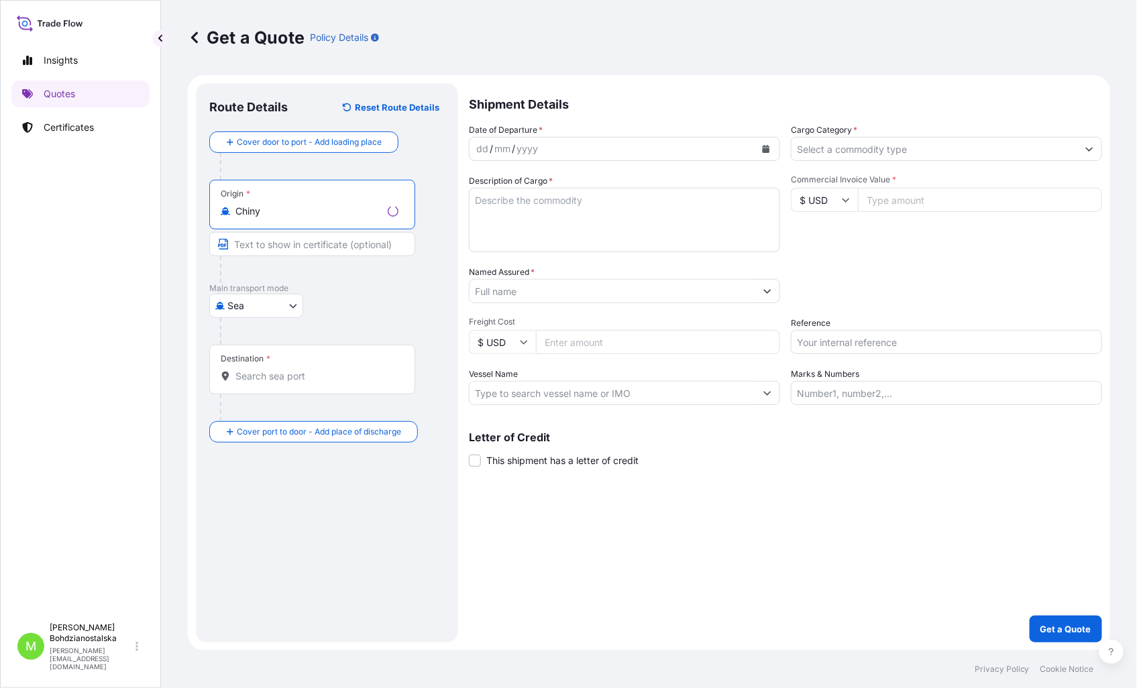
type input "Chiny"
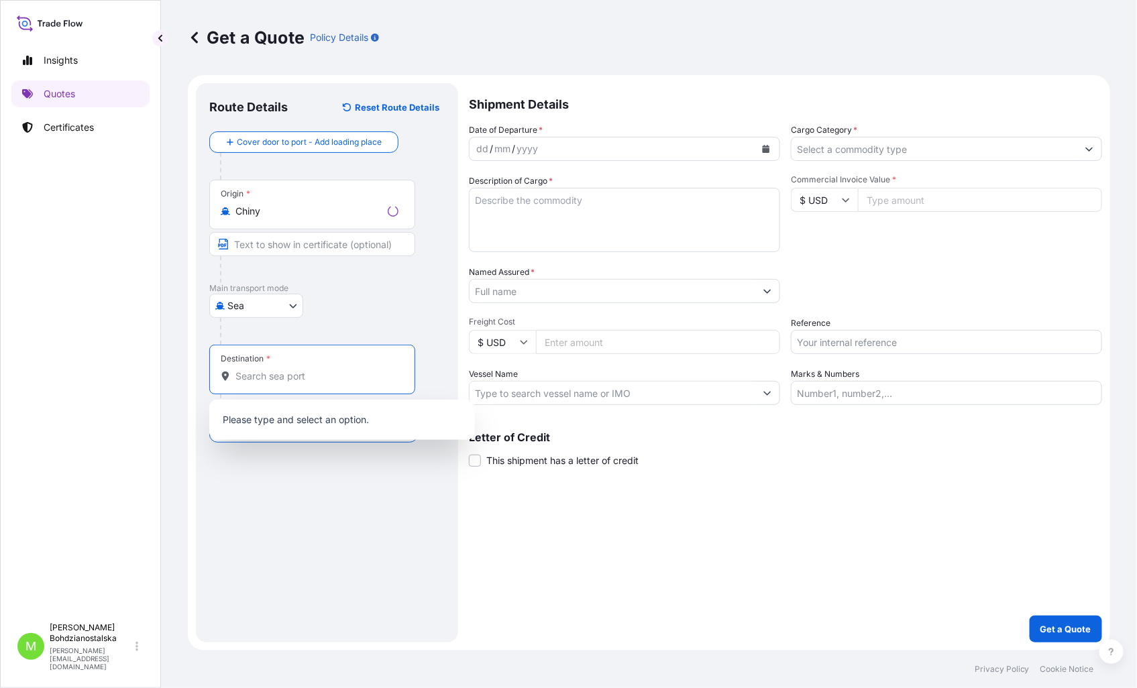
click at [285, 380] on input "Destination *" at bounding box center [316, 376] width 163 height 13
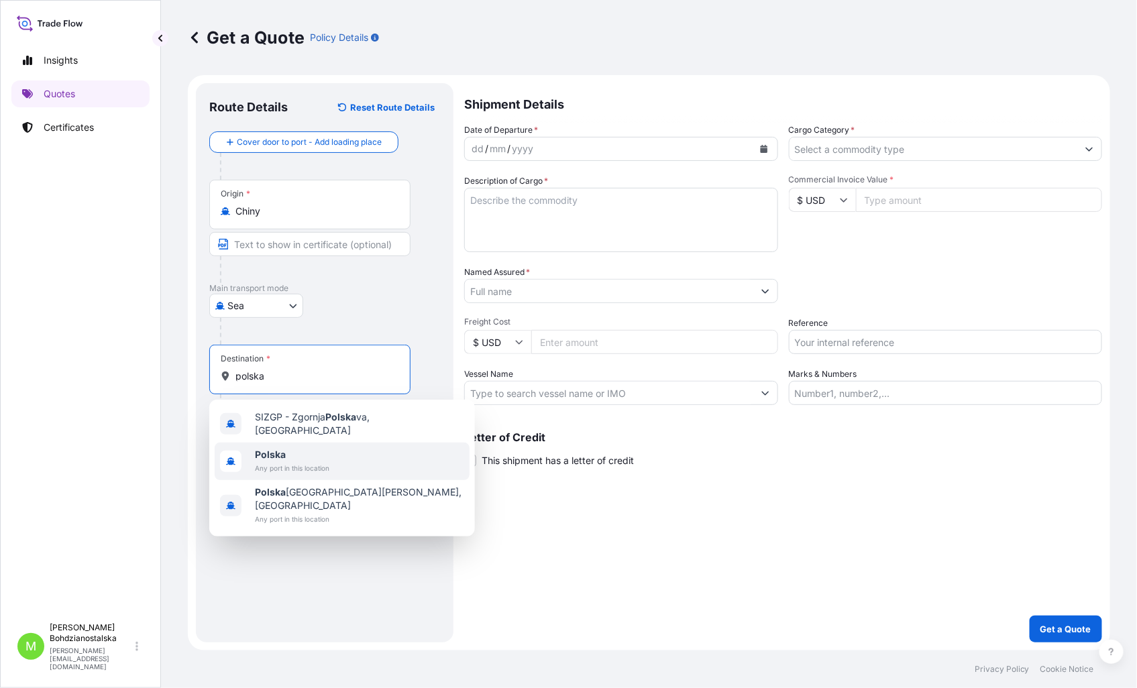
click at [296, 448] on span "Polska" at bounding box center [292, 454] width 74 height 13
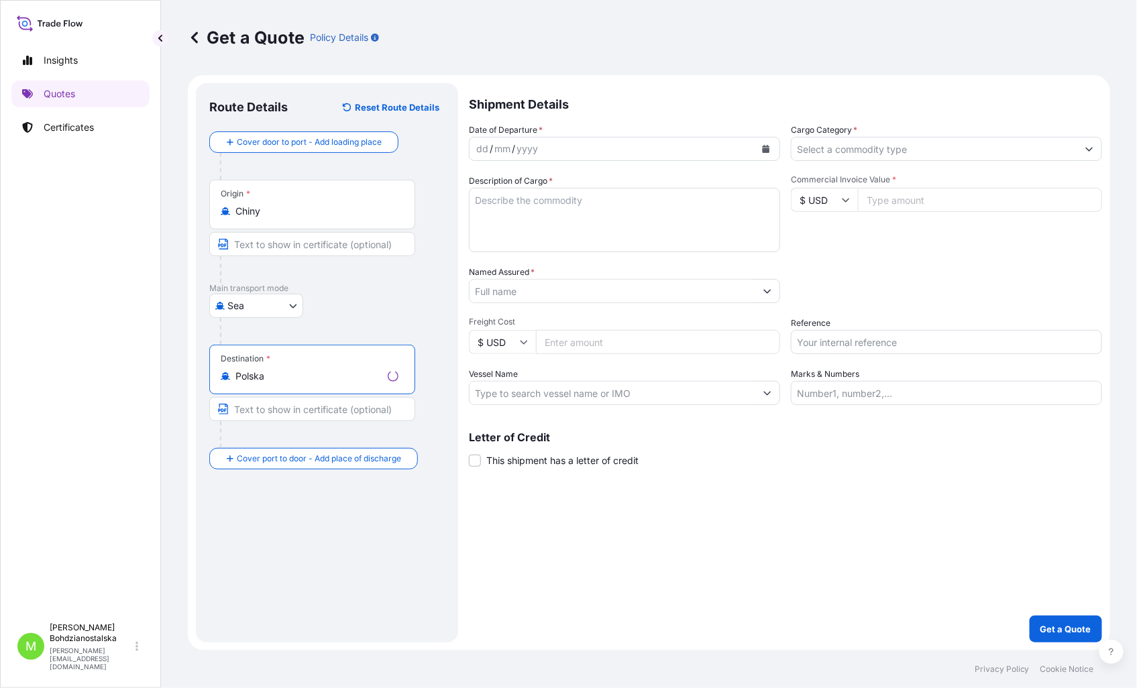
type input "Polska"
click at [475, 148] on div "dd" at bounding box center [482, 149] width 15 height 16
click at [922, 143] on input "Cargo Category *" at bounding box center [933, 149] width 288 height 24
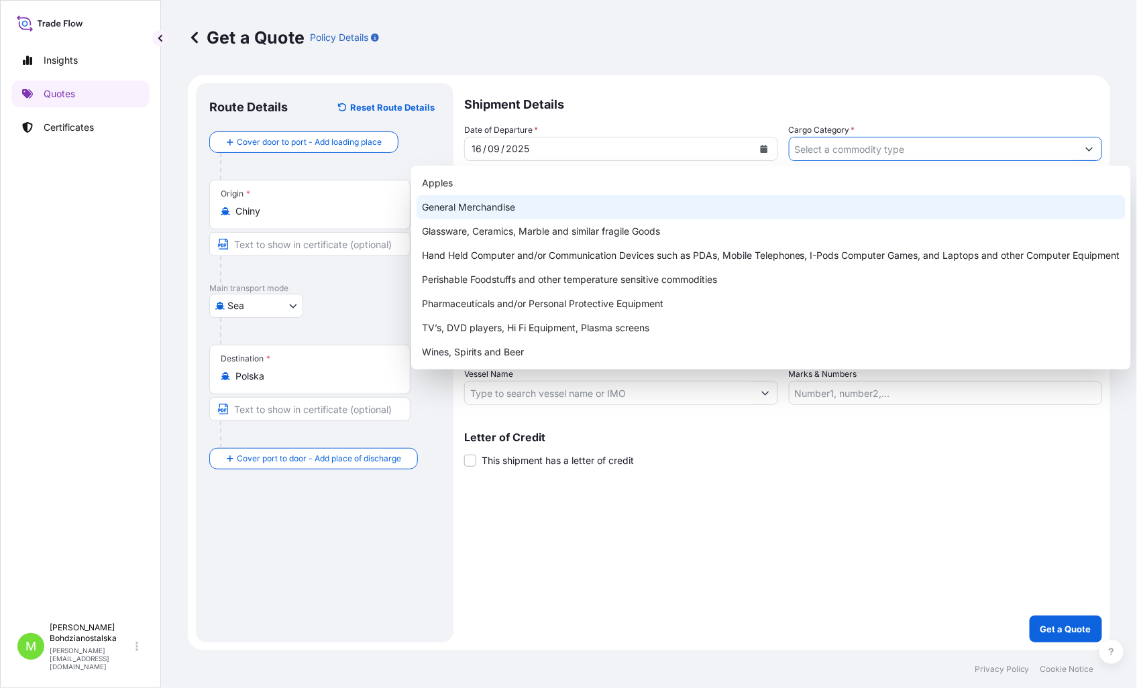
click at [573, 207] on div "General Merchandise" at bounding box center [771, 207] width 709 height 24
type input "General Merchandise"
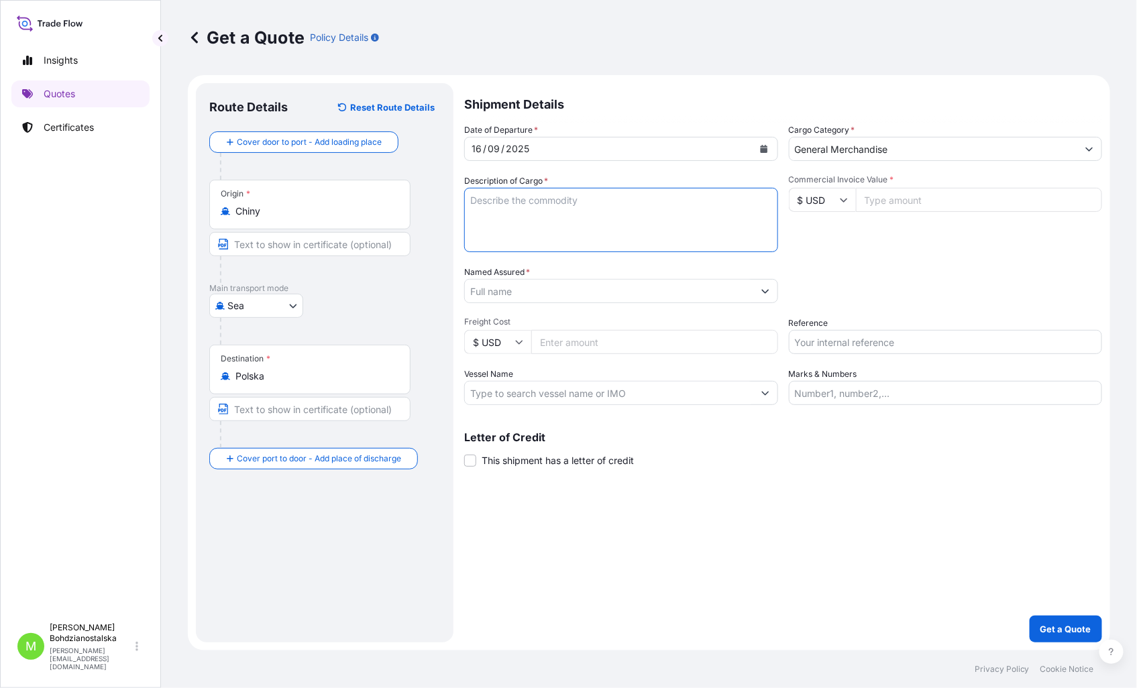
click at [558, 201] on textarea "Description of Cargo *" at bounding box center [621, 220] width 314 height 64
drag, startPoint x: 755, startPoint y: 228, endPoint x: 742, endPoint y: 209, distance: 22.3
click at [749, 209] on textarea "Description of Cargo *" at bounding box center [621, 220] width 314 height 64
paste textarea "CAR FM TRANSMITTER"
click at [594, 239] on textarea "CAR FM TRANSMITTER" at bounding box center [621, 220] width 314 height 64
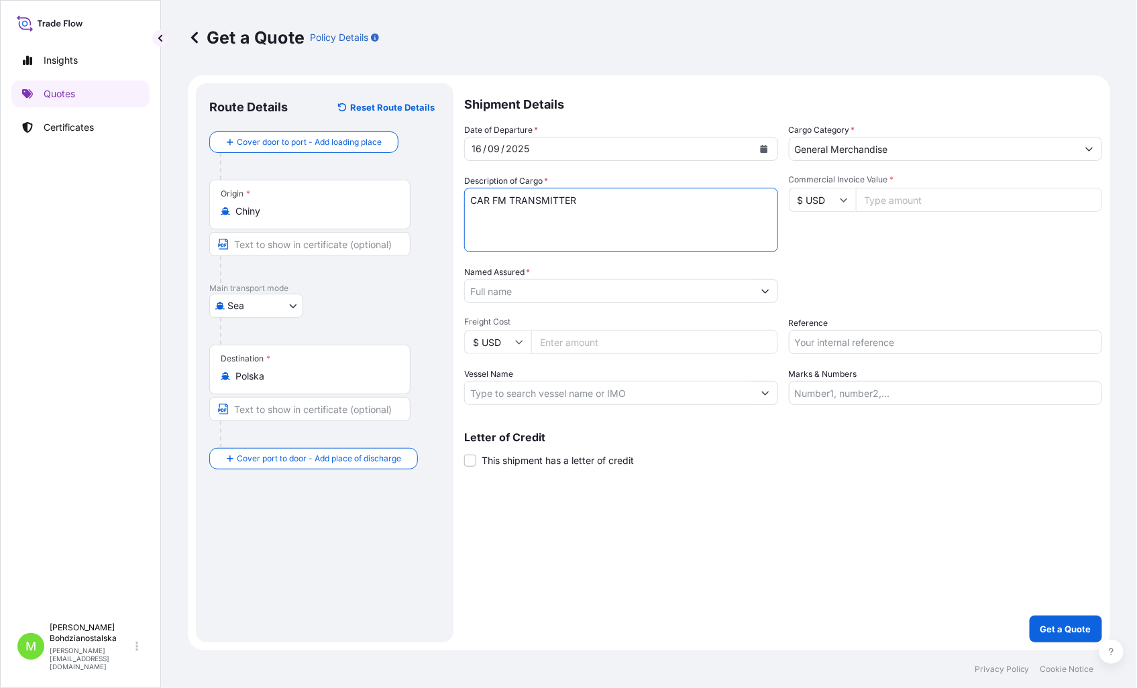
paste textarea "1,862 cbm 191 kg"
drag, startPoint x: 568, startPoint y: 215, endPoint x: 463, endPoint y: 223, distance: 105.0
click at [464, 223] on textarea "CAR FM TRANSMITTER 1,862 cbm 191 kg" at bounding box center [621, 220] width 314 height 64
paste textarea "FCIU7194823 OOLKRA6212 40HC 191.00 KG 1.862 M3 20 CTN"
type textarea "CAR FM TRANSMITTER FCIU7194823 OOLKRA6212 40HC 191.00 KG 1.862 M3 20 CTN"
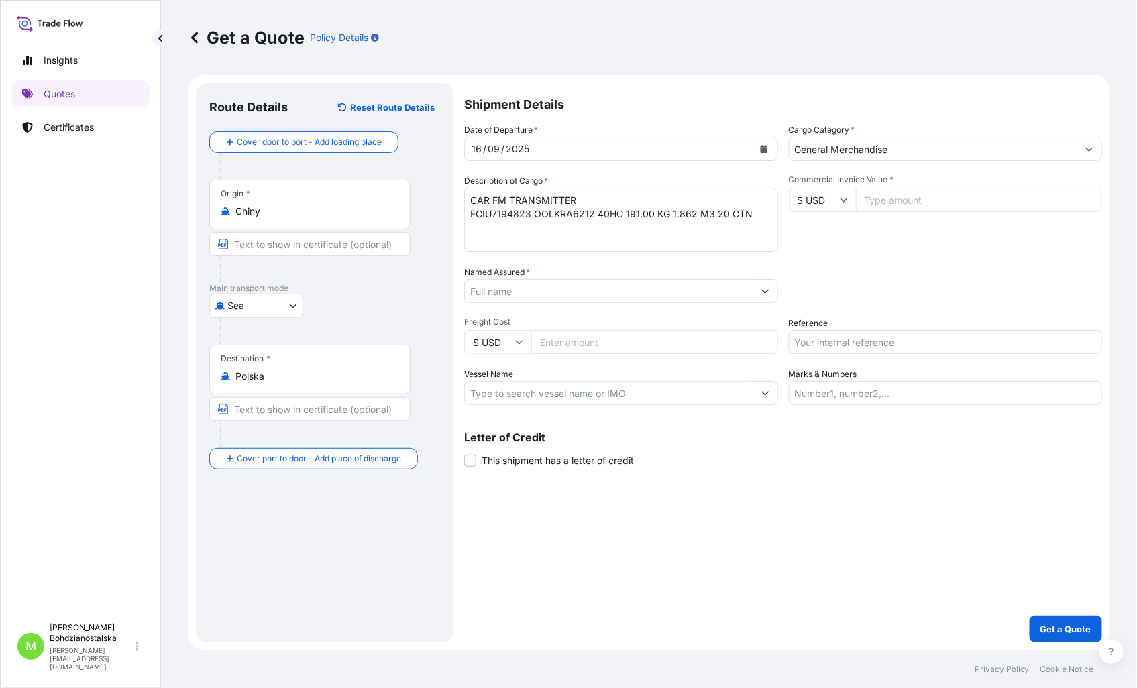
click at [882, 189] on input "Commercial Invoice Value *" at bounding box center [979, 200] width 247 height 24
type input "9710.00"
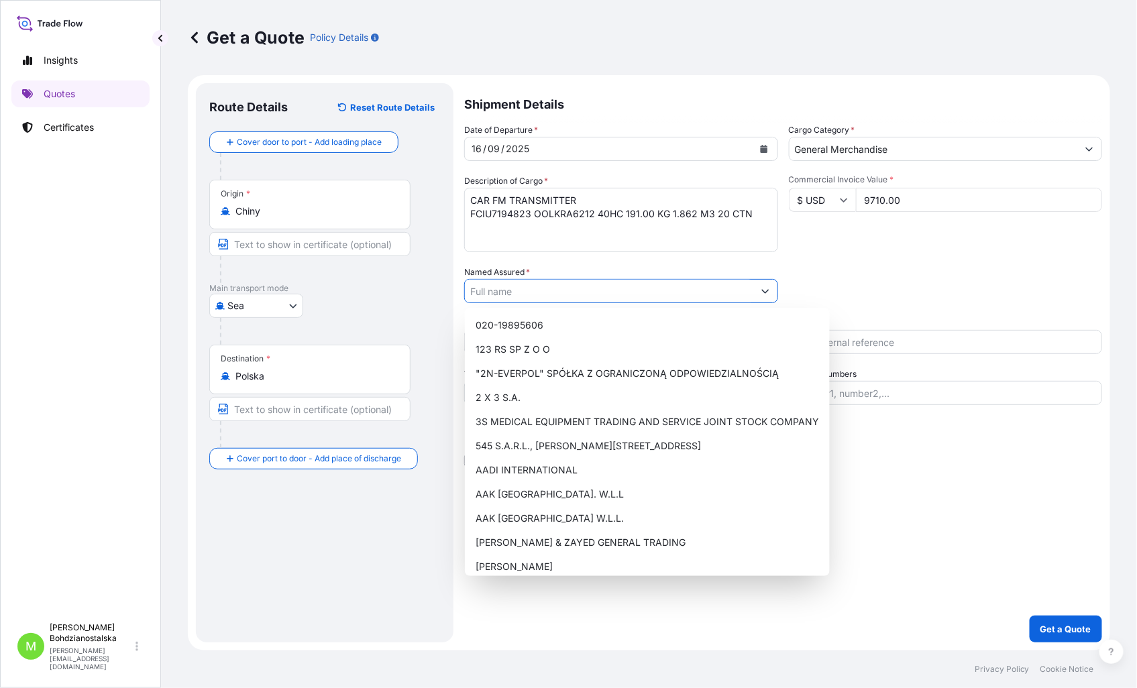
click at [498, 289] on input "Named Assured *" at bounding box center [609, 291] width 288 height 24
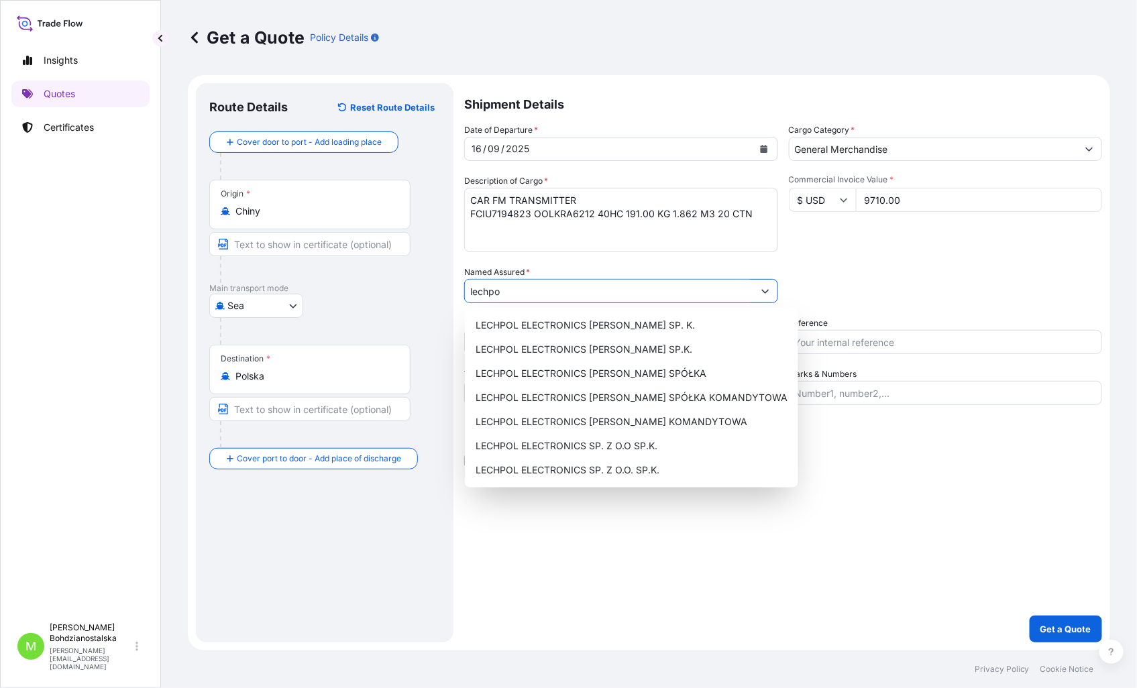
click at [768, 288] on icon "Show suggestions" at bounding box center [765, 291] width 8 height 8
click at [704, 394] on span "LECHPOL ELECTRONICS [PERSON_NAME] SPÓŁKA KOMANDYTOWA" at bounding box center [632, 397] width 312 height 13
type input "LECHPOL ELECTRONICS [PERSON_NAME] SPÓŁKA KOMANDYTOWA"
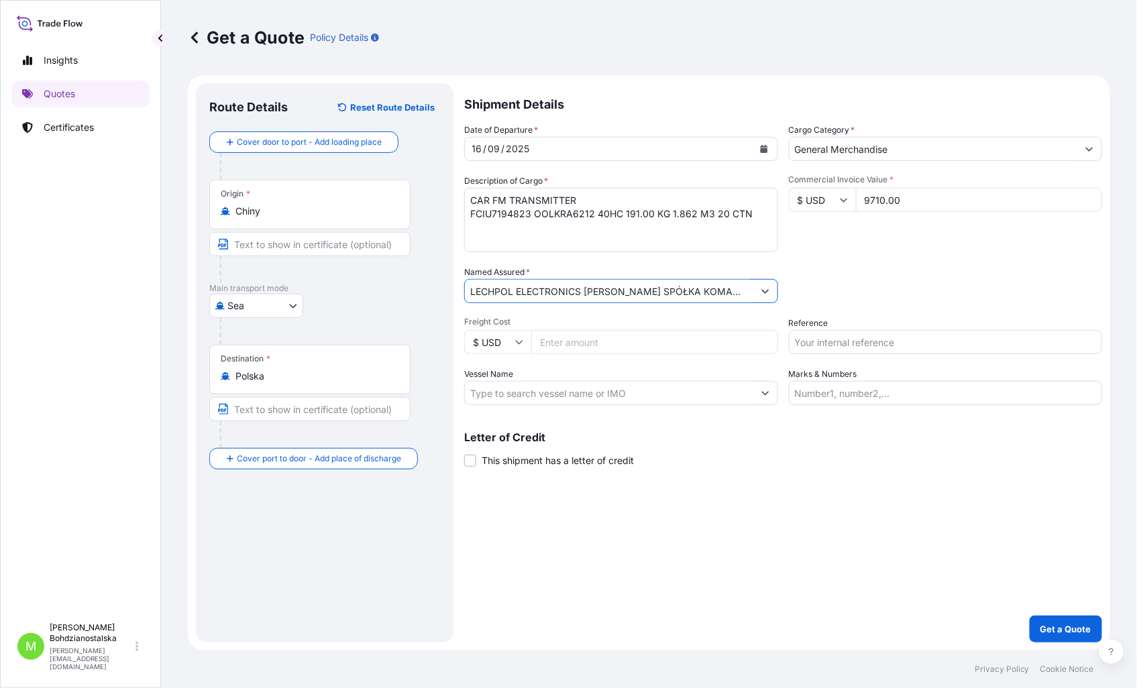
click at [810, 340] on input "Reference" at bounding box center [946, 342] width 314 height 24
type input "s"
click at [805, 339] on input "AS02040298" at bounding box center [946, 342] width 314 height 24
type input "S02040298"
click at [814, 520] on div "Shipment Details Date of Departure * [DATE] Cargo Category * General Merchandis…" at bounding box center [783, 362] width 638 height 559
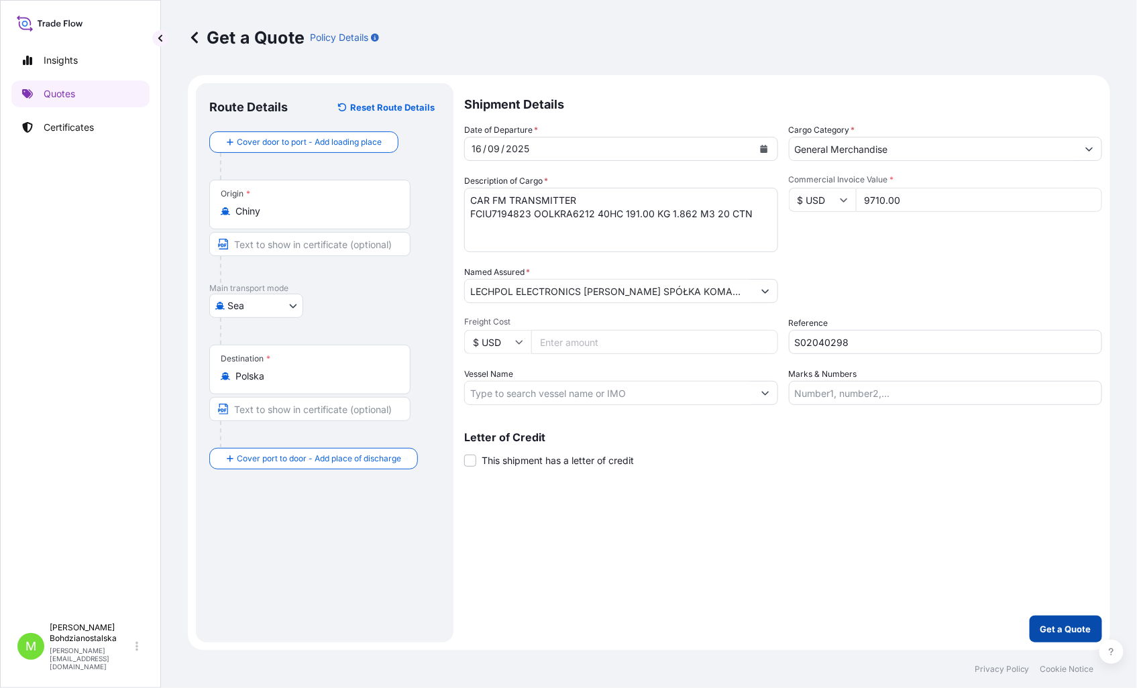
click at [1071, 527] on button "Get a Quote" at bounding box center [1066, 629] width 72 height 27
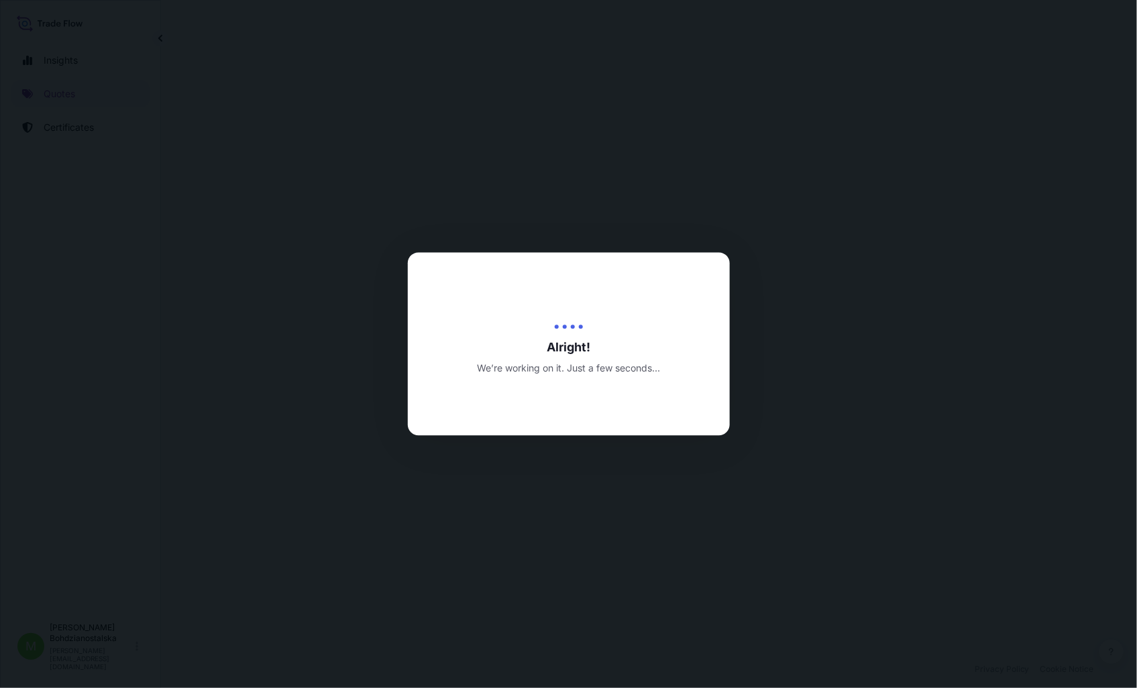
select select "Sea"
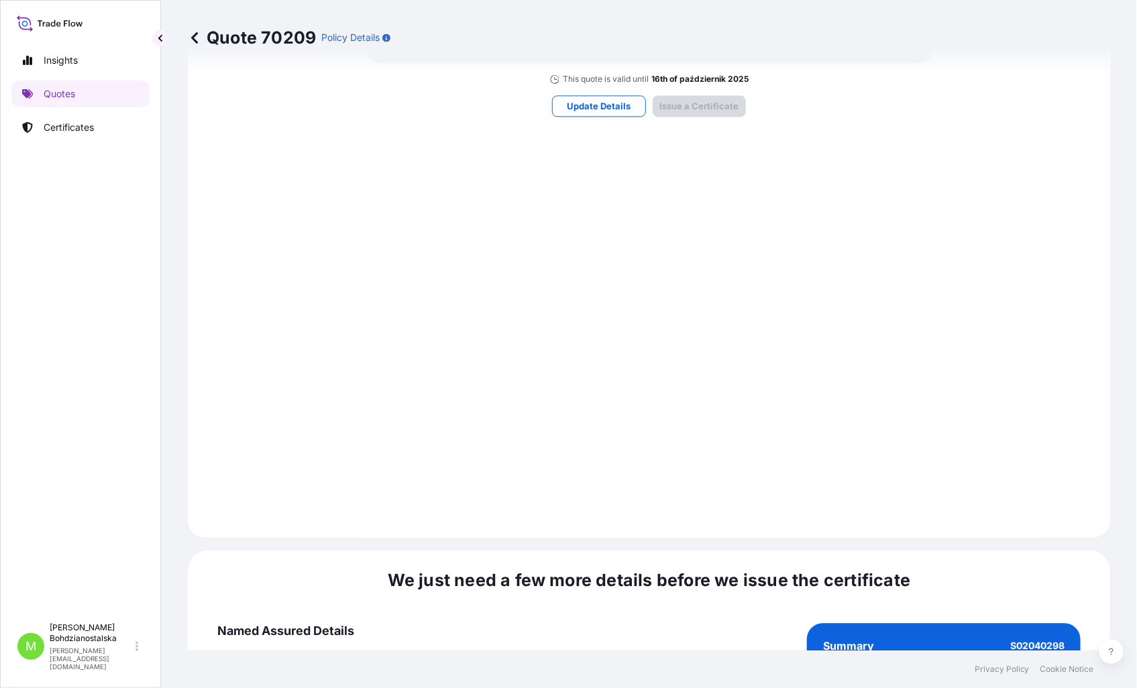
scroll to position [1358, 0]
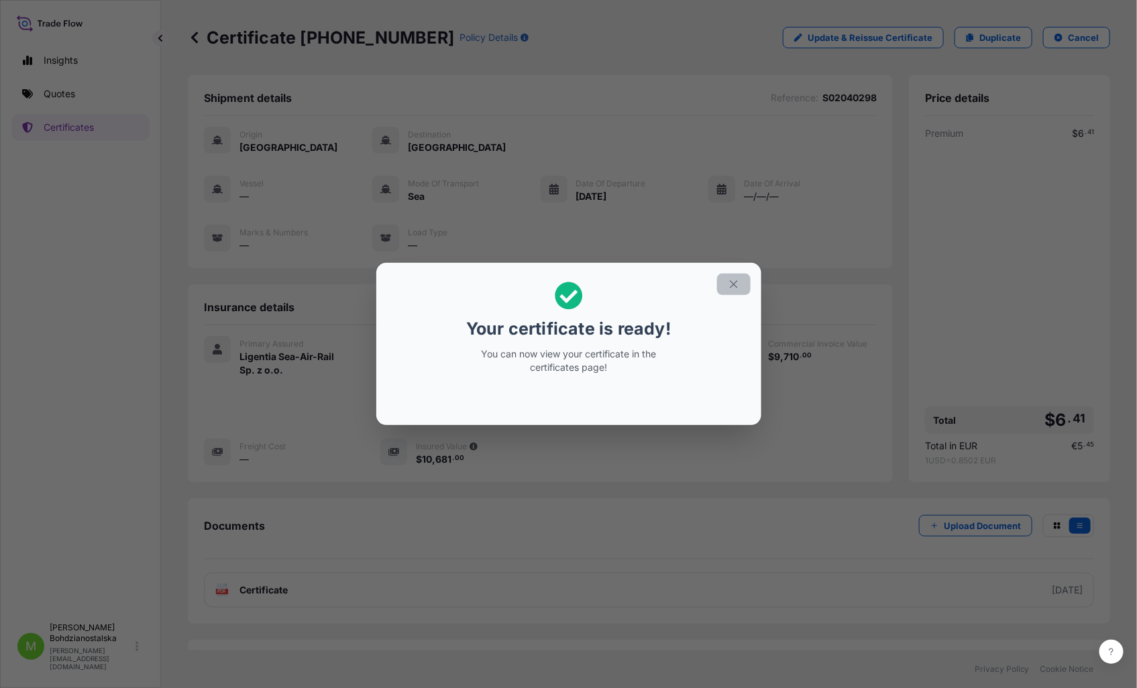
click at [736, 280] on icon "button" at bounding box center [734, 284] width 12 height 12
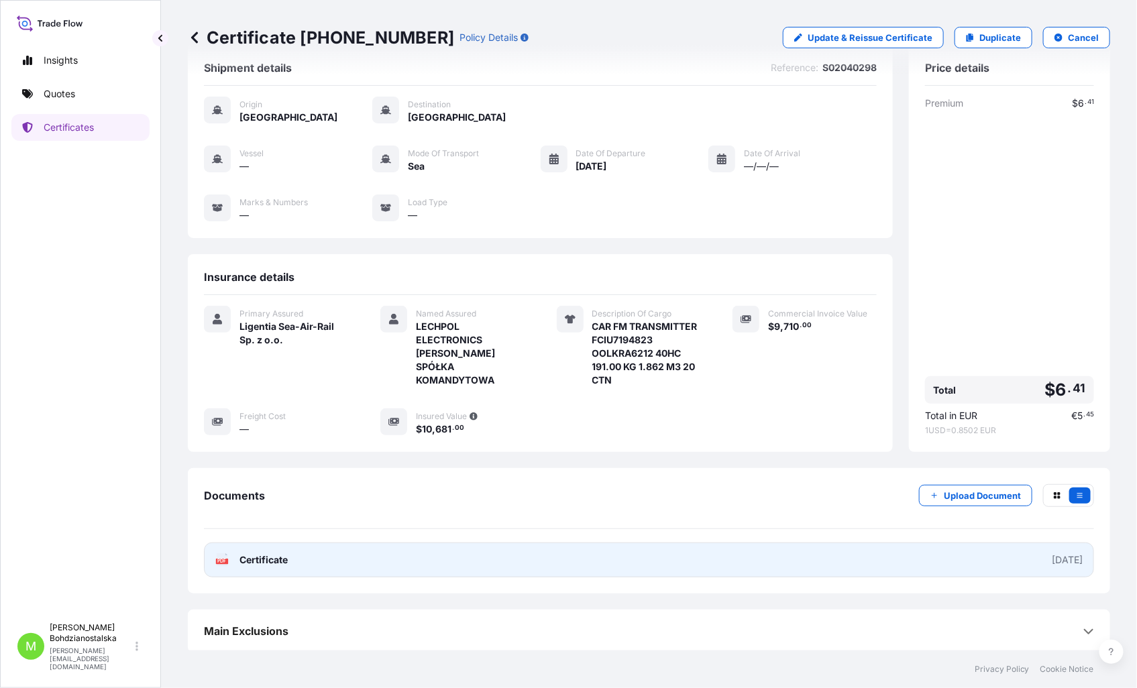
scroll to position [47, 0]
click at [433, 527] on link "PDF Certificate [DATE]" at bounding box center [649, 558] width 890 height 35
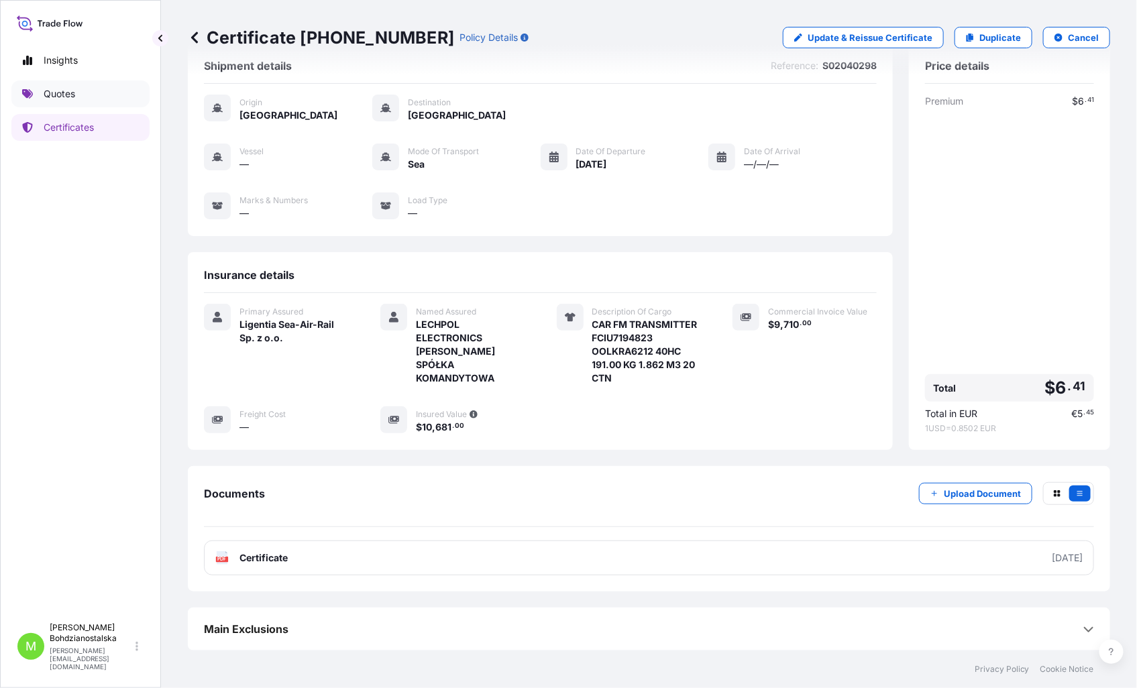
click at [70, 82] on link "Quotes" at bounding box center [80, 93] width 138 height 27
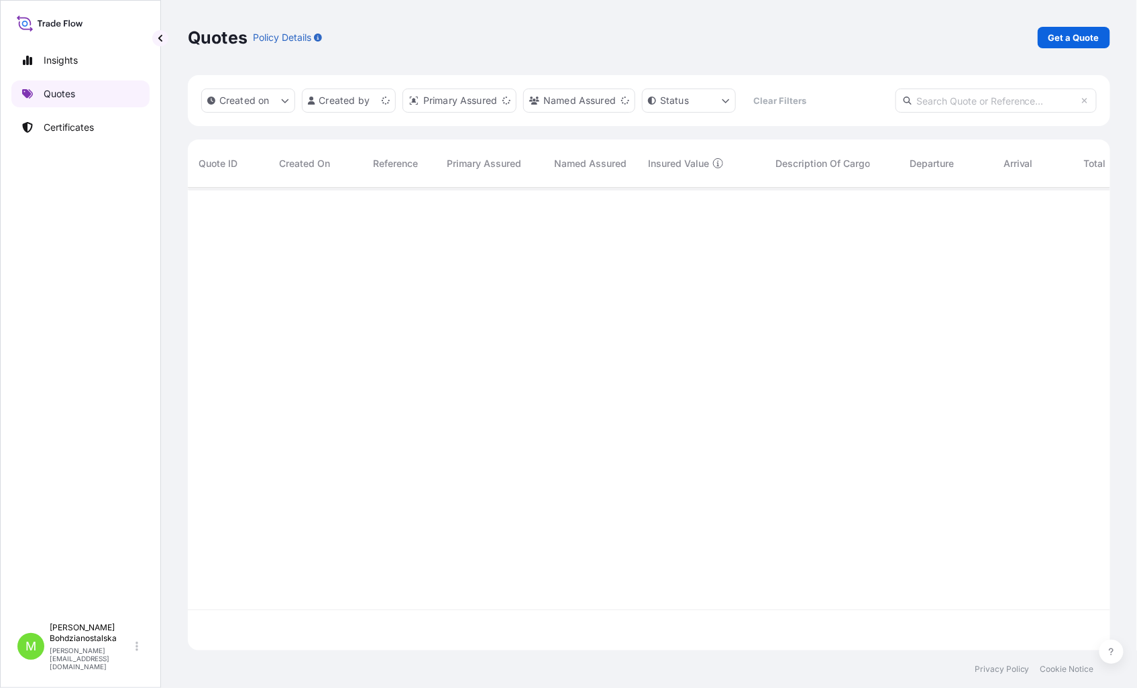
scroll to position [459, 911]
click at [1081, 36] on p "Get a Quote" at bounding box center [1073, 37] width 51 height 13
select select "Sea"
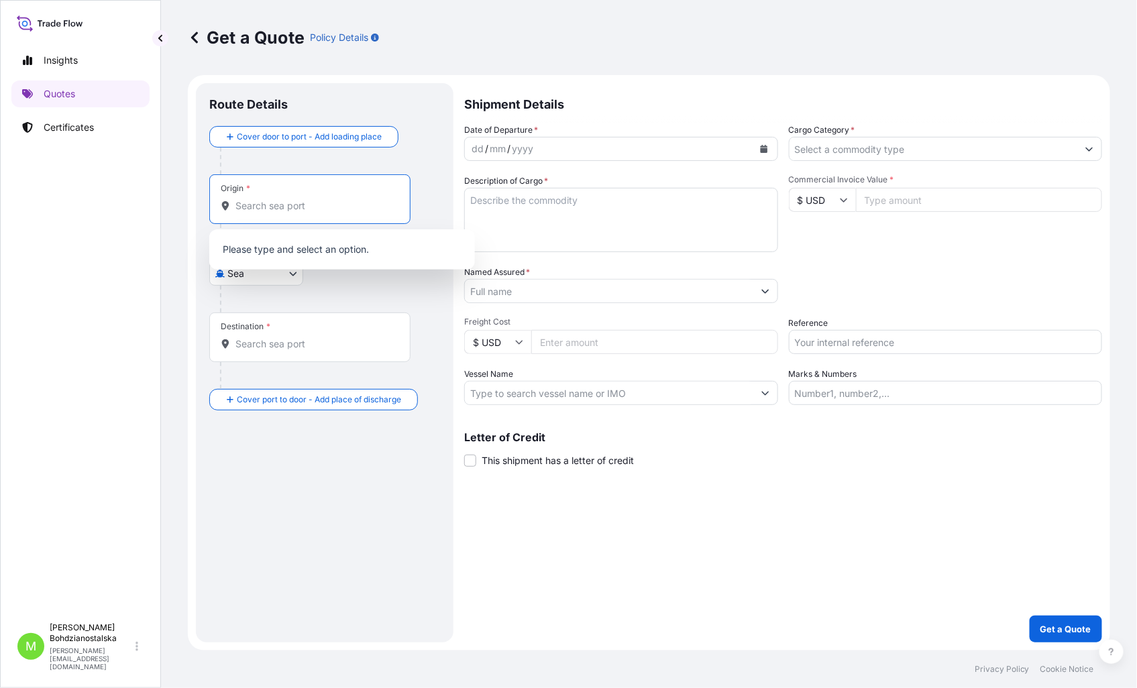
click at [256, 211] on input "Origin *" at bounding box center [314, 205] width 158 height 13
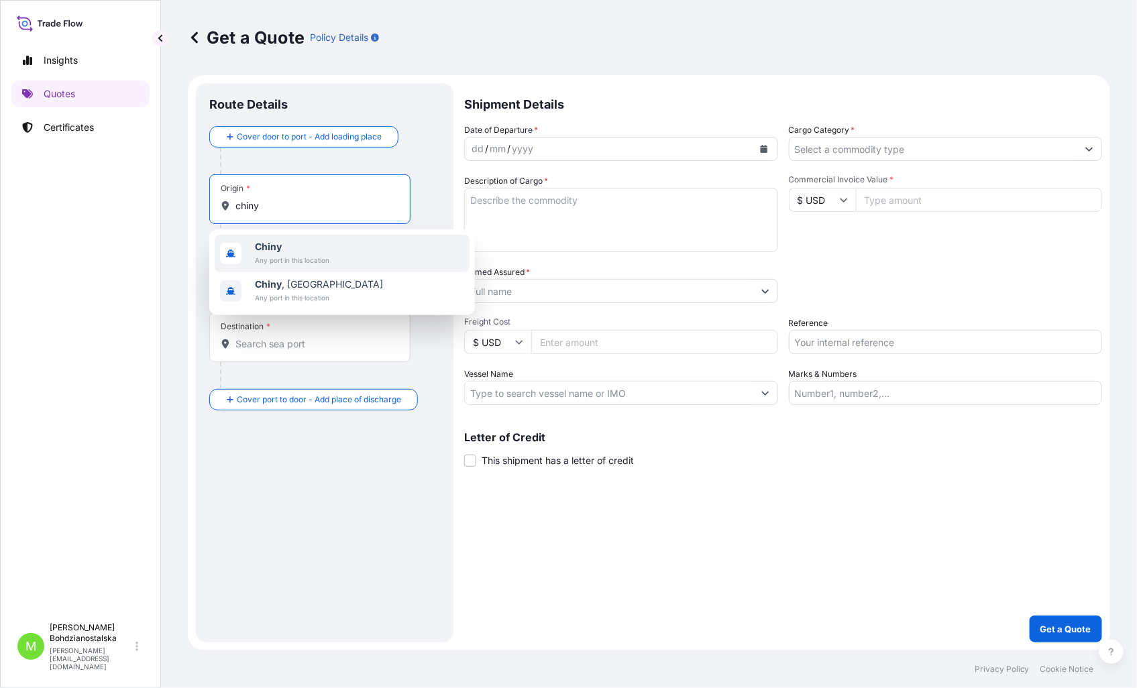
click at [264, 245] on b "Chiny" at bounding box center [268, 246] width 27 height 11
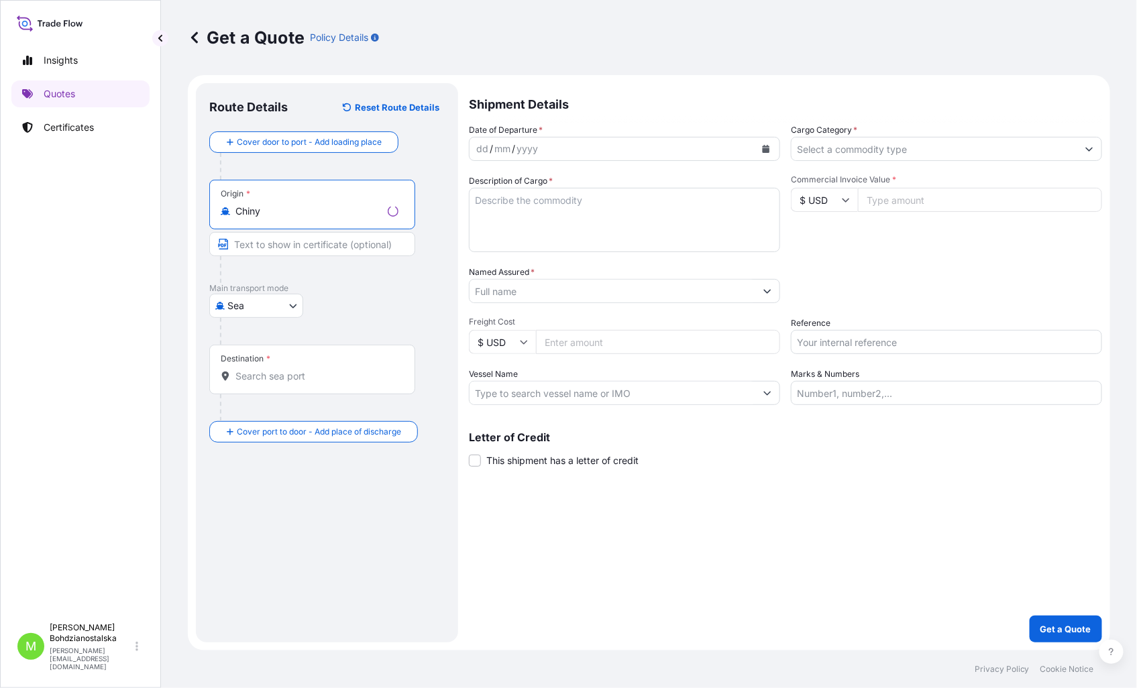
type input "Chiny"
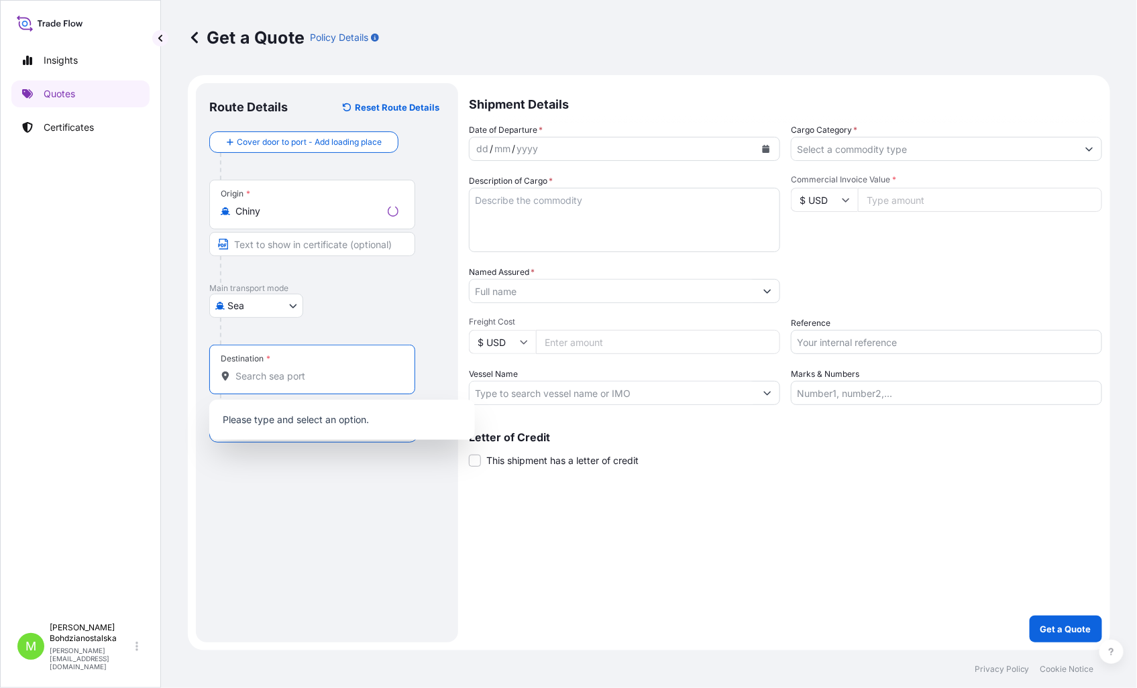
click at [258, 380] on input "Destination *" at bounding box center [316, 376] width 163 height 13
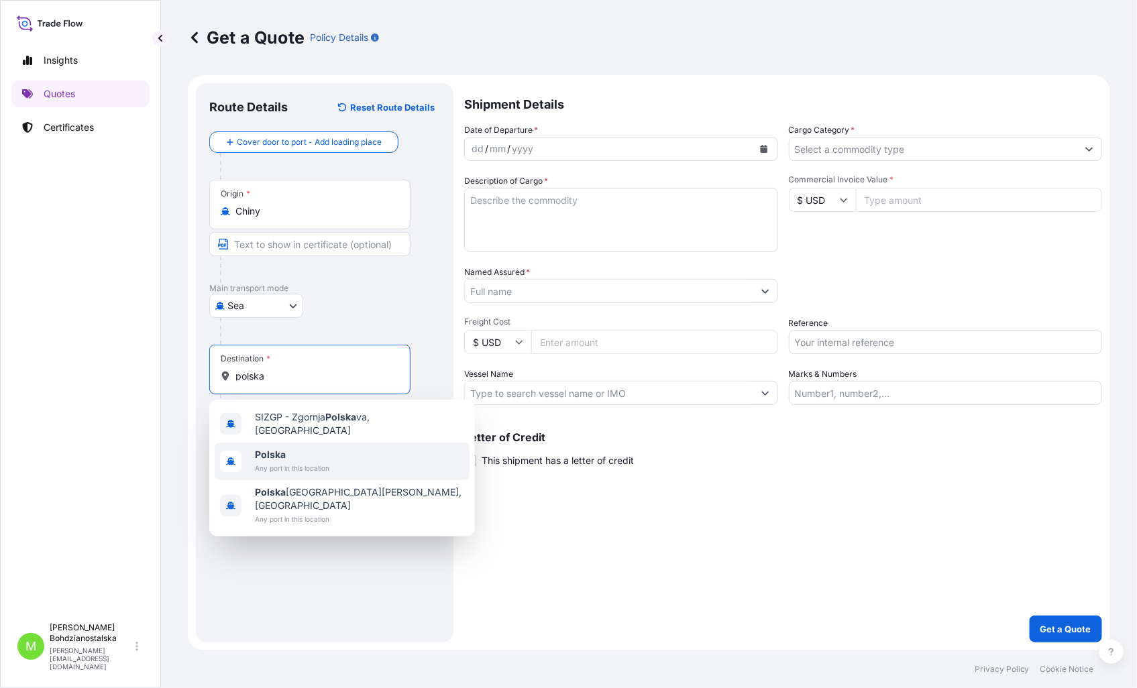
click at [293, 461] on span "Any port in this location" at bounding box center [292, 467] width 74 height 13
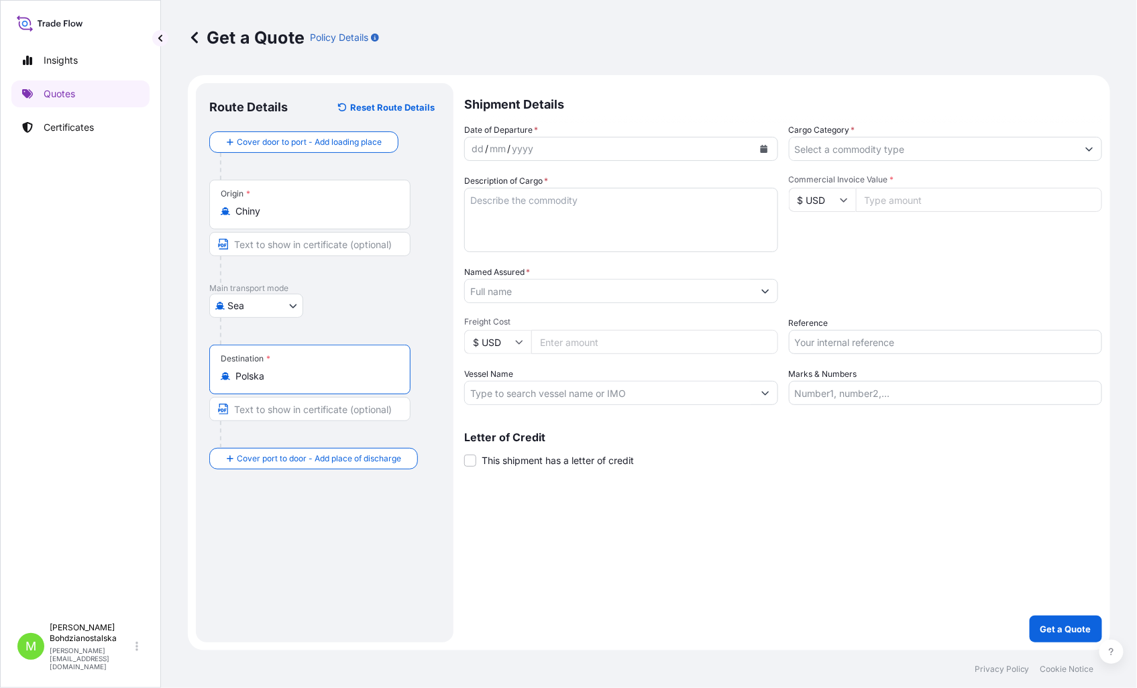
type input "Polska"
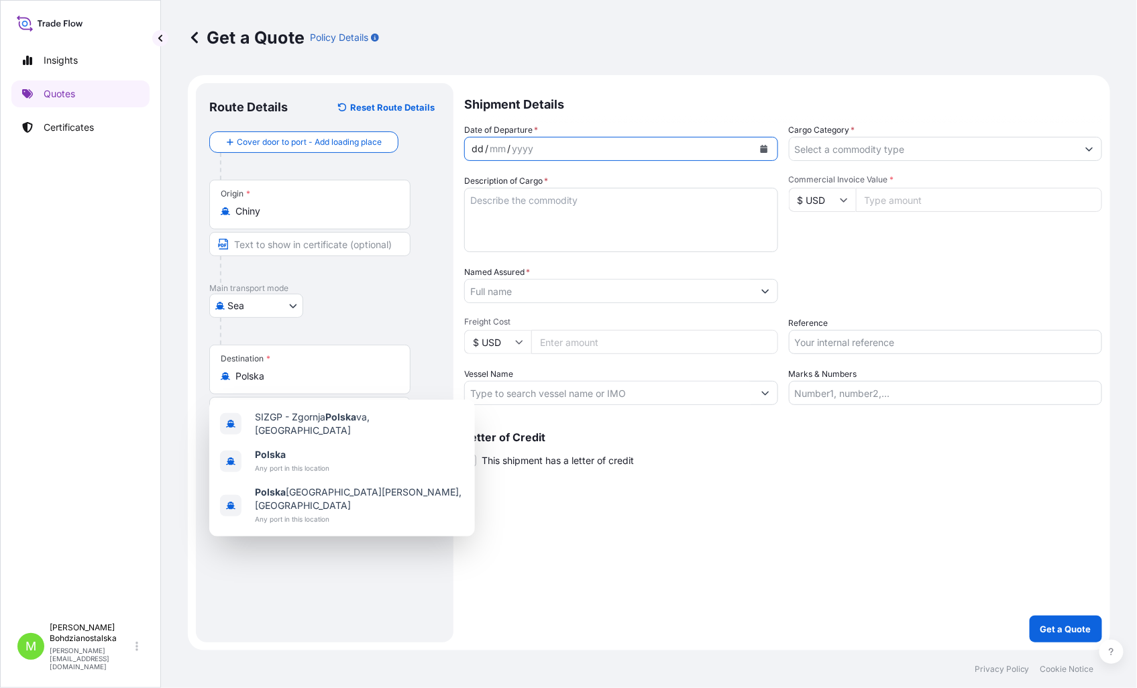
click at [480, 144] on div "dd" at bounding box center [477, 149] width 15 height 16
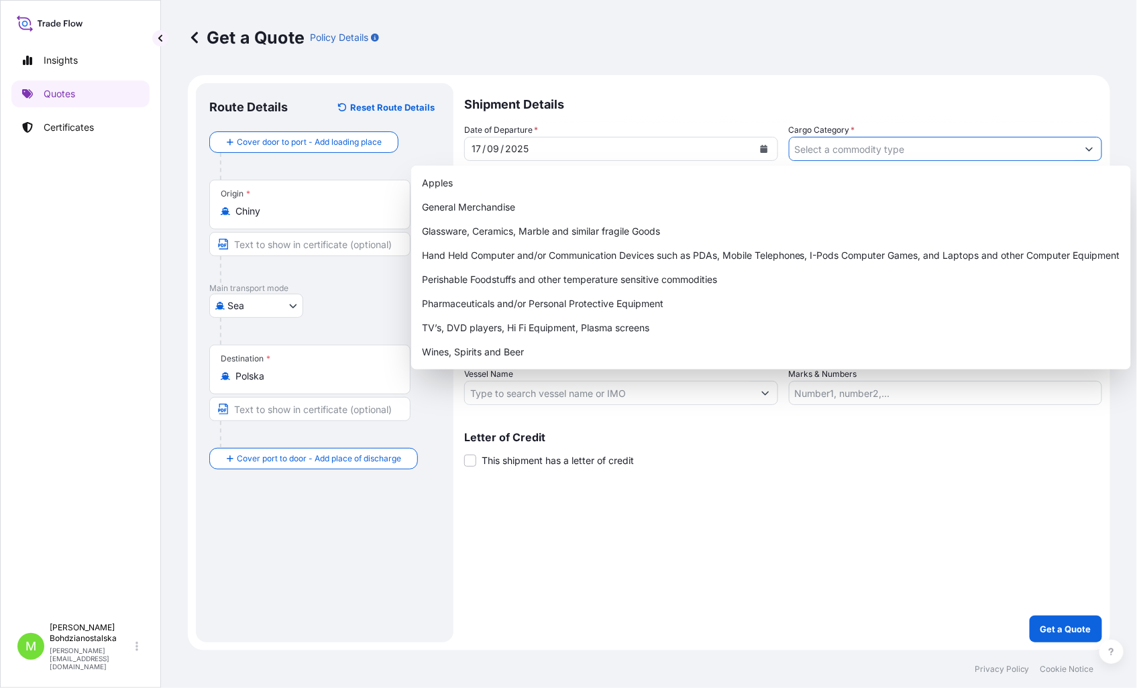
click at [807, 148] on input "Cargo Category *" at bounding box center [933, 149] width 288 height 24
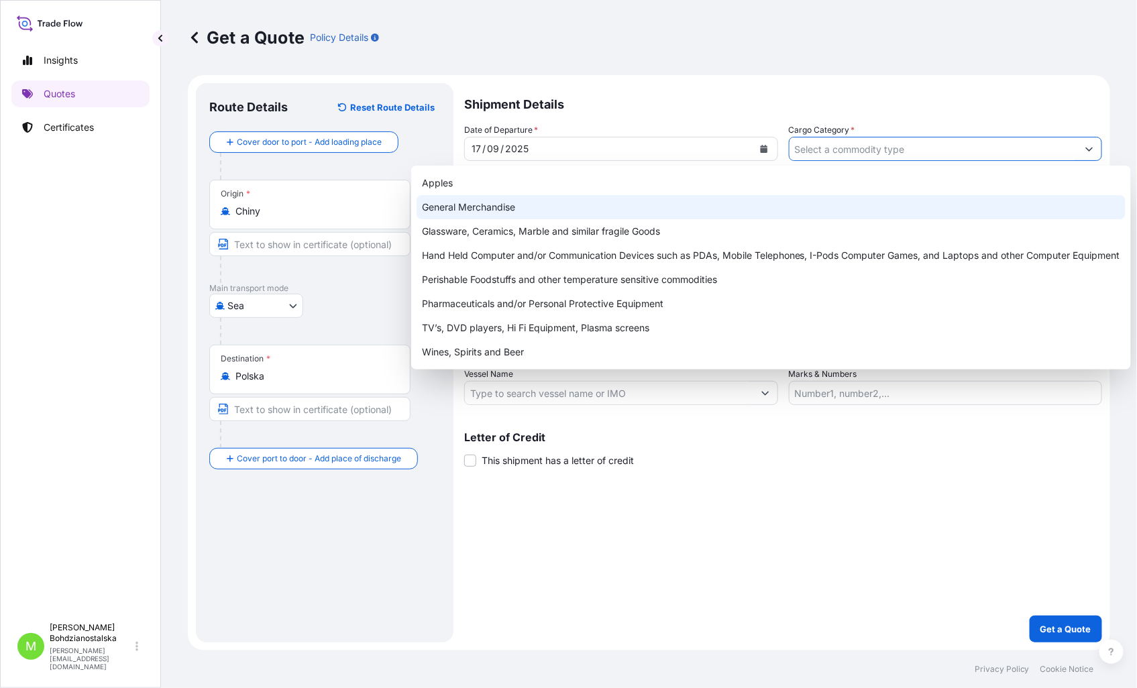
click at [566, 208] on div "General Merchandise" at bounding box center [771, 207] width 709 height 24
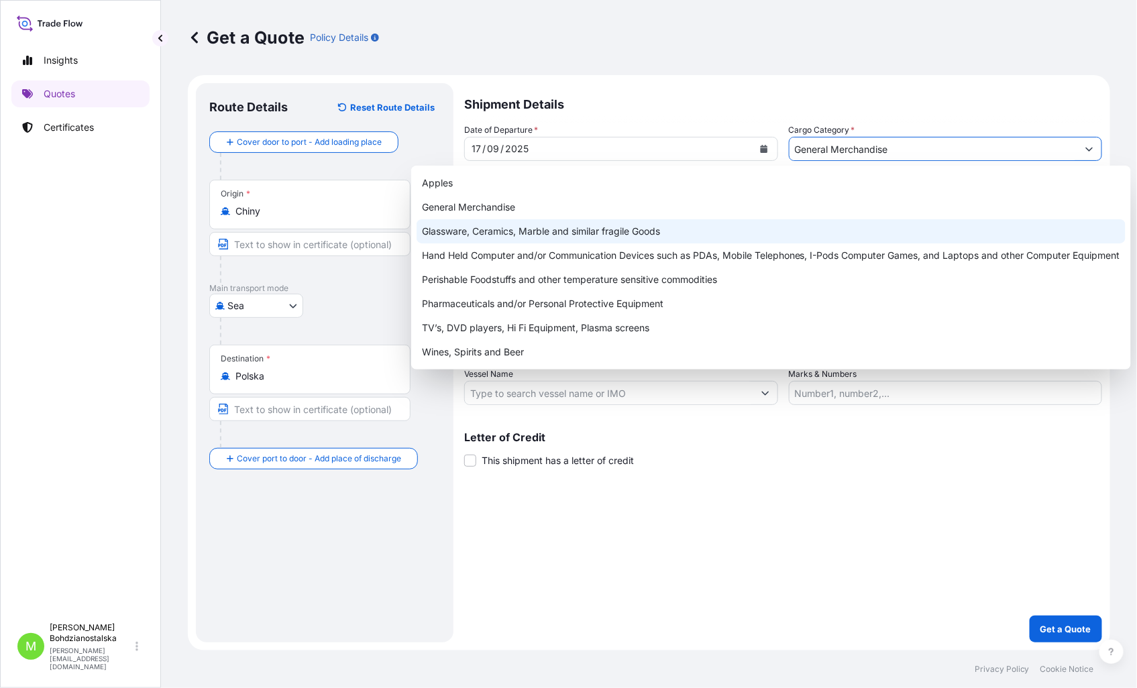
click at [535, 227] on div "Glassware, Ceramics, Marble and similar fragile Goods" at bounding box center [771, 231] width 709 height 24
type input "Glassware, Ceramics, Marble and similar fragile Goods"
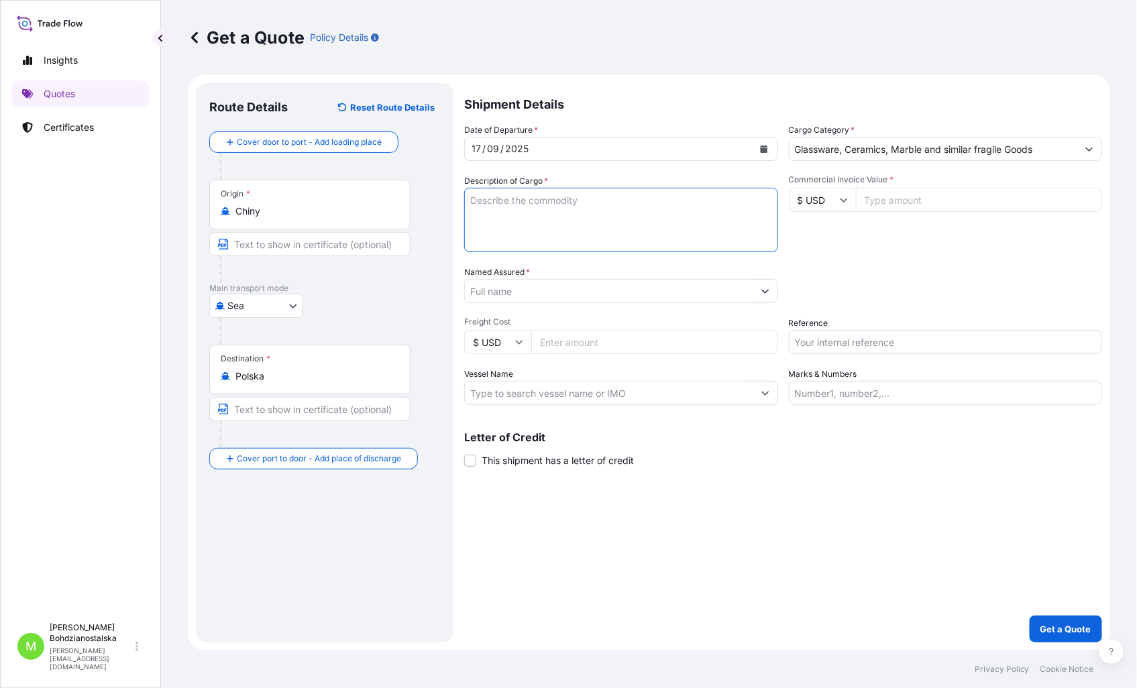
click at [517, 206] on textarea "Description of Cargo *" at bounding box center [621, 220] width 314 height 64
paste textarea "4,075 cbm 550 kg WORK LIGHT"
click at [544, 215] on textarea "4,075 cbm 550 kg WORK LIGHT" at bounding box center [621, 220] width 314 height 64
click at [565, 201] on textarea "4,075 cbm 550 kg WORK LIGHT" at bounding box center [621, 220] width 314 height 64
drag, startPoint x: 467, startPoint y: 199, endPoint x: 520, endPoint y: 213, distance: 55.3
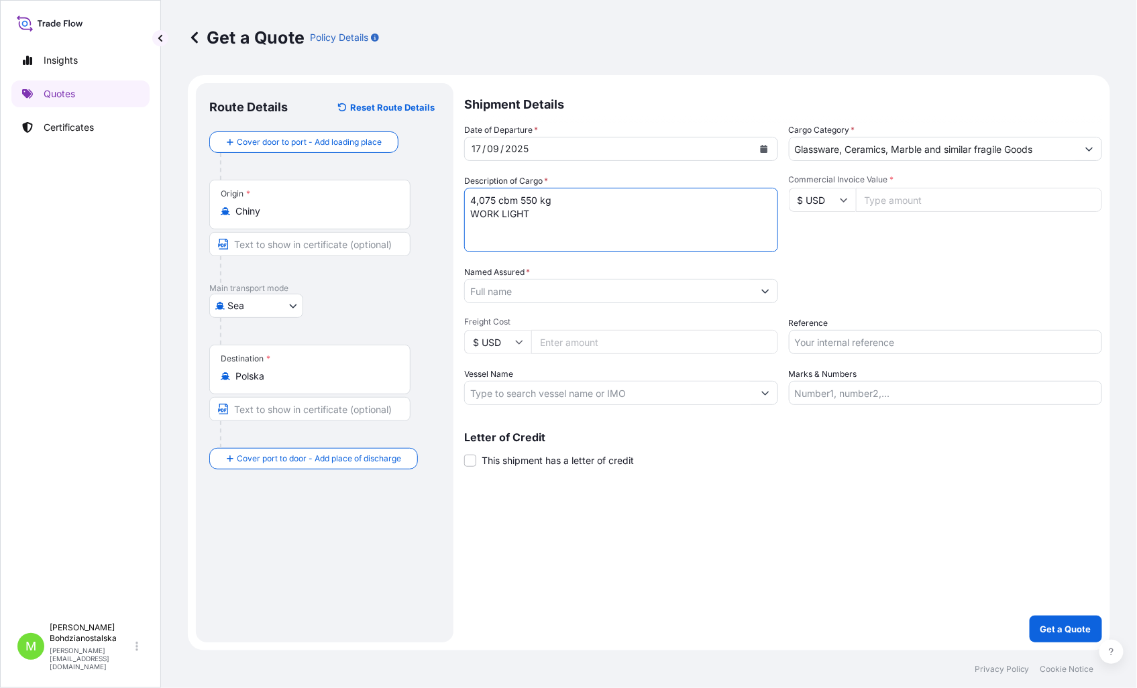
click at [471, 202] on textarea "4,075 cbm 550 kg WORK LIGHT" at bounding box center [621, 220] width 314 height 64
paste textarea "CSNU6528823"
click at [694, 195] on textarea "CSNU6528823 40hc 4,075 cbm 550 kg WORK LIGHT" at bounding box center [621, 220] width 314 height 64
type textarea "CSNU6528823 40hc 4,075 cbm 550 kg WORK LIGHT"
click at [830, 337] on input "Reference" at bounding box center [946, 342] width 314 height 24
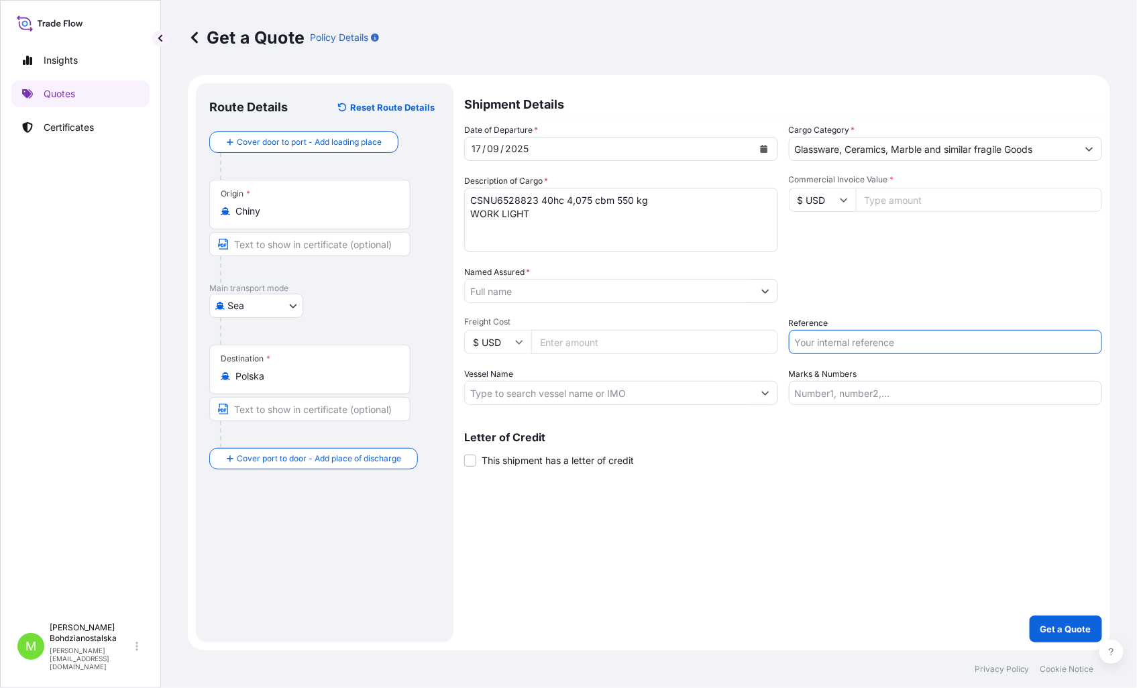
paste input "S02042847"
type input "S02042847"
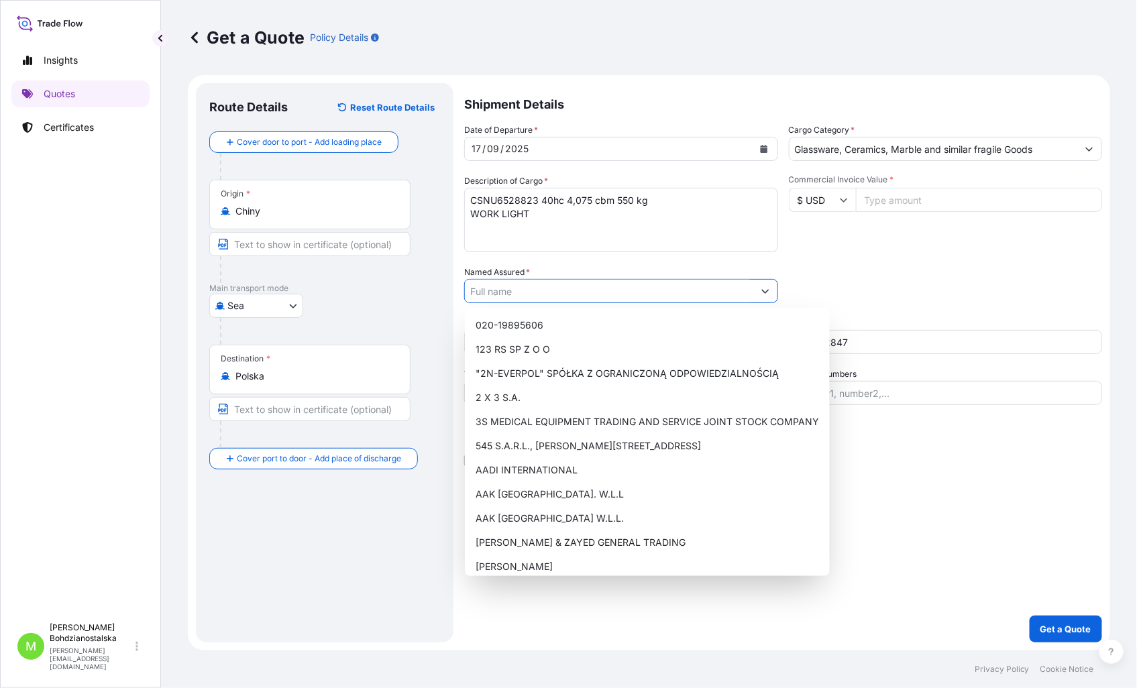
click at [555, 297] on input "Named Assured *" at bounding box center [609, 291] width 288 height 24
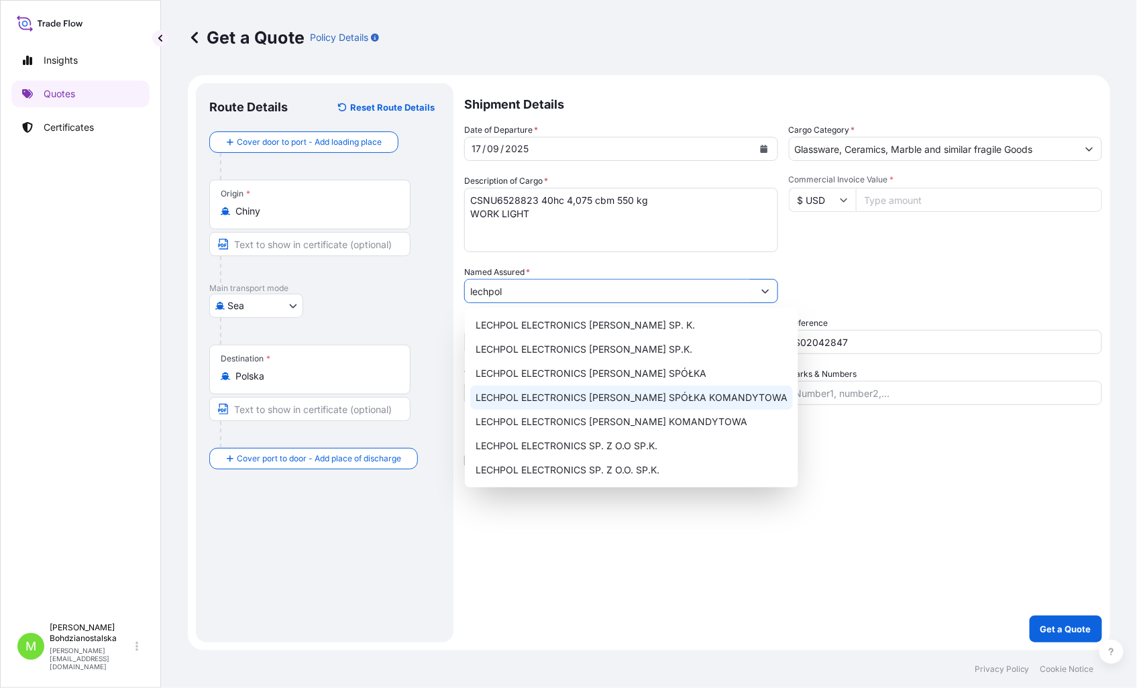
click at [686, 398] on span "LECHPOL ELECTRONICS [PERSON_NAME] SPÓŁKA KOMANDYTOWA" at bounding box center [632, 397] width 312 height 13
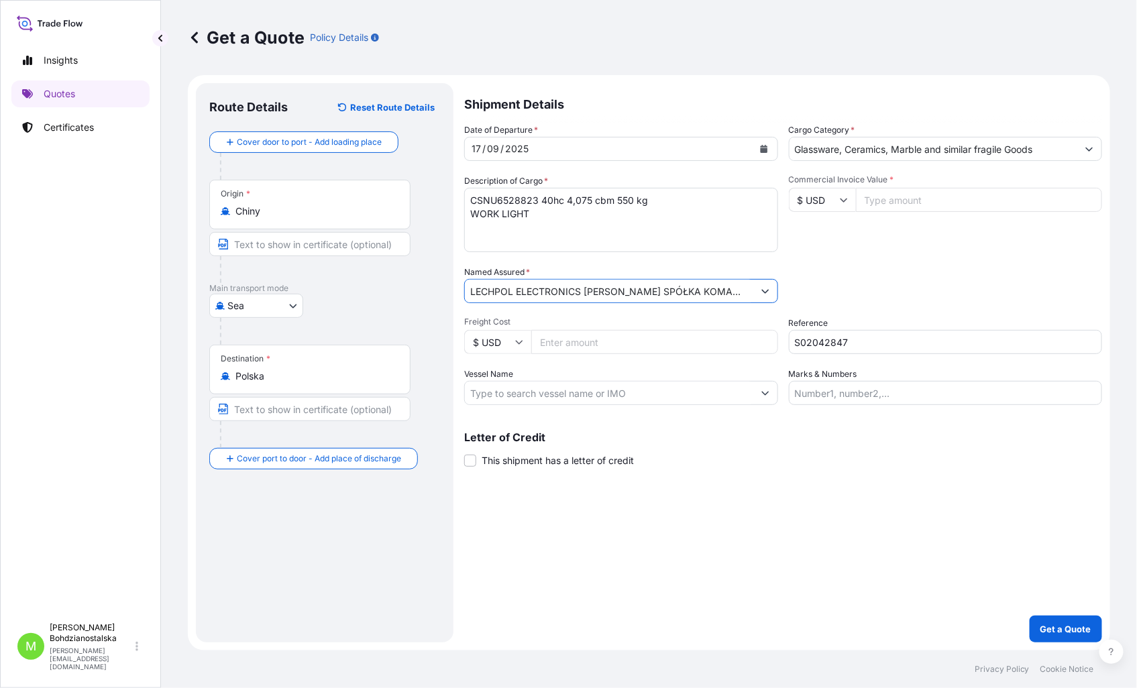
type input "LECHPOL ELECTRONICS [PERSON_NAME] SPÓŁKA KOMANDYTOWA"
click at [792, 527] on div "Shipment Details Date of Departure * [DATE] Cargo Category * Glassware, Ceramic…" at bounding box center [783, 362] width 638 height 559
click at [902, 197] on input "Commercial Invoice Value *" at bounding box center [979, 200] width 247 height 24
type input "7801.00"
click at [884, 307] on div "Date of Departure * [DATE] Cargo Category * Glassware, Ceramics, Marble and sim…" at bounding box center [783, 264] width 638 height 282
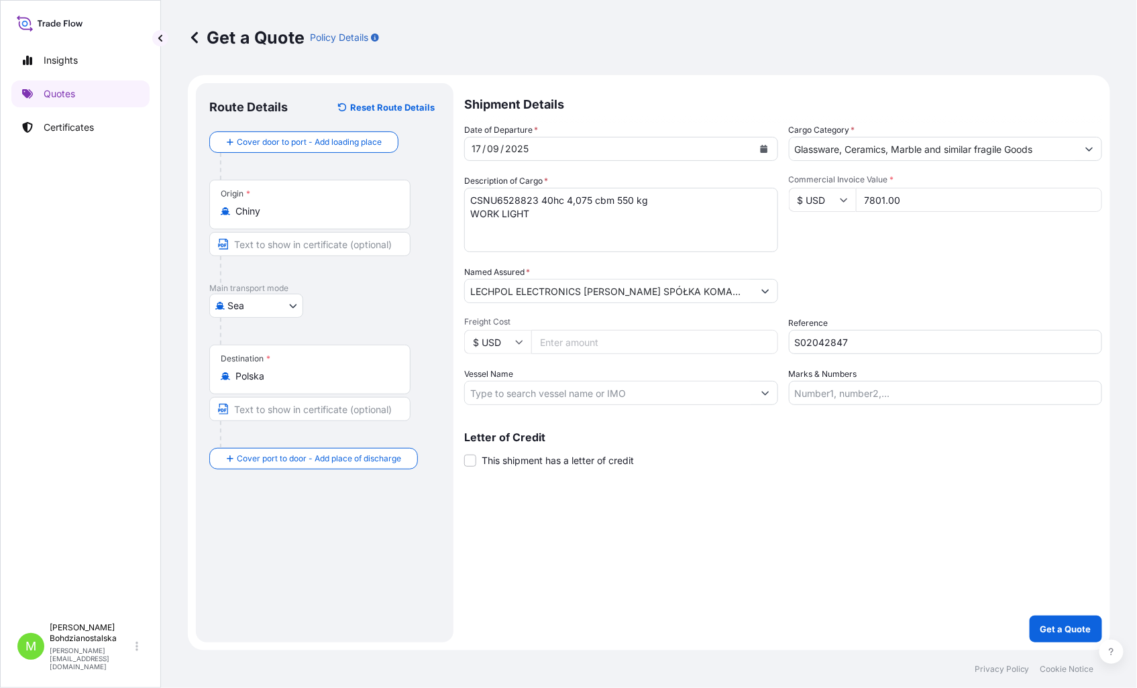
click at [690, 527] on div "Shipment Details Date of Departure * [DATE] Cargo Category * Glassware, Ceramic…" at bounding box center [783, 362] width 638 height 559
click at [1076, 527] on p "Get a Quote" at bounding box center [1065, 628] width 51 height 13
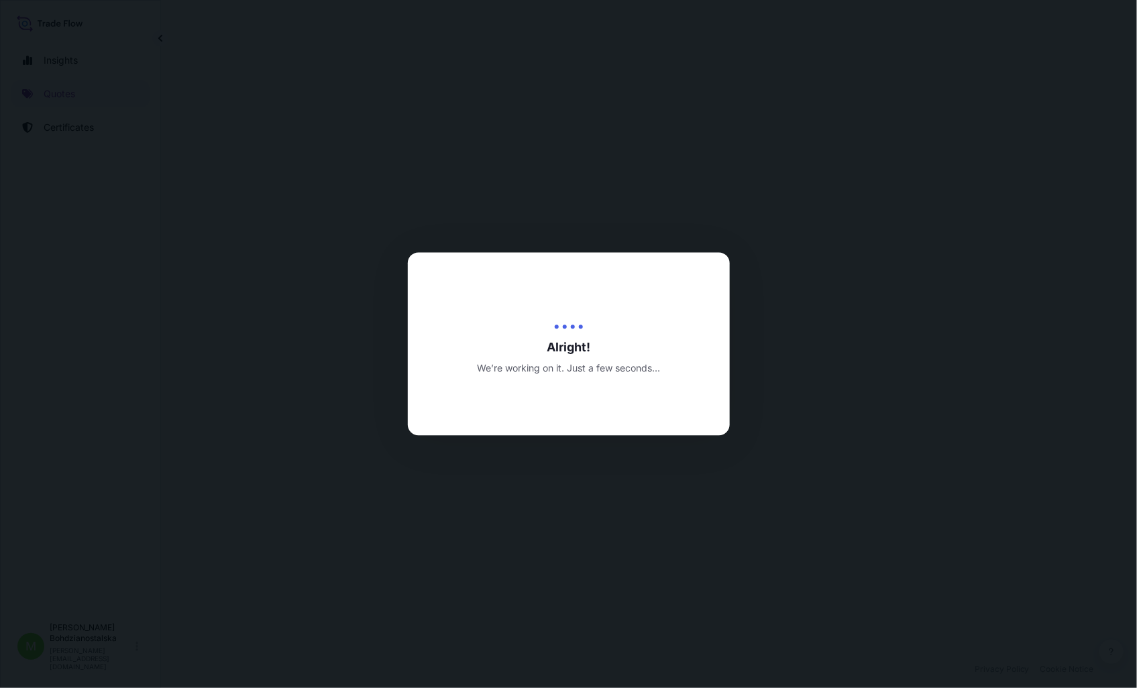
select select "Sea"
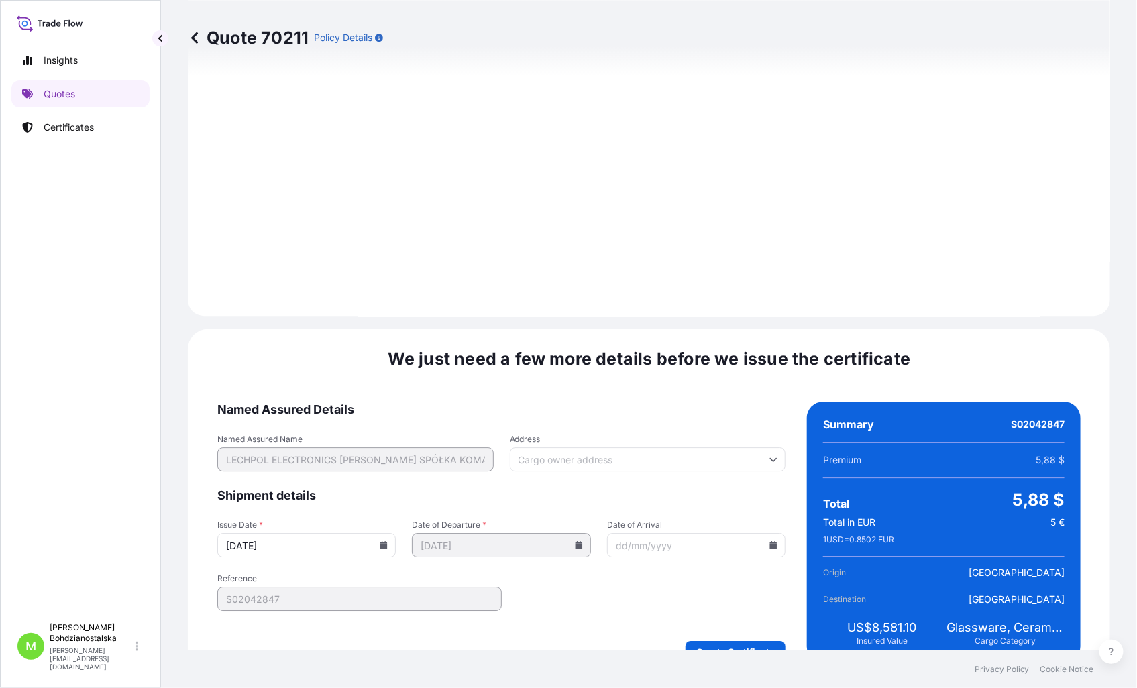
scroll to position [1358, 0]
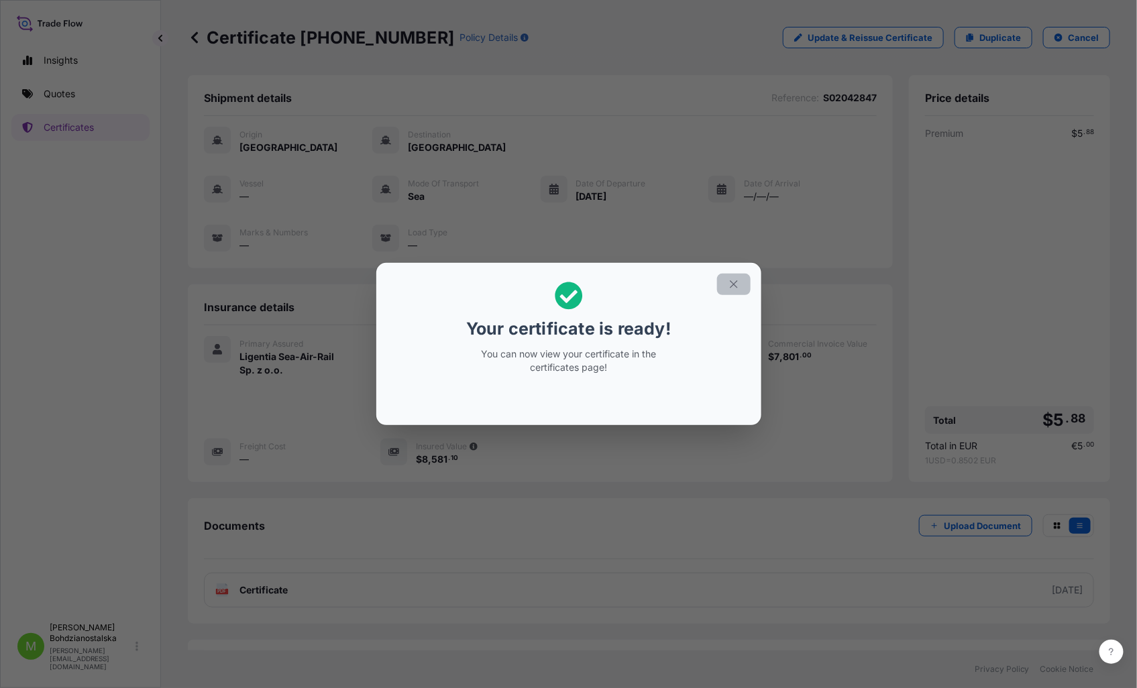
click at [732, 285] on icon "button" at bounding box center [734, 284] width 12 height 12
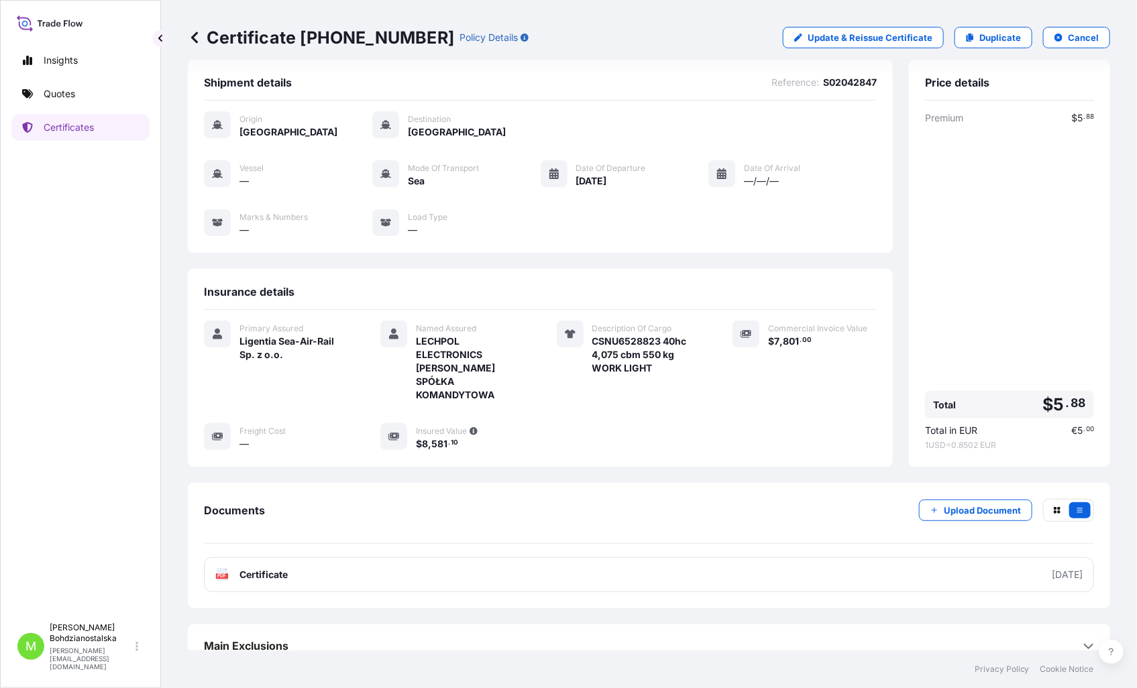
scroll to position [20, 0]
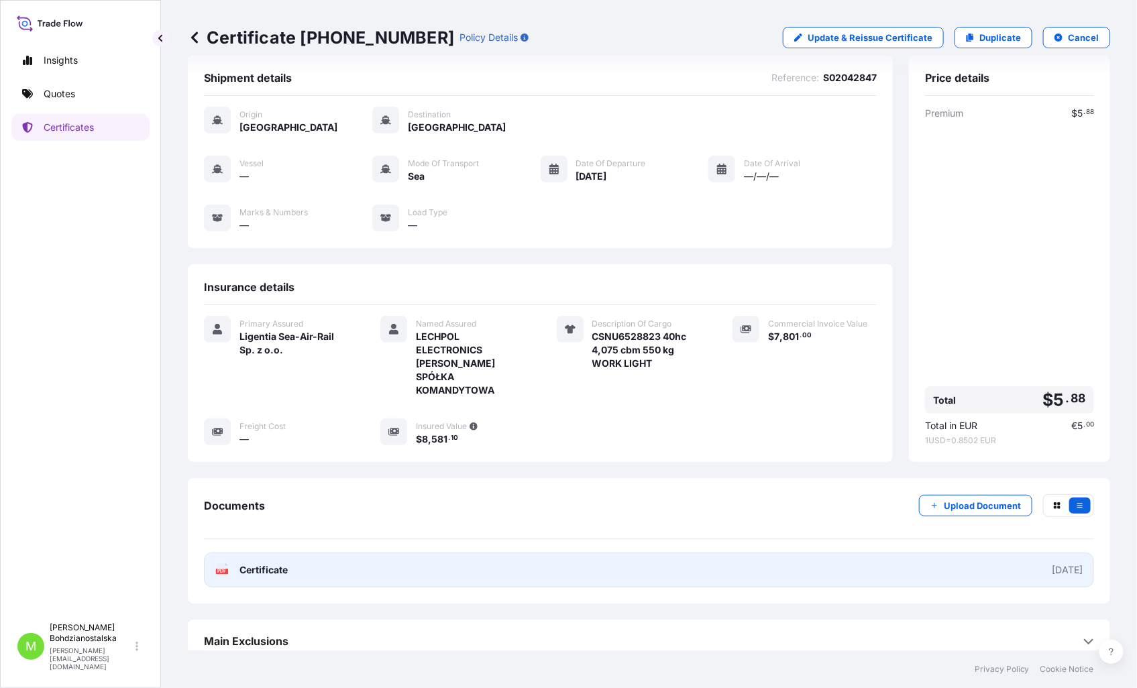
click at [428, 527] on link "PDF Certificate [DATE]" at bounding box center [649, 570] width 890 height 35
